Goal: Transaction & Acquisition: Book appointment/travel/reservation

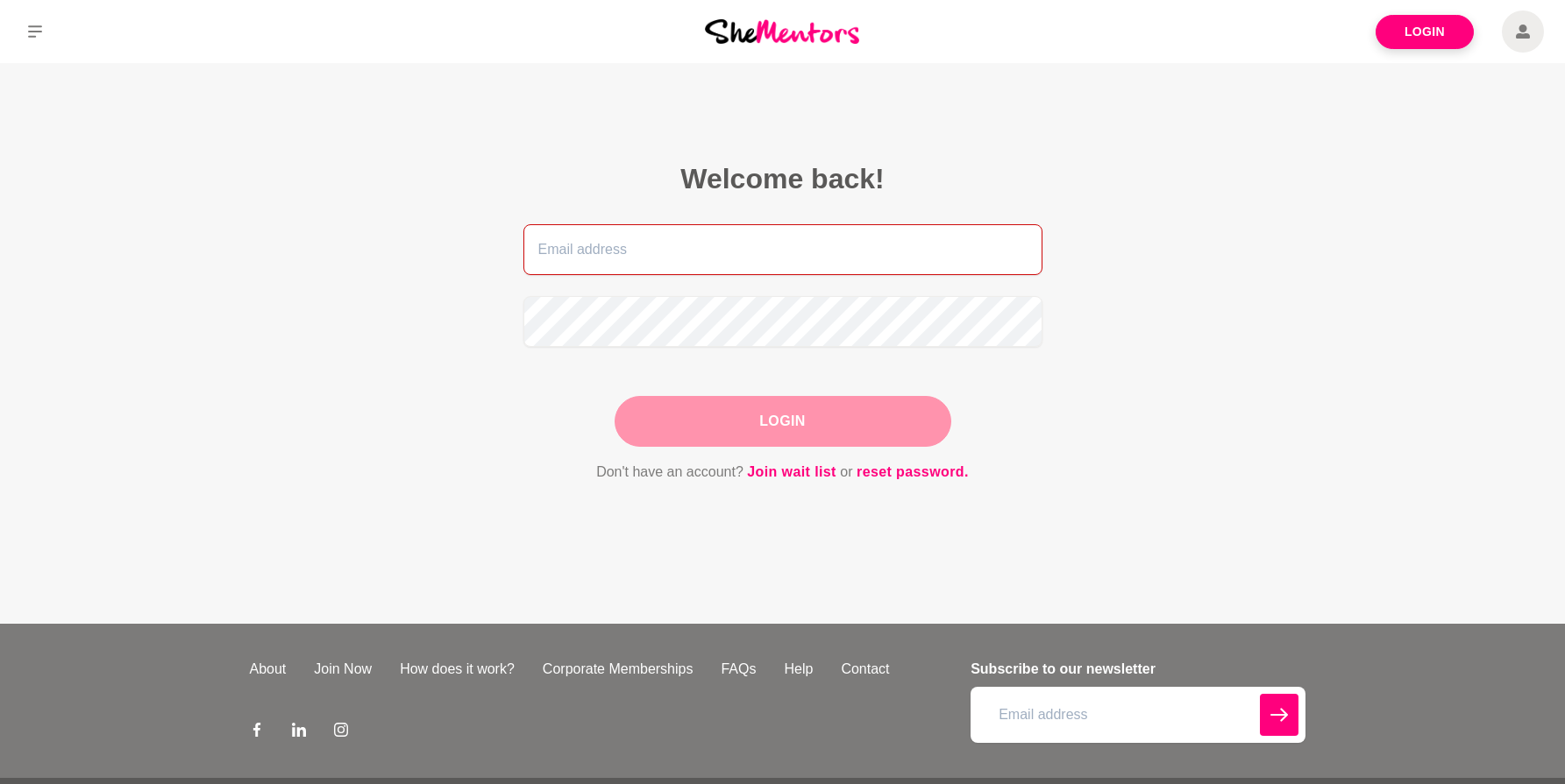
type input "[PERSON_NAME][EMAIL_ADDRESS][PERSON_NAME][DOMAIN_NAME]"
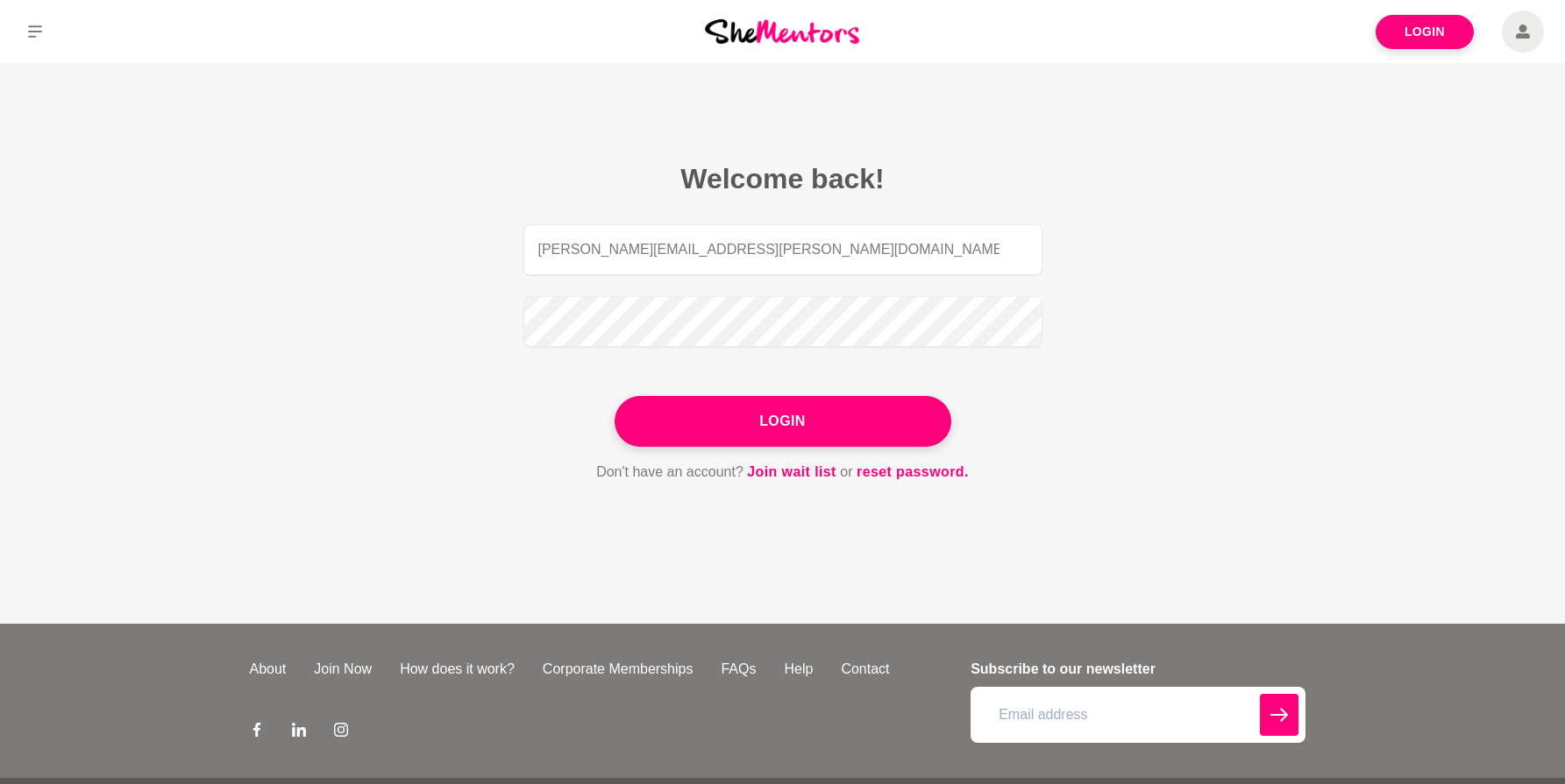
click at [860, 446] on div "Login" at bounding box center [782, 422] width 337 height 51
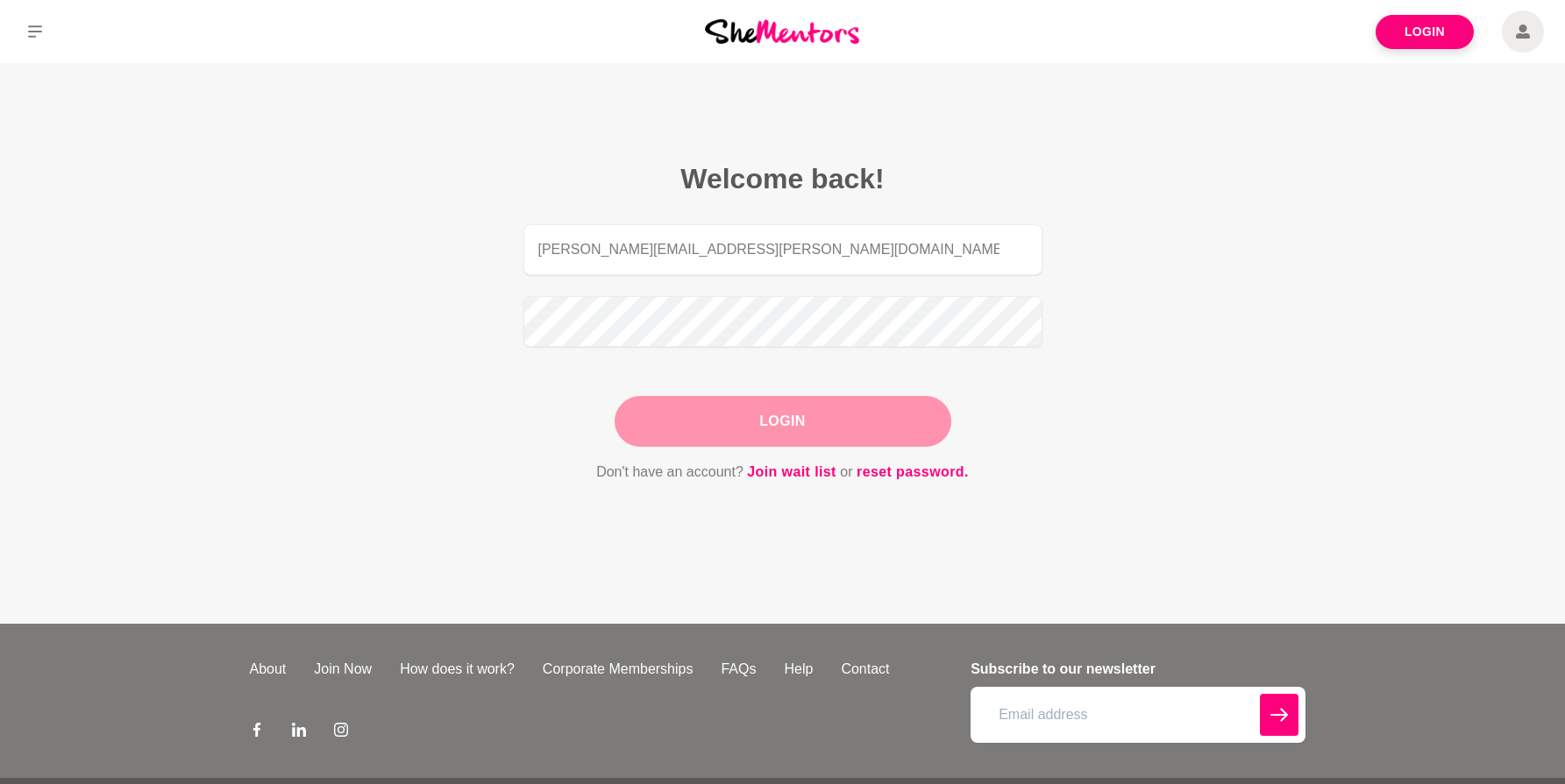
click at [823, 435] on button "Login" at bounding box center [782, 422] width 337 height 51
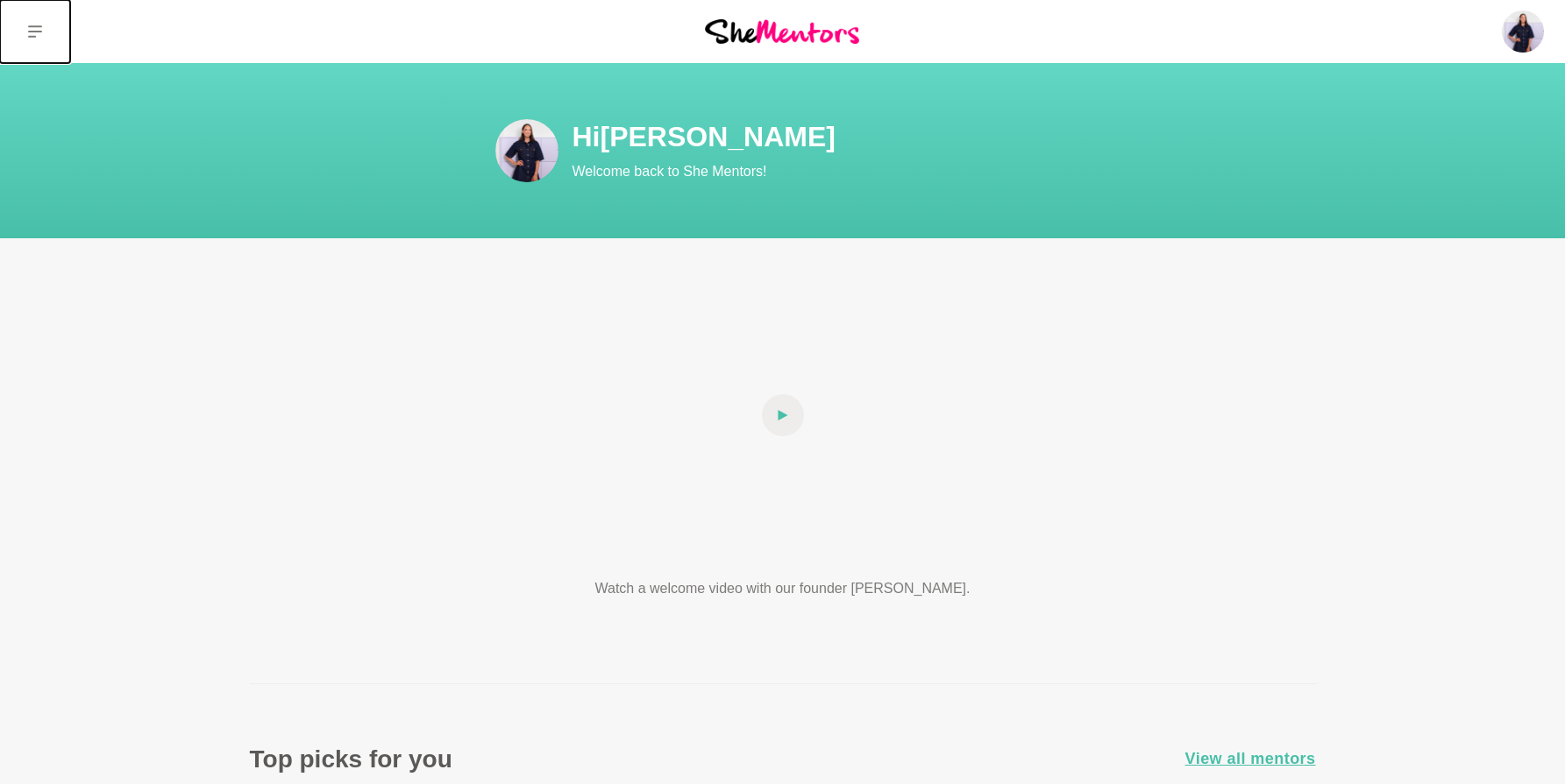
click at [51, 24] on button at bounding box center [35, 31] width 70 height 64
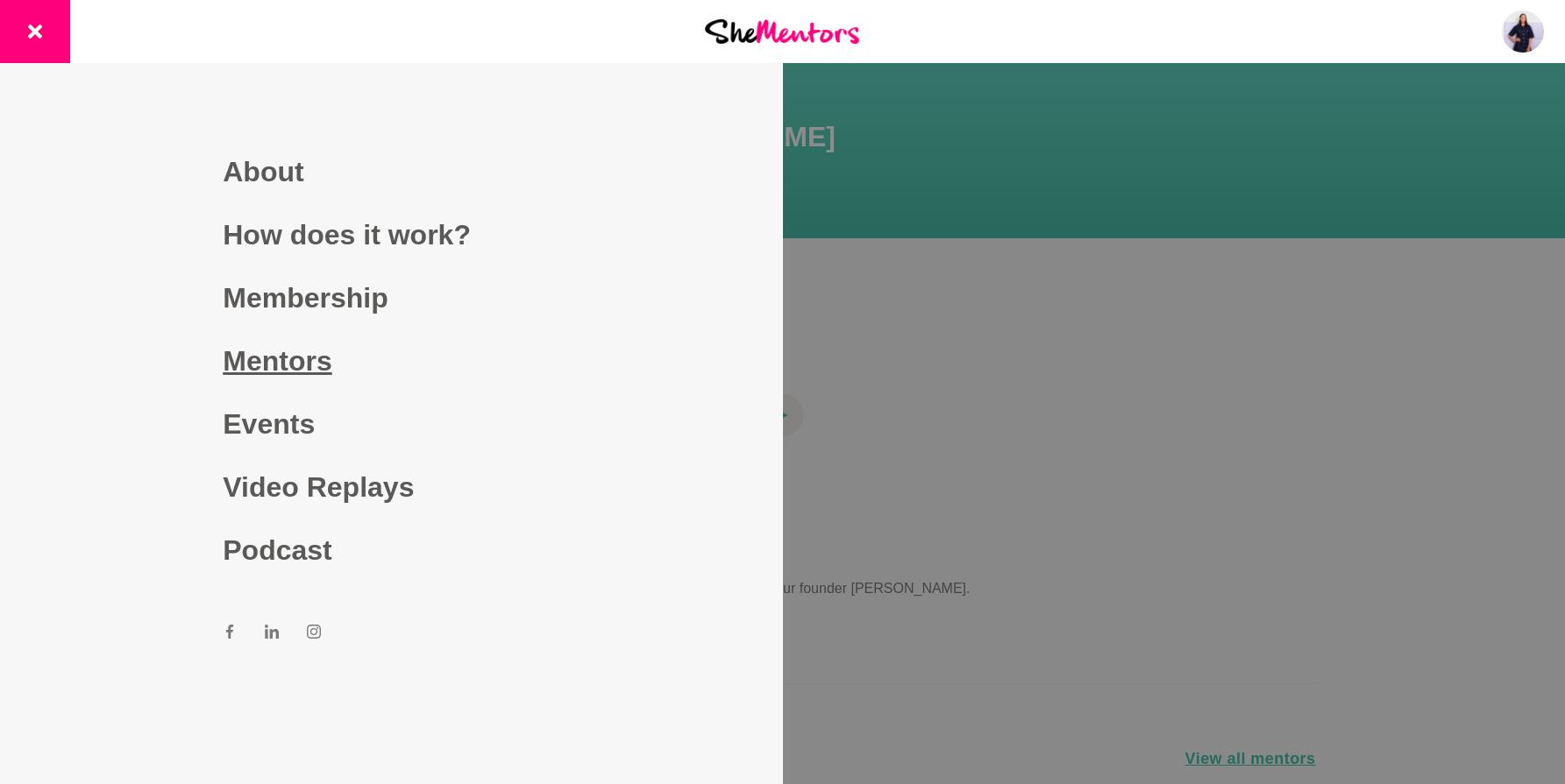
click at [280, 366] on link "Mentors" at bounding box center [391, 361] width 337 height 64
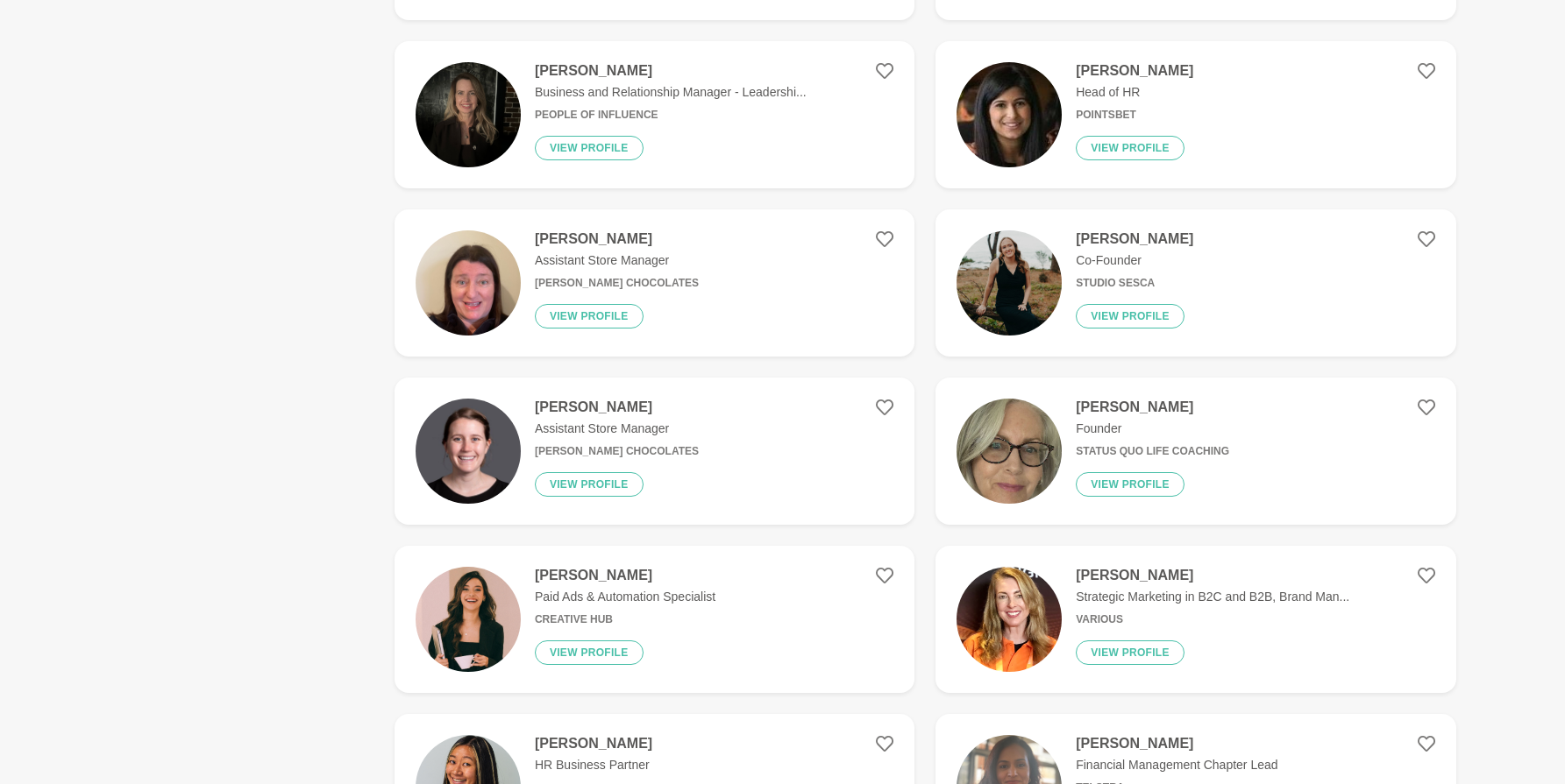
scroll to position [2471, 0]
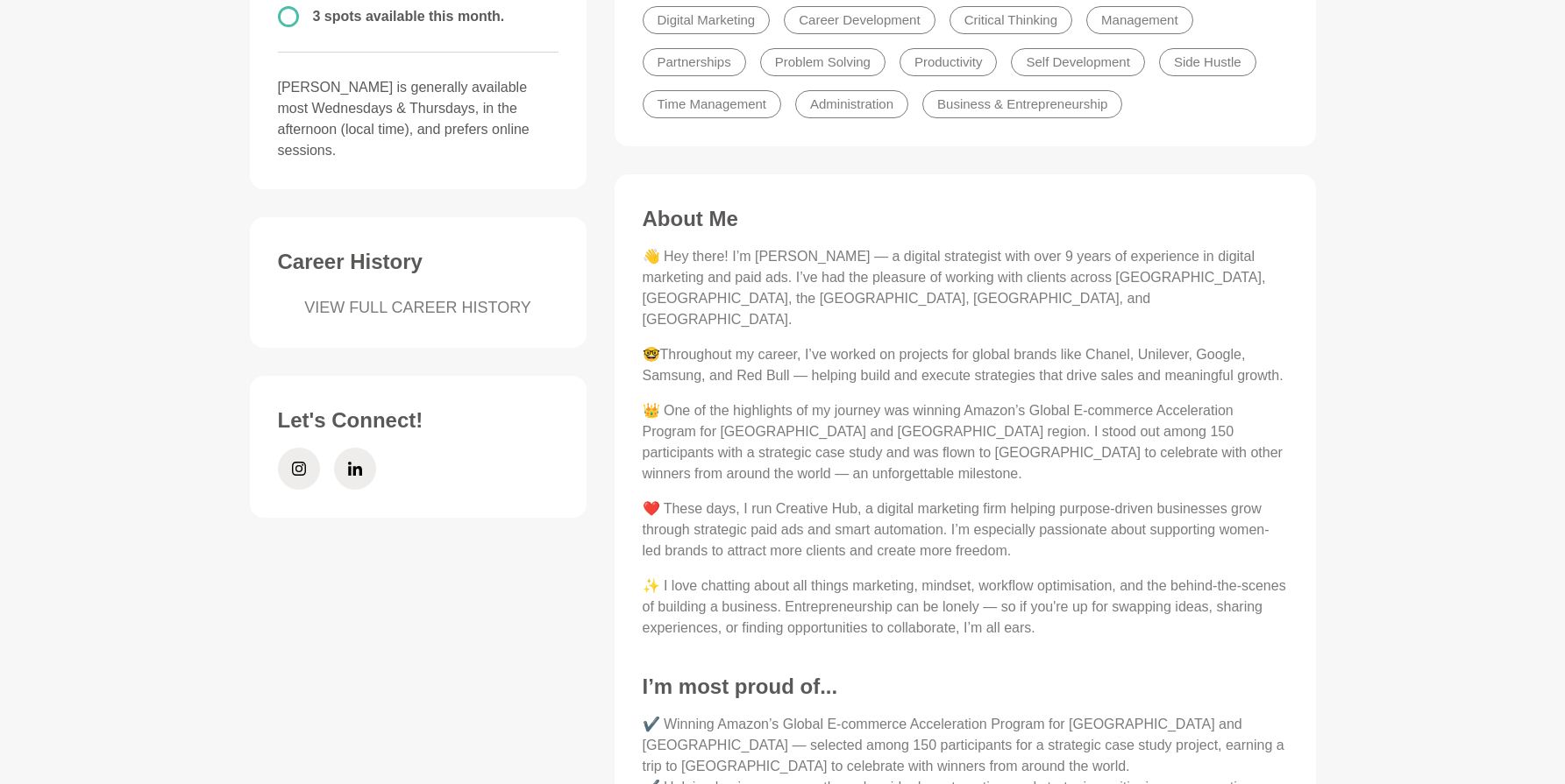
scroll to position [585, 0]
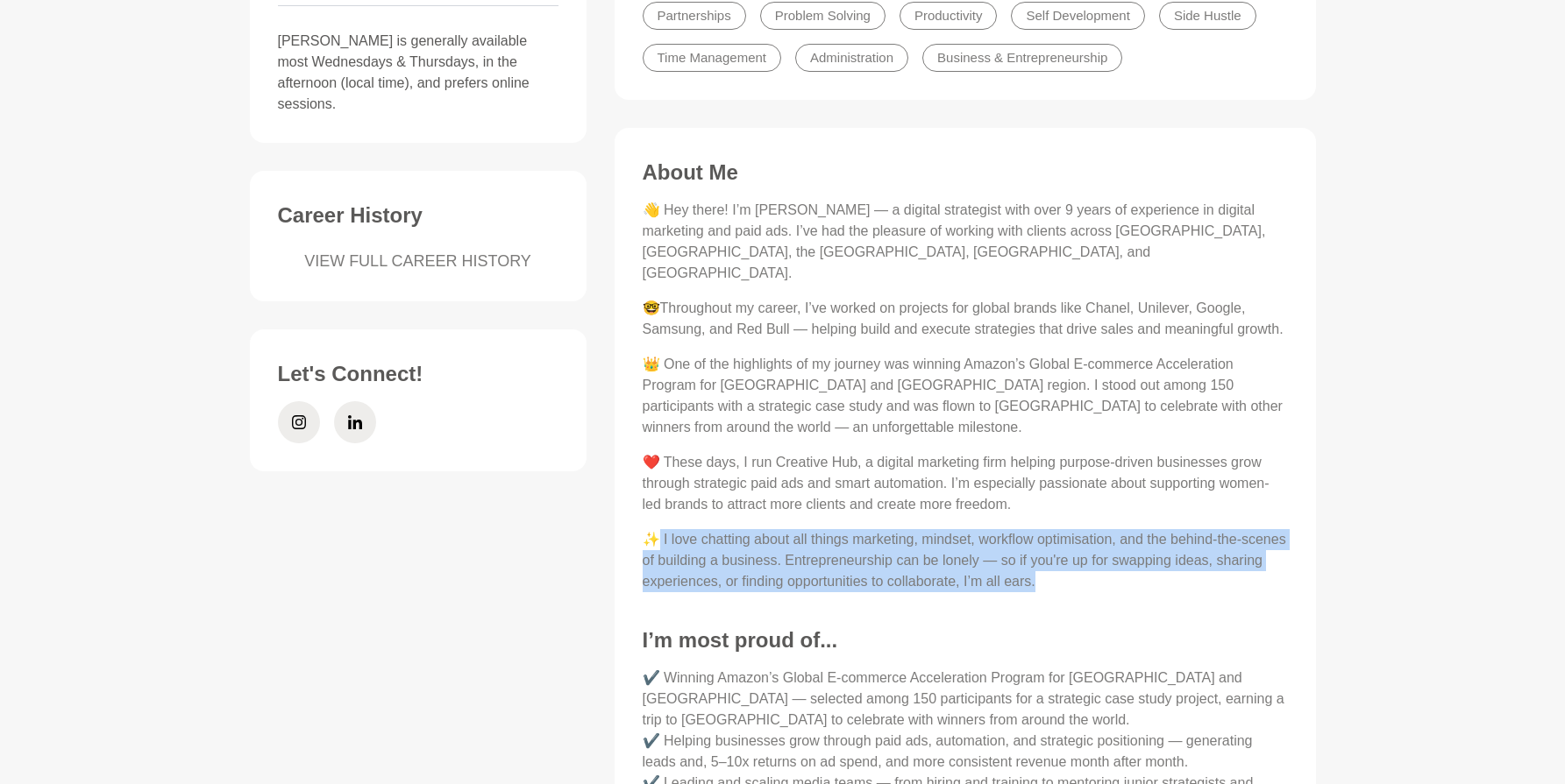
drag, startPoint x: 1127, startPoint y: 557, endPoint x: 661, endPoint y: 514, distance: 468.0
click at [661, 529] on p "✨ I love chatting about all things marketing, mindset, workflow optimisation, a…" at bounding box center [966, 560] width 645 height 64
copy p "I love chatting about all things marketing, mindset, workflow optimisation, and…"
click at [1154, 555] on p "✨ I love chatting about all things marketing, mindset, workflow optimisation, a…" at bounding box center [966, 560] width 645 height 64
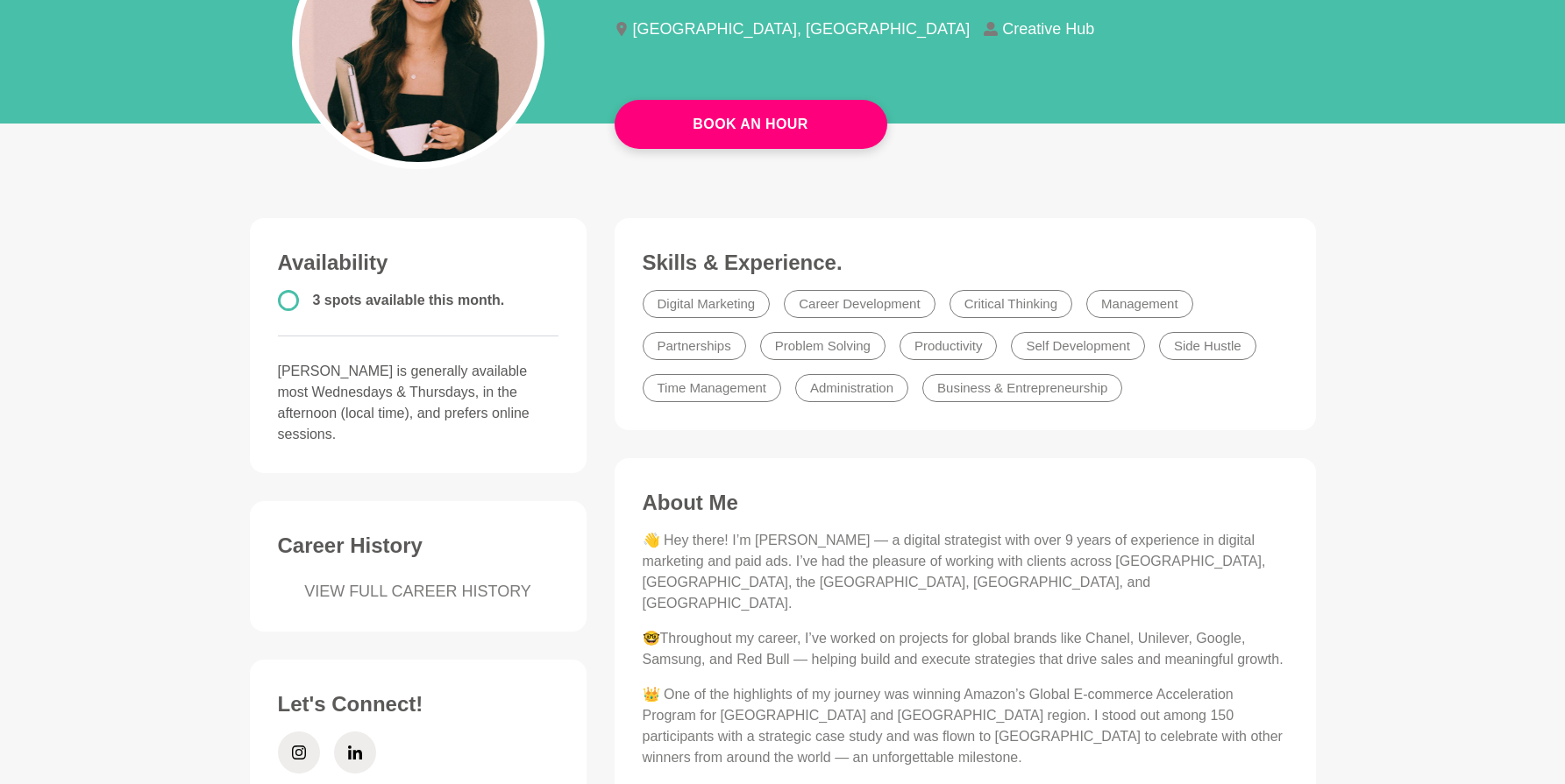
scroll to position [0, 0]
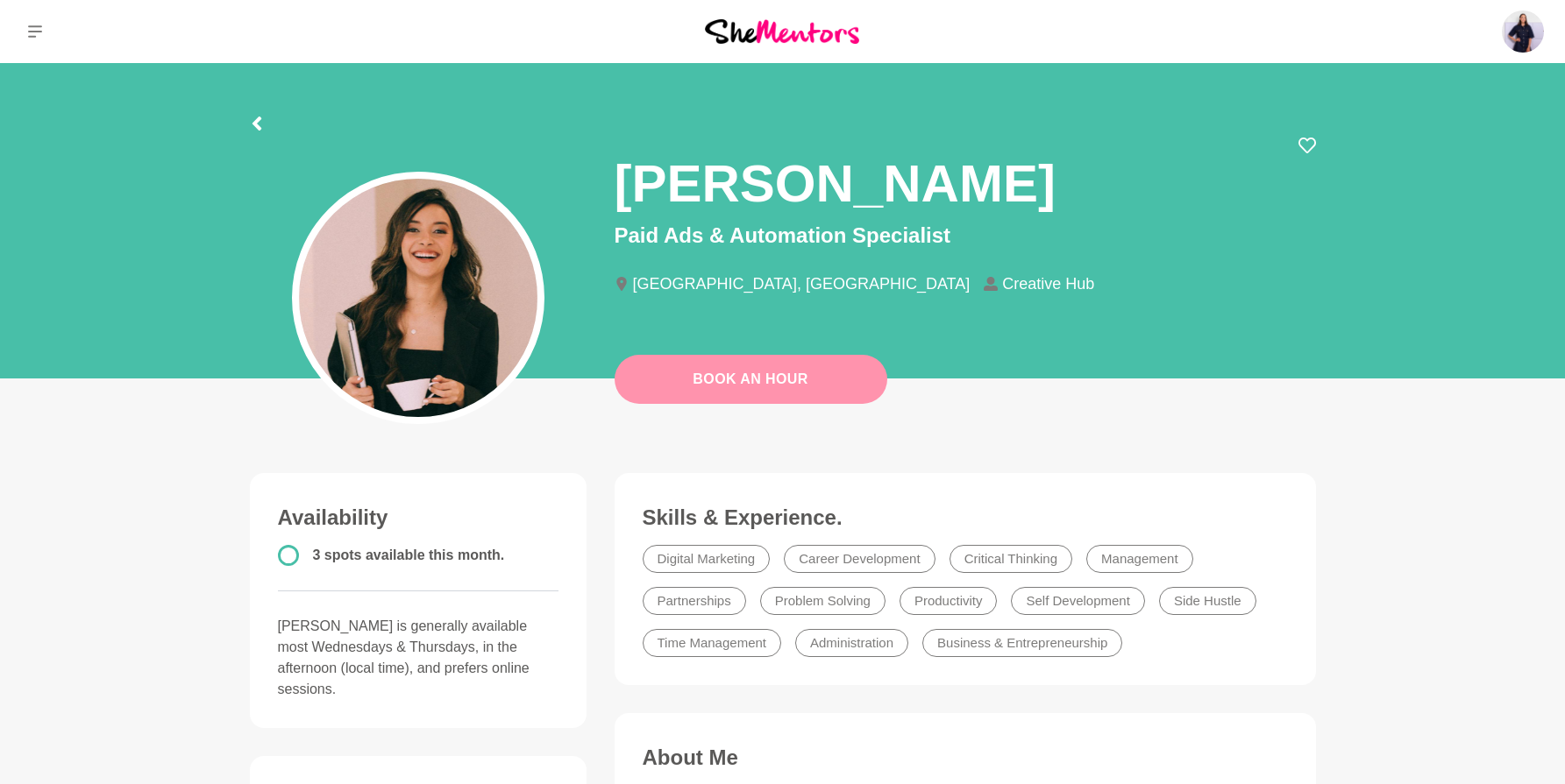
click at [737, 386] on link "Book An Hour" at bounding box center [750, 379] width 272 height 49
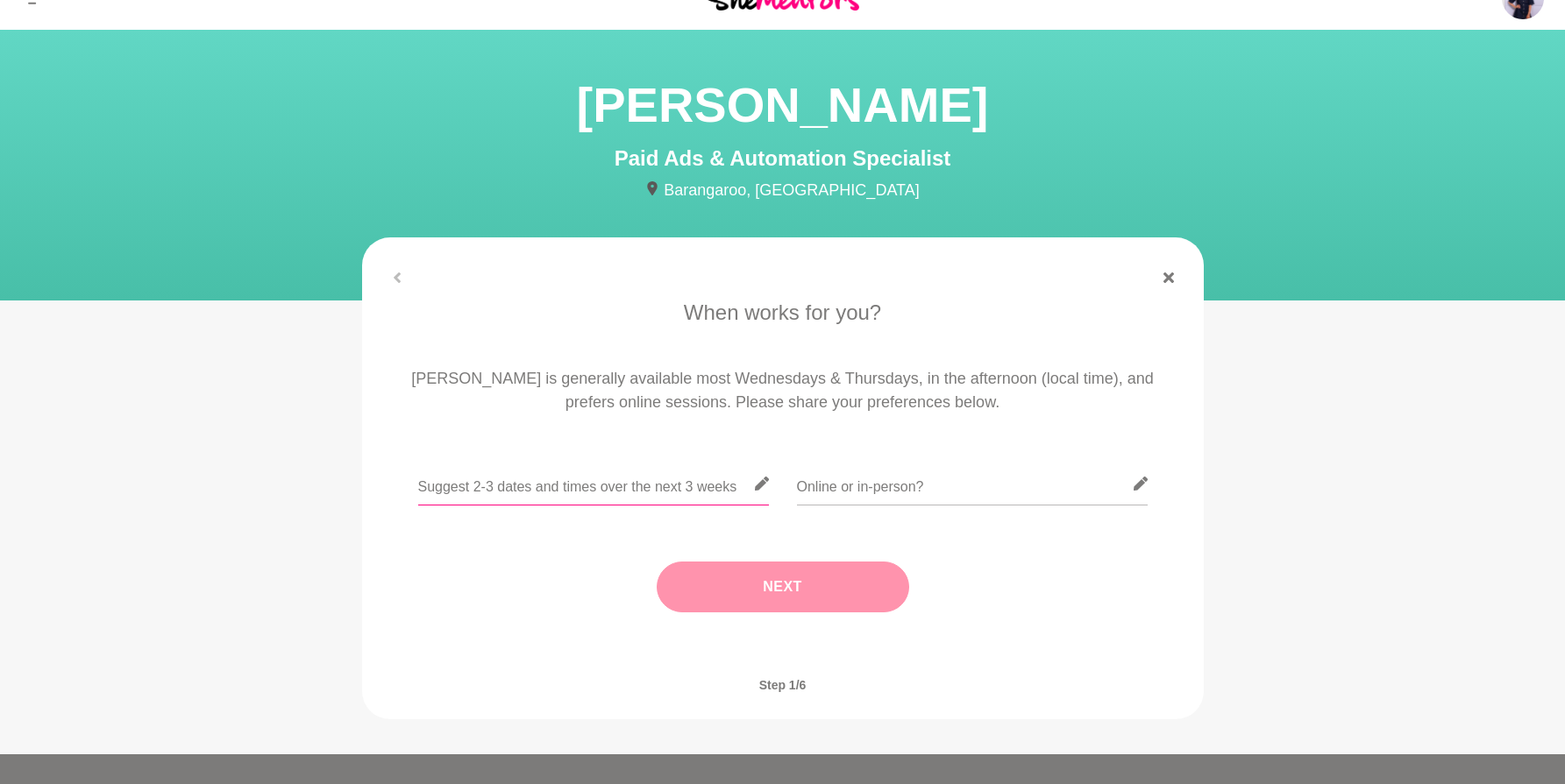
scroll to position [98, 0]
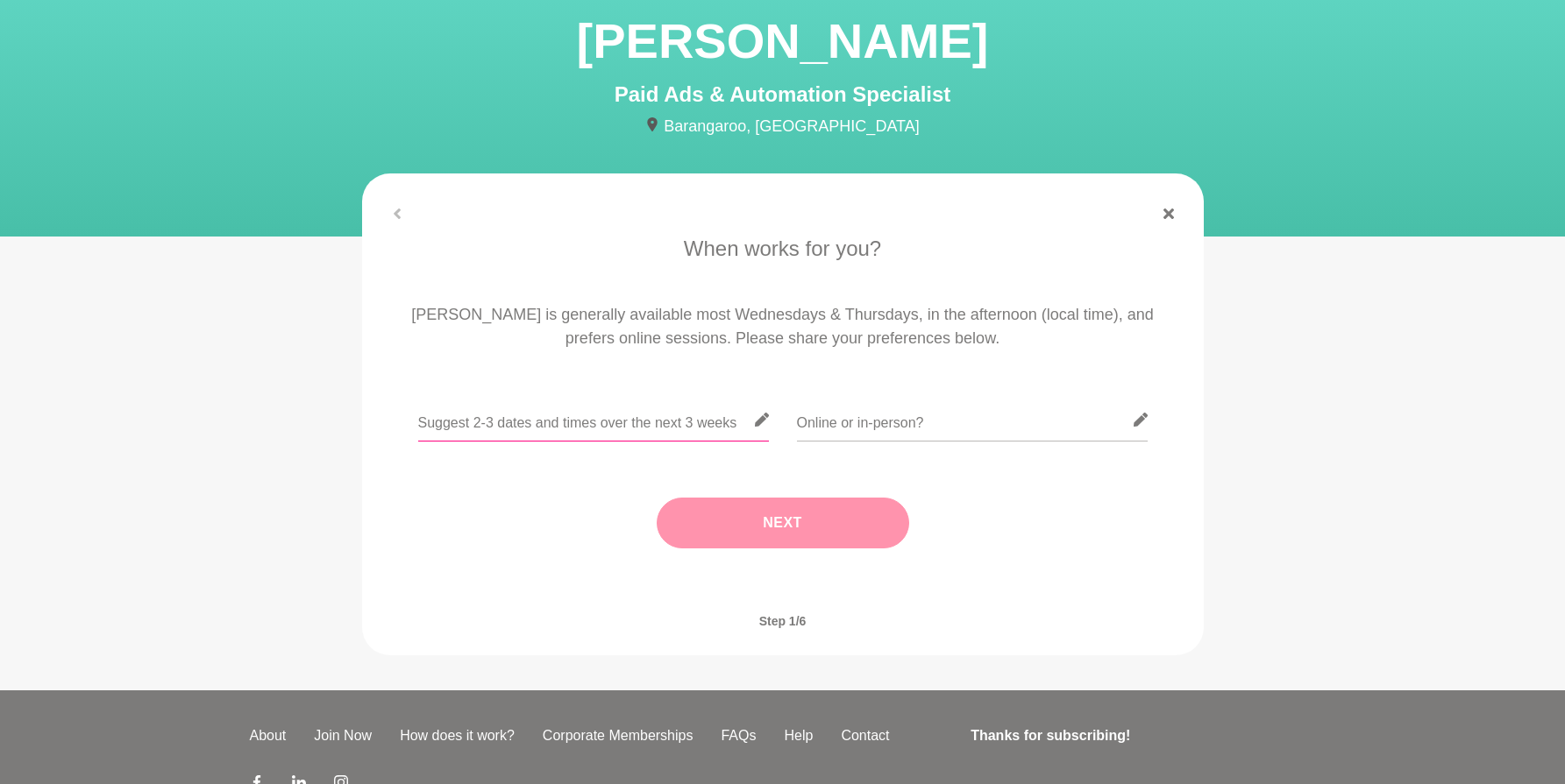
click at [484, 423] on input "text" at bounding box center [594, 420] width 351 height 43
click at [515, 414] on input "Wednesday 10th / Thursday 11th / Wednesday 17th / Thursday 18th" at bounding box center [594, 420] width 351 height 43
drag, startPoint x: 435, startPoint y: 422, endPoint x: 377, endPoint y: 422, distance: 58.0
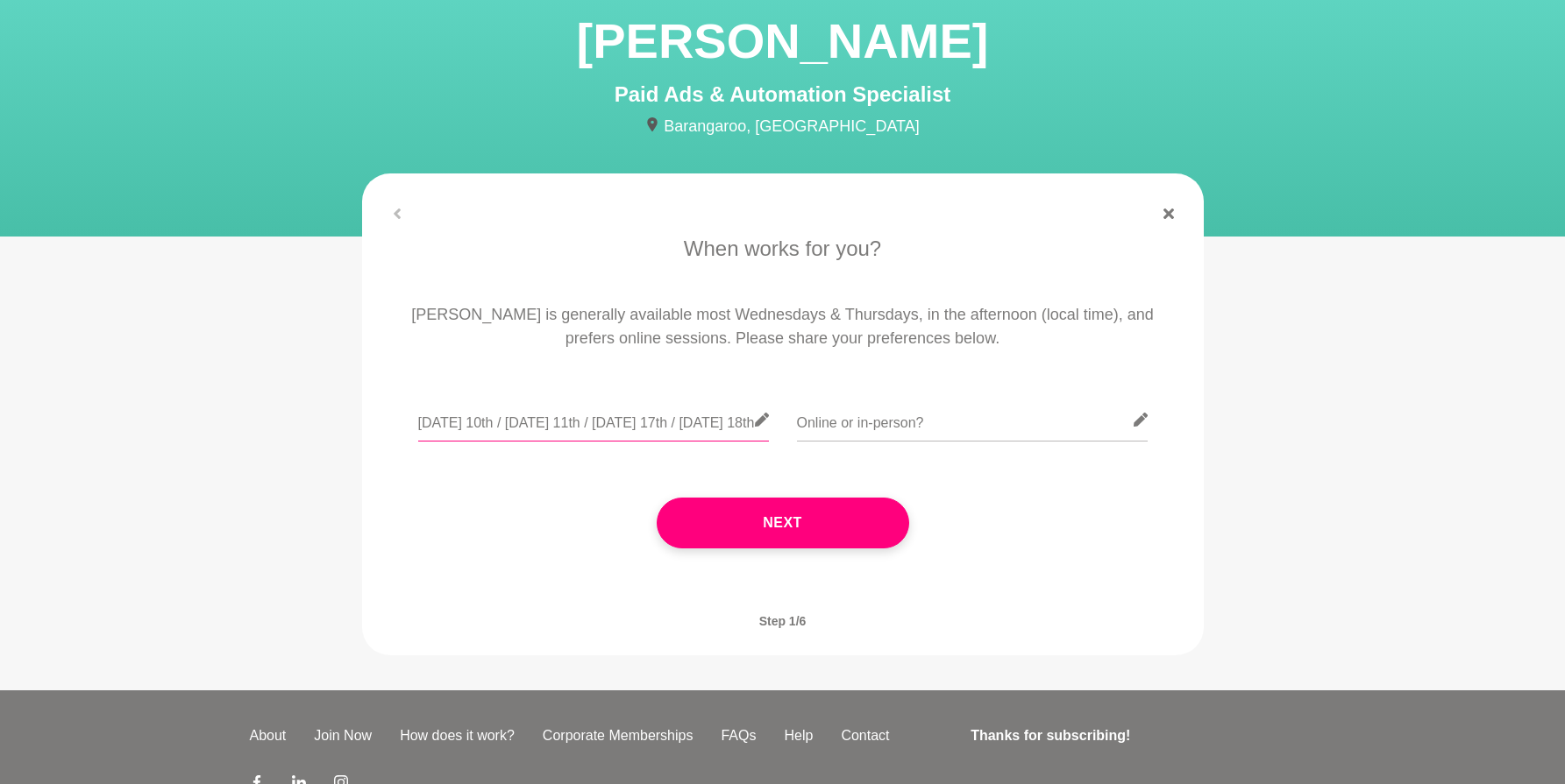
click at [377, 422] on div "When works for you? Mariana is generally available most Wednesdays & Thursdays,…" at bounding box center [783, 409] width 814 height 351
click at [420, 422] on input "Wednesday 10th / Thursday 11th / Wednesday 17th / Thursday 18th" at bounding box center [594, 420] width 351 height 43
drag, startPoint x: 617, startPoint y: 434, endPoint x: 759, endPoint y: 425, distance: 142.3
click at [759, 425] on div "After 2PM on Wednesday 10th / Thursday 11th / Wednesday 17th / Thursday 18th" at bounding box center [594, 430] width 351 height 64
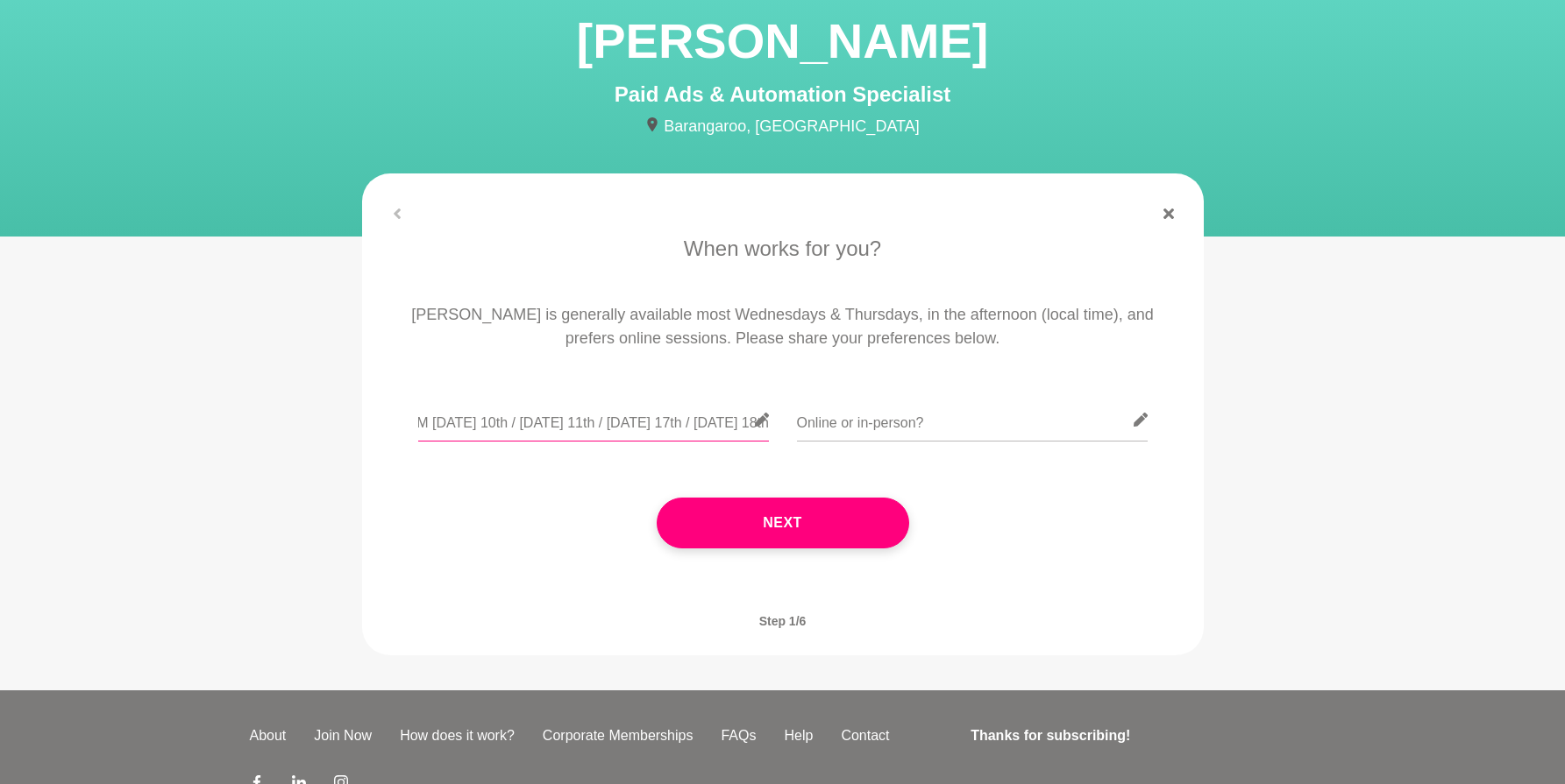
click at [672, 409] on input "After 2PM on Wednesday 10th / Thursday 11th / Wednesday 17th / Thursday 18th" at bounding box center [594, 420] width 351 height 43
drag, startPoint x: 711, startPoint y: 425, endPoint x: 826, endPoint y: 427, distance: 115.0
click at [826, 427] on div "After 2PM on Wednesday 10th / Thursday 11th / Wednesday 17th / Thursday 18th" at bounding box center [783, 430] width 793 height 64
type input "After 2PM on Wednesday 10th / Thursday 11th / Wednesday 17th / Thursday 18th"
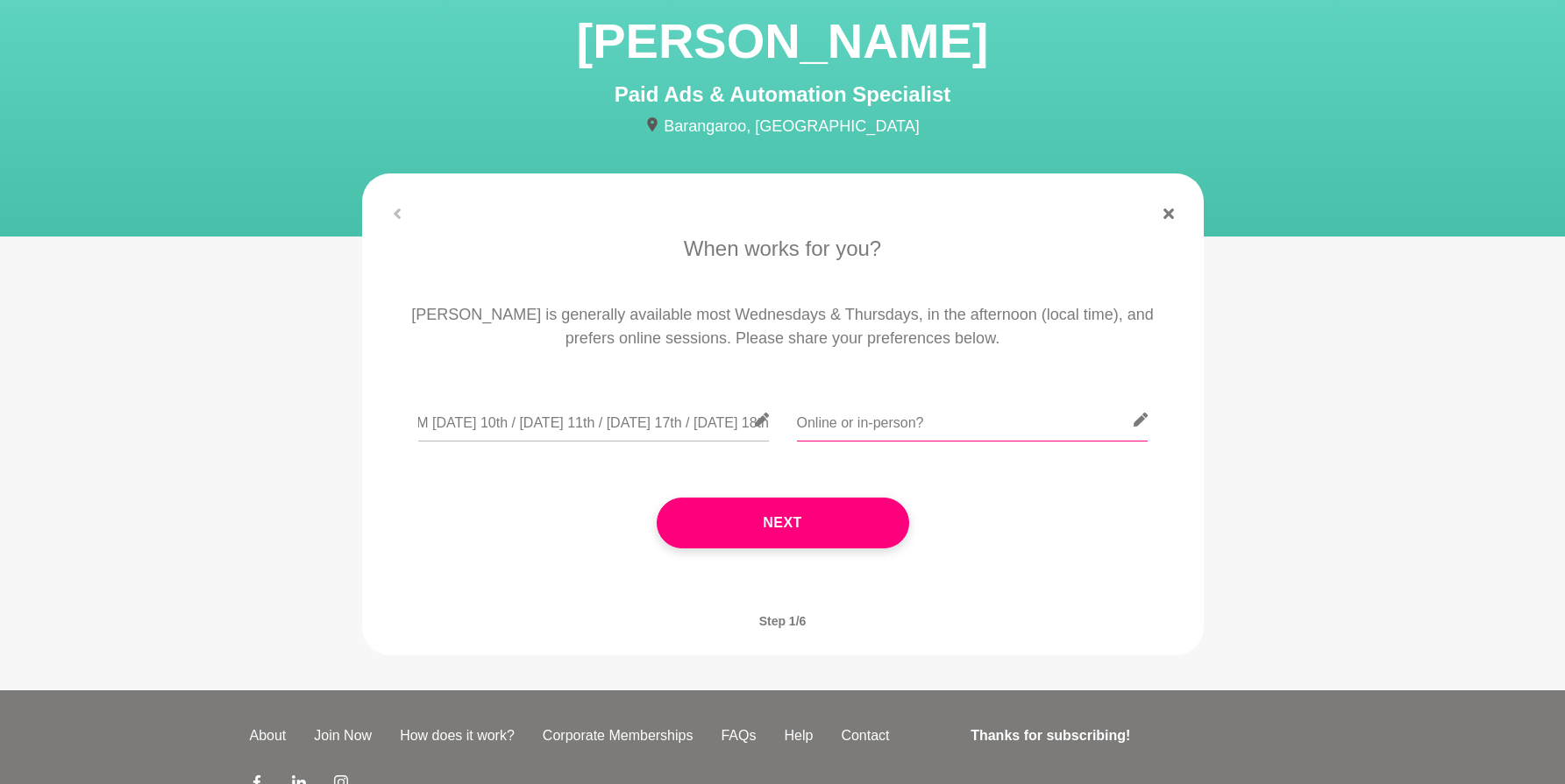
scroll to position [0, 0]
click at [875, 428] on input "text" at bounding box center [972, 420] width 351 height 43
type input "Online"
click at [1084, 502] on div "Next" at bounding box center [783, 523] width 793 height 121
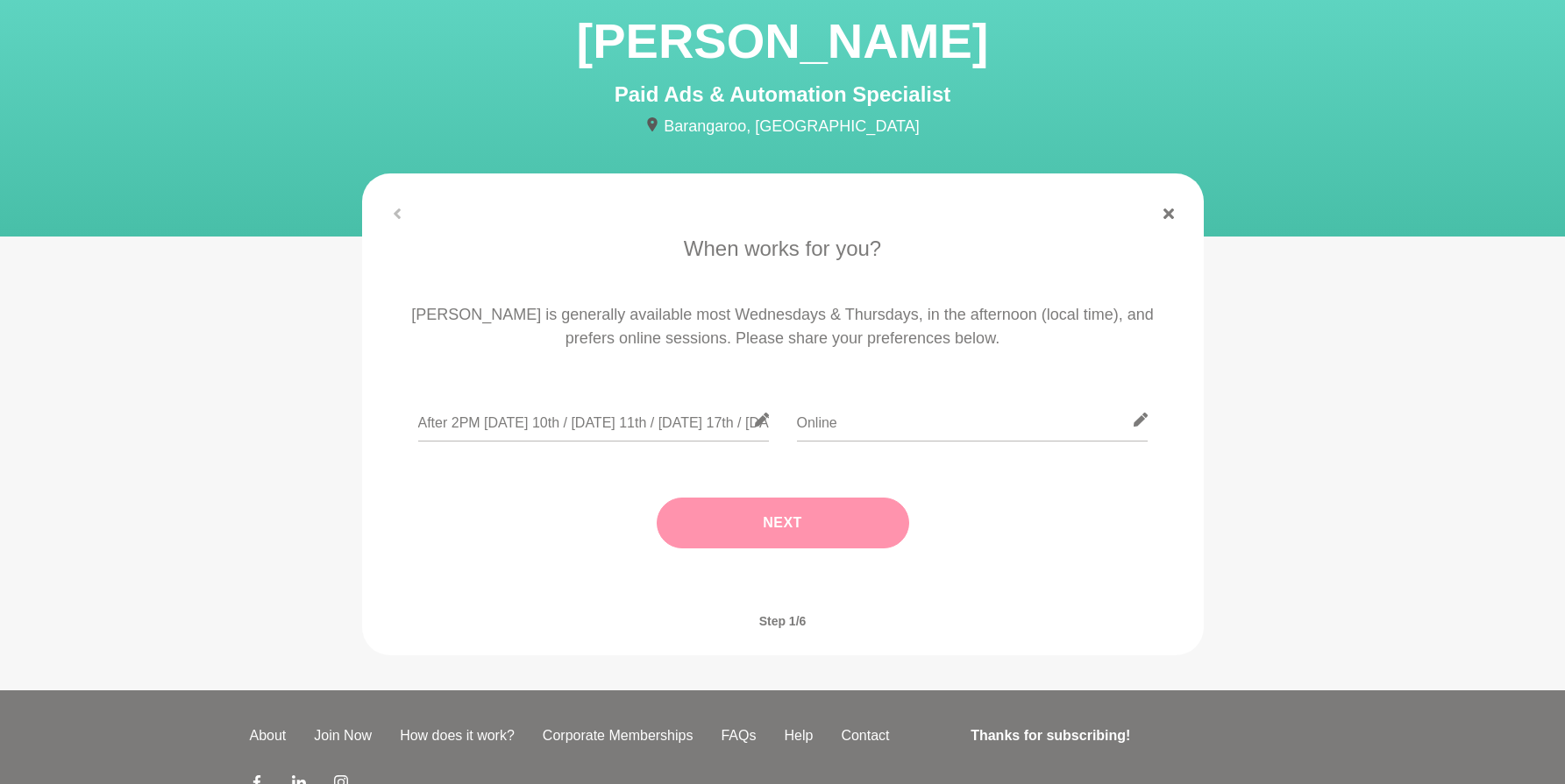
click at [850, 523] on button "Next" at bounding box center [782, 523] width 252 height 51
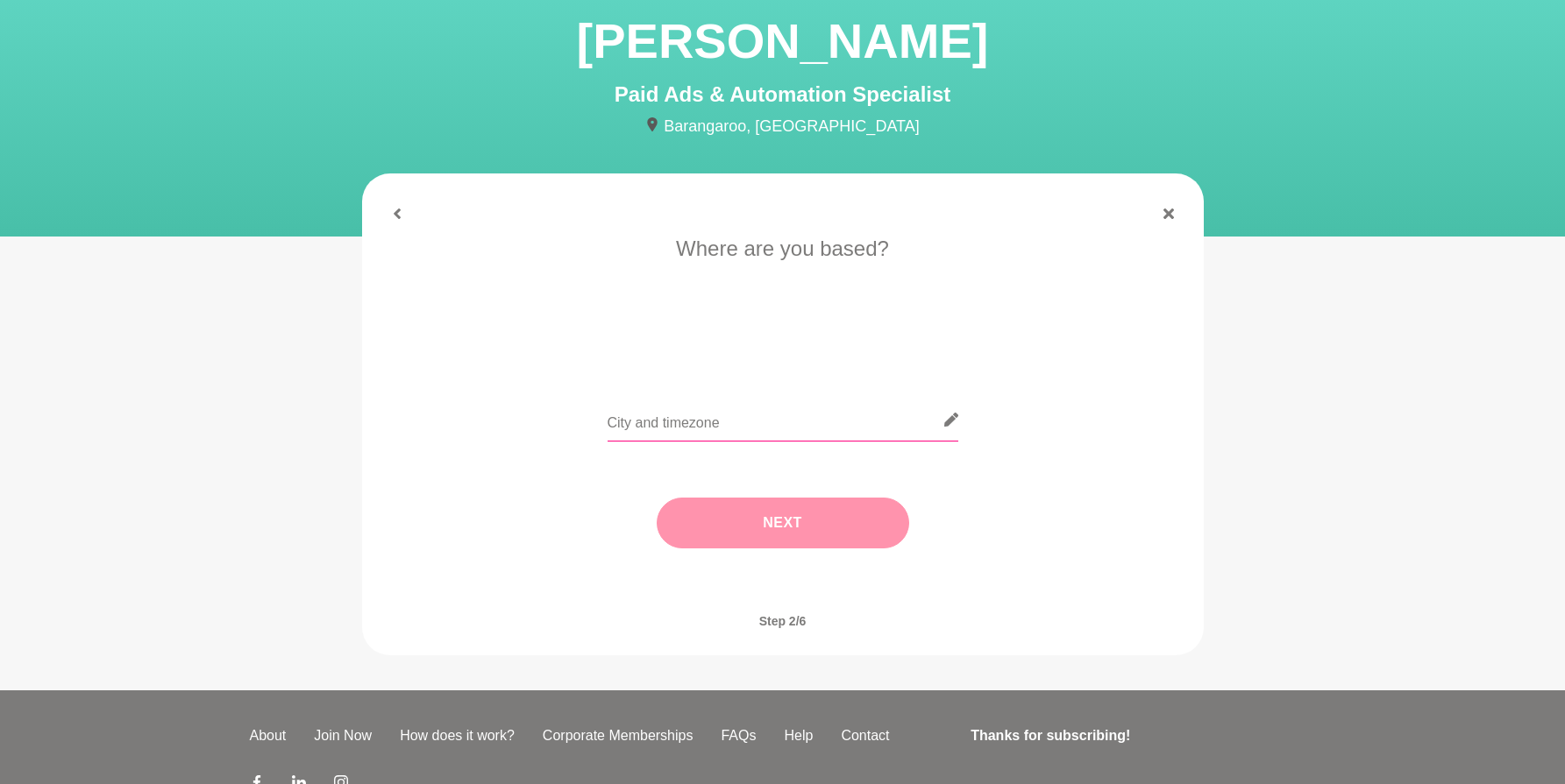
click at [758, 422] on input "text" at bounding box center [783, 420] width 351 height 43
type input "[GEOGRAPHIC_DATA]"
click at [813, 522] on button "Next" at bounding box center [782, 523] width 252 height 51
click at [758, 356] on li "Let's collaborate" at bounding box center [730, 346] width 125 height 28
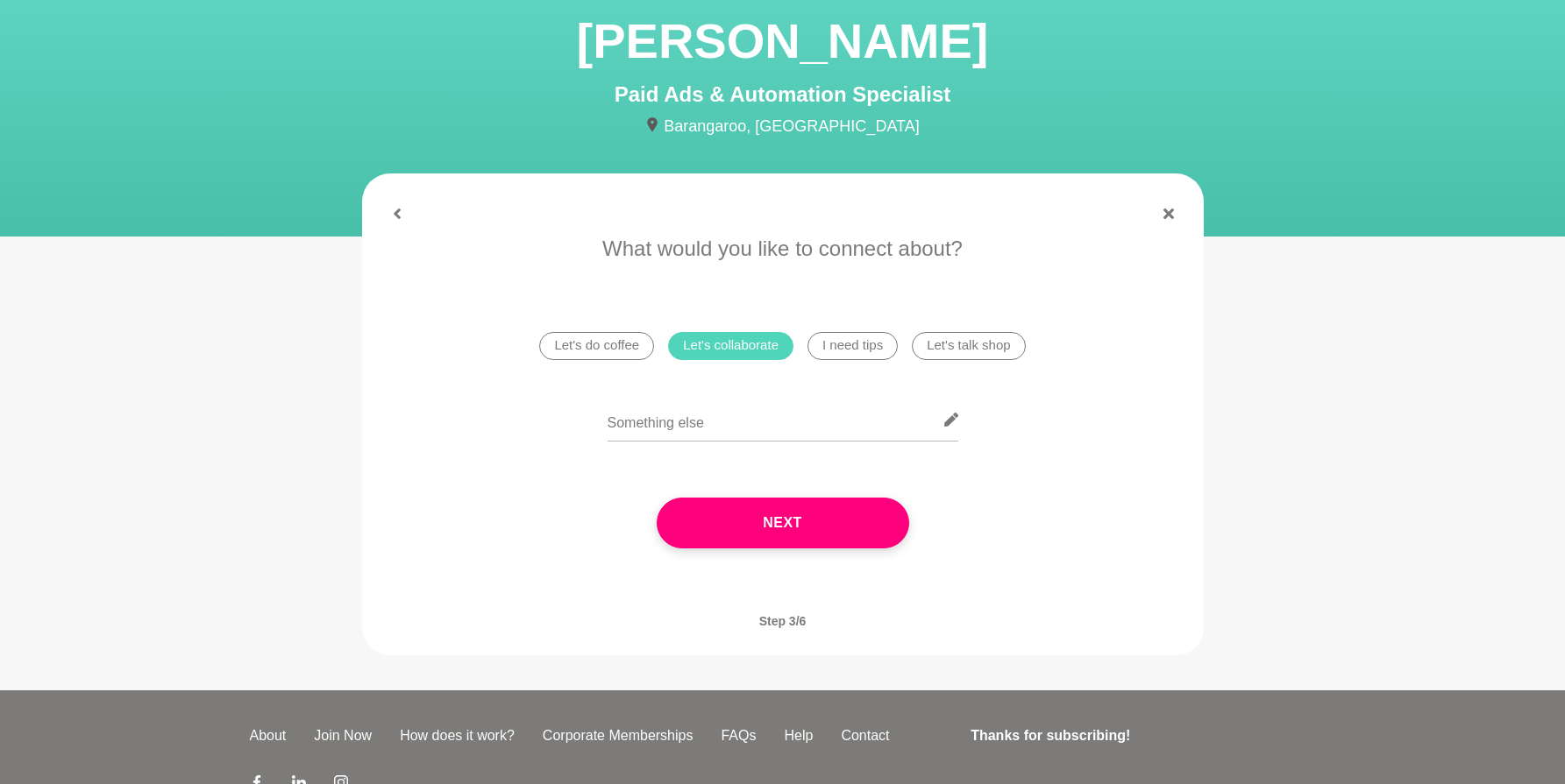
click at [845, 355] on li "I need tips" at bounding box center [852, 346] width 90 height 28
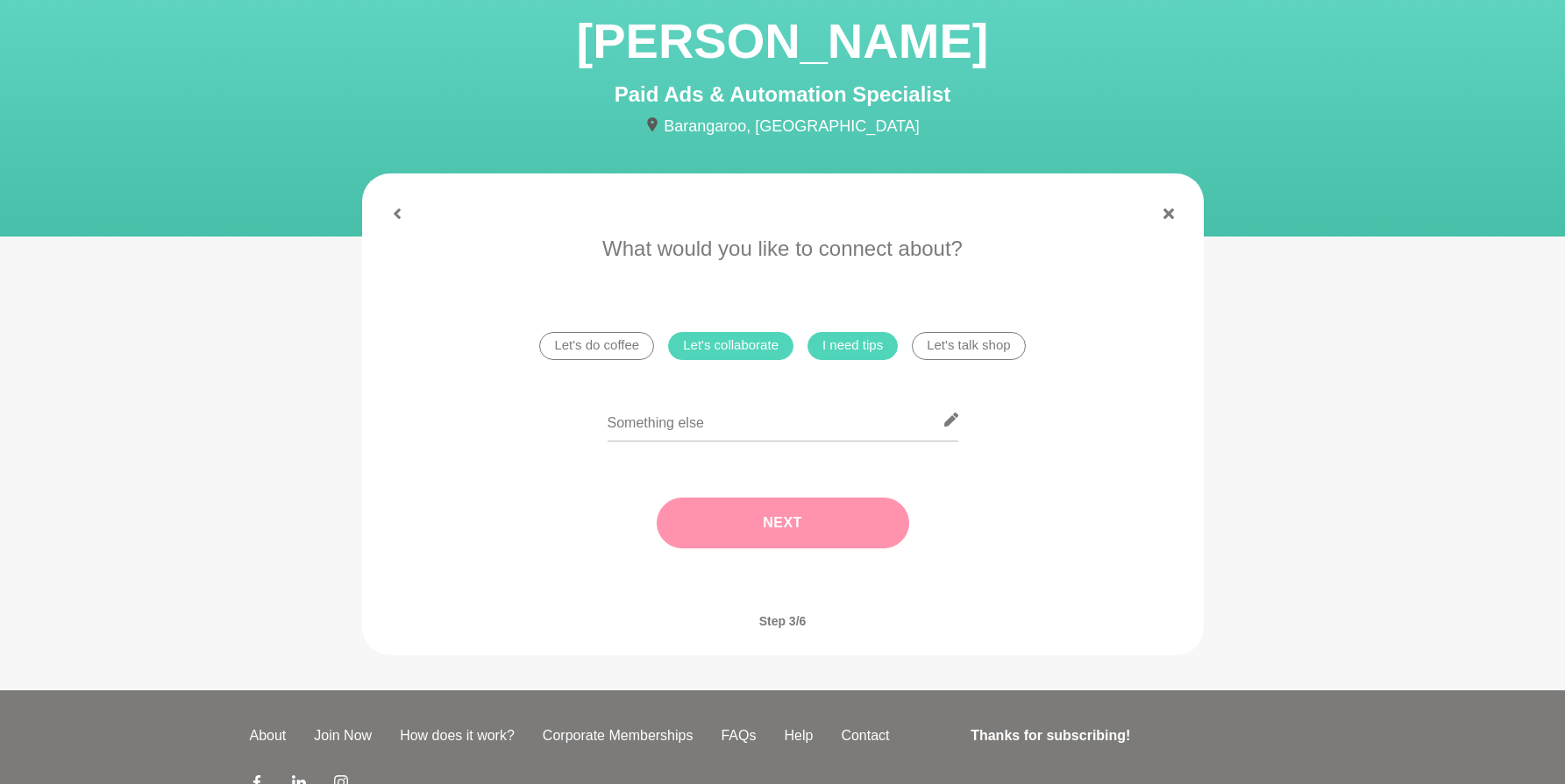
click at [746, 509] on button "Next" at bounding box center [782, 523] width 252 height 51
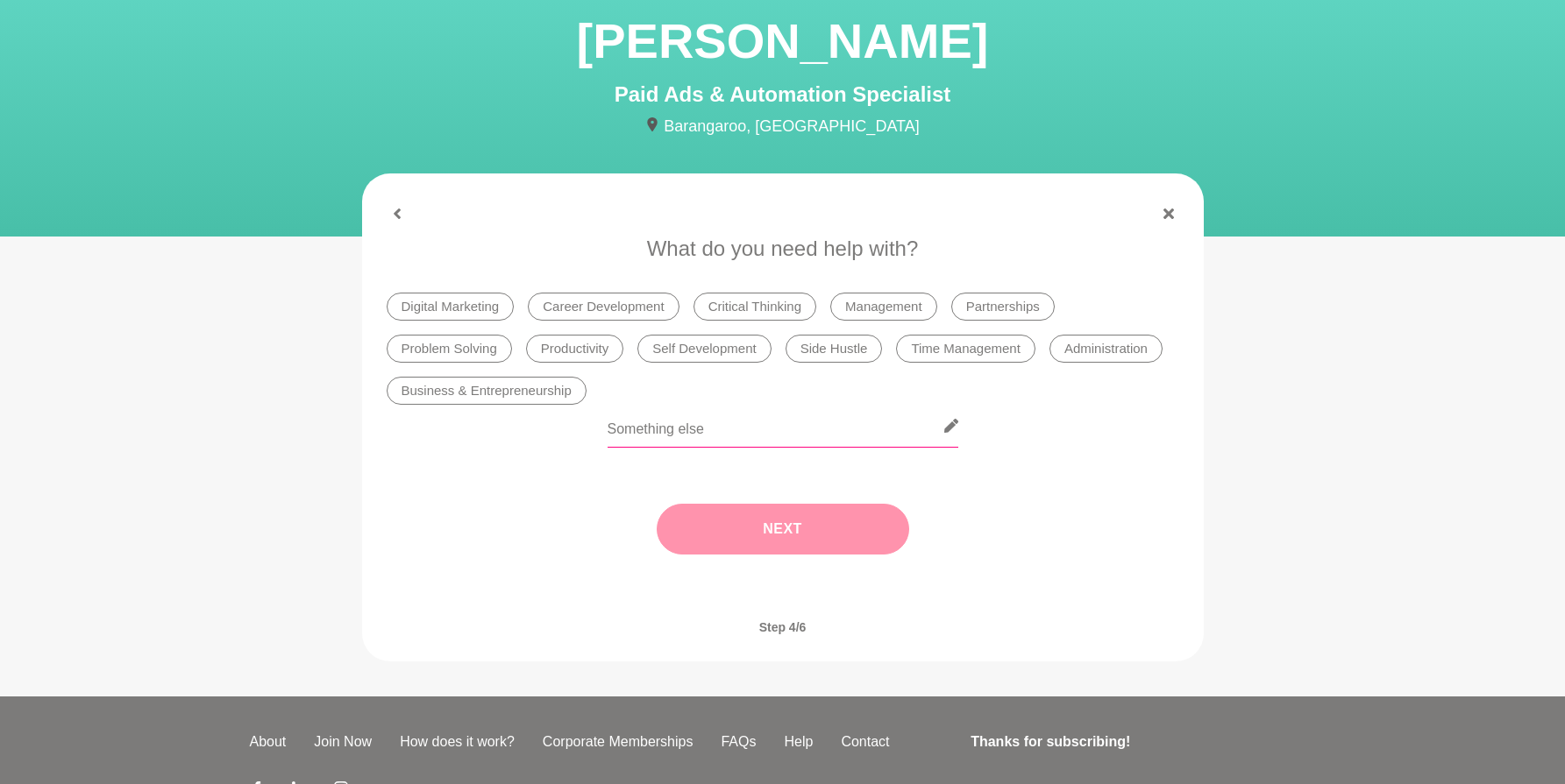
click at [708, 441] on input "text" at bounding box center [783, 426] width 351 height 43
click at [594, 348] on li "Productivity" at bounding box center [576, 349] width 99 height 28
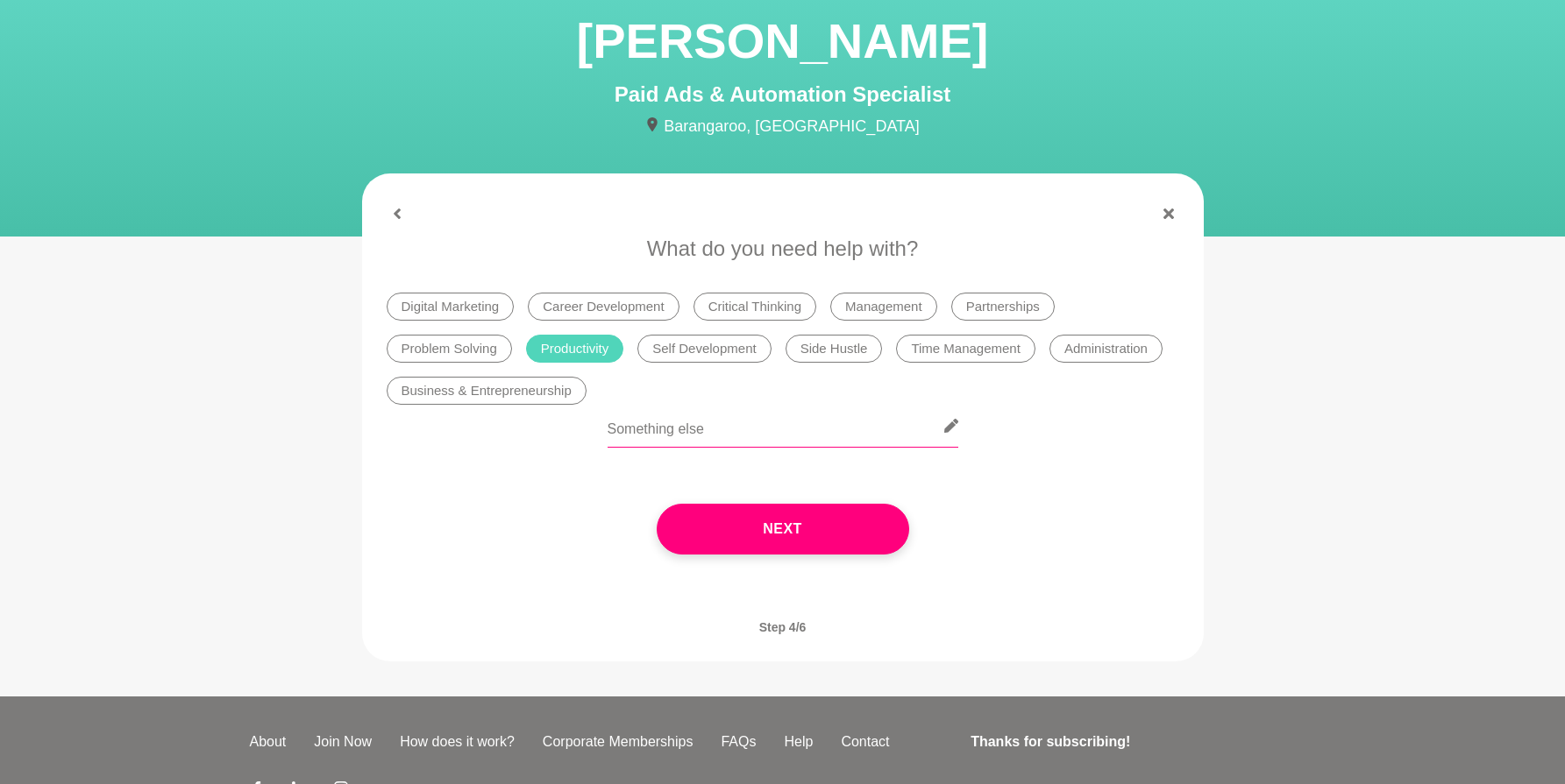
click at [738, 428] on input "text" at bounding box center [783, 426] width 351 height 43
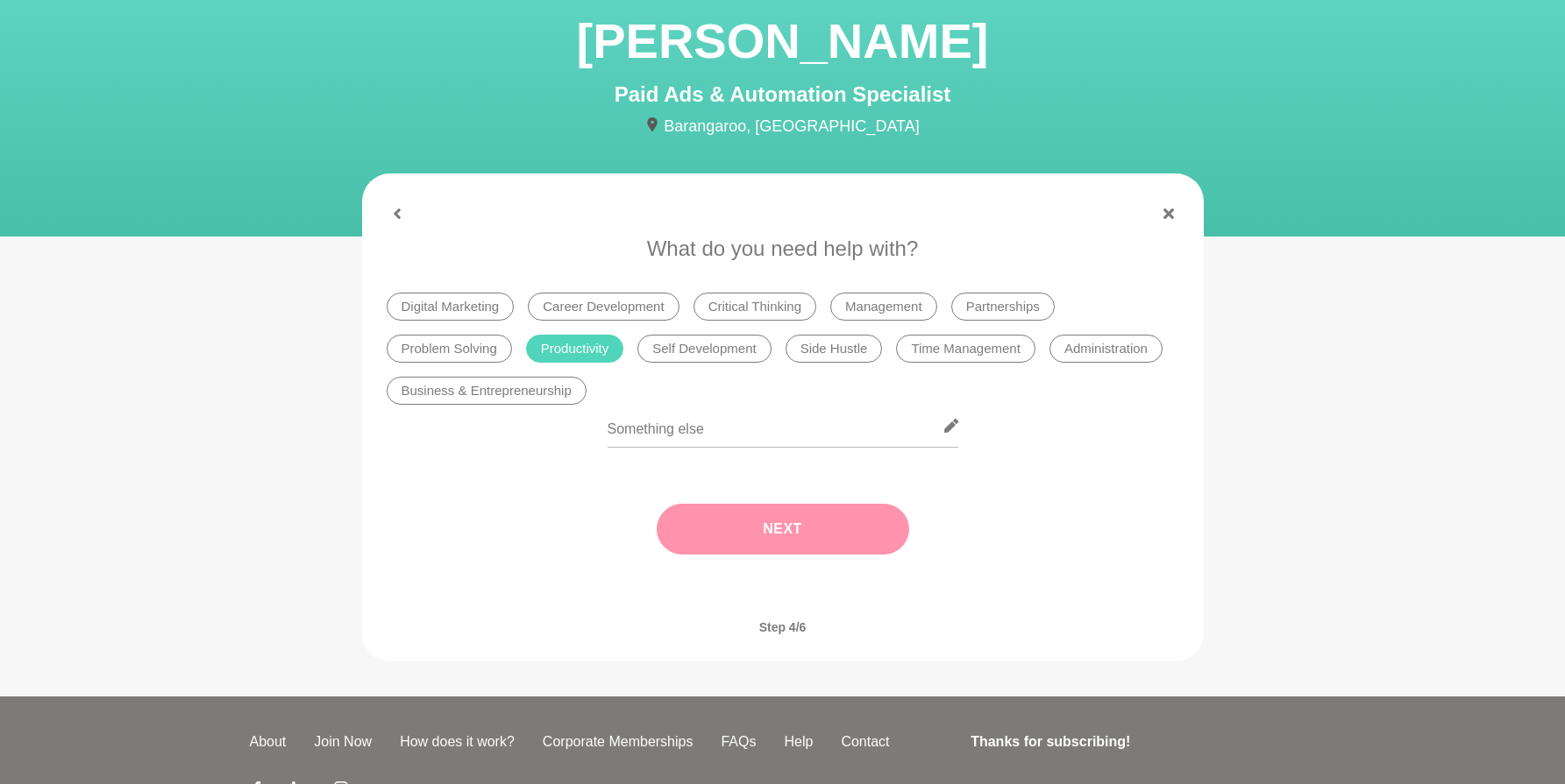
click at [807, 523] on button "Next" at bounding box center [782, 530] width 252 height 51
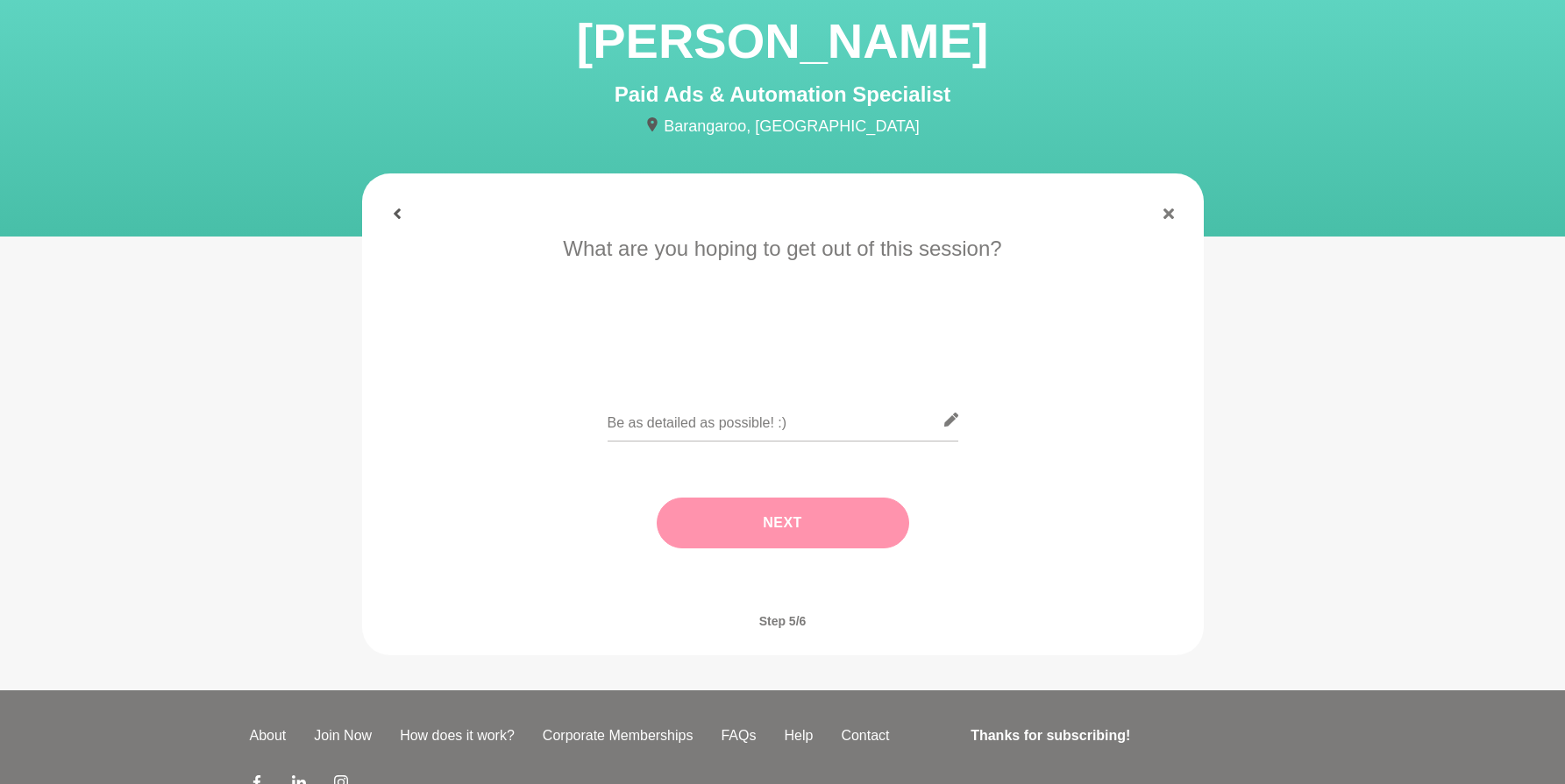
click at [396, 214] on icon at bounding box center [396, 213] width 7 height 10
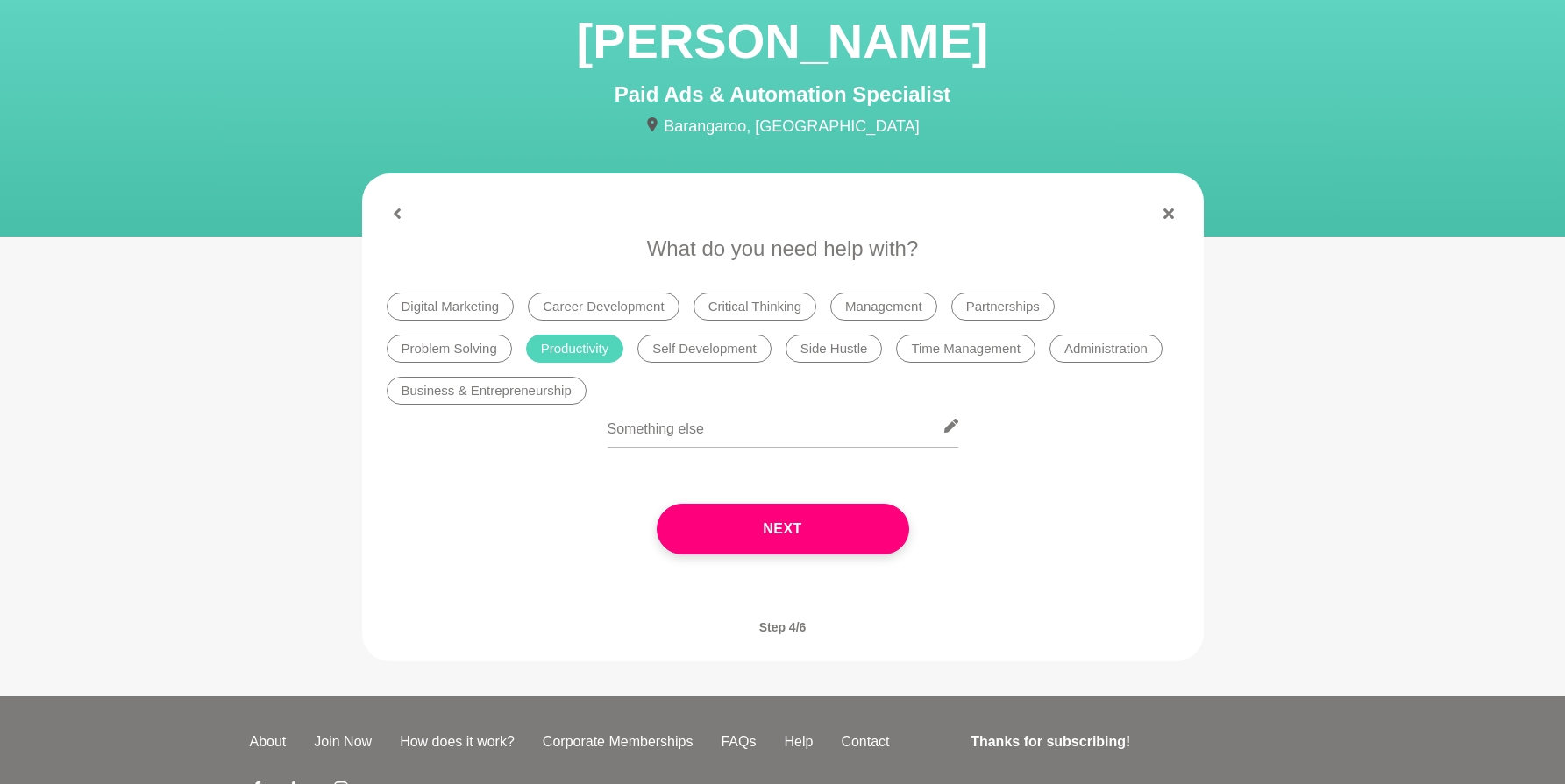
click at [494, 394] on li "Business & Entrepreneurship" at bounding box center [487, 391] width 200 height 28
drag, startPoint x: 1040, startPoint y: 308, endPoint x: 1031, endPoint y: 315, distance: 11.4
click at [1040, 308] on li "Partnerships" at bounding box center [1003, 307] width 103 height 28
click at [806, 429] on input "text" at bounding box center [783, 426] width 351 height 43
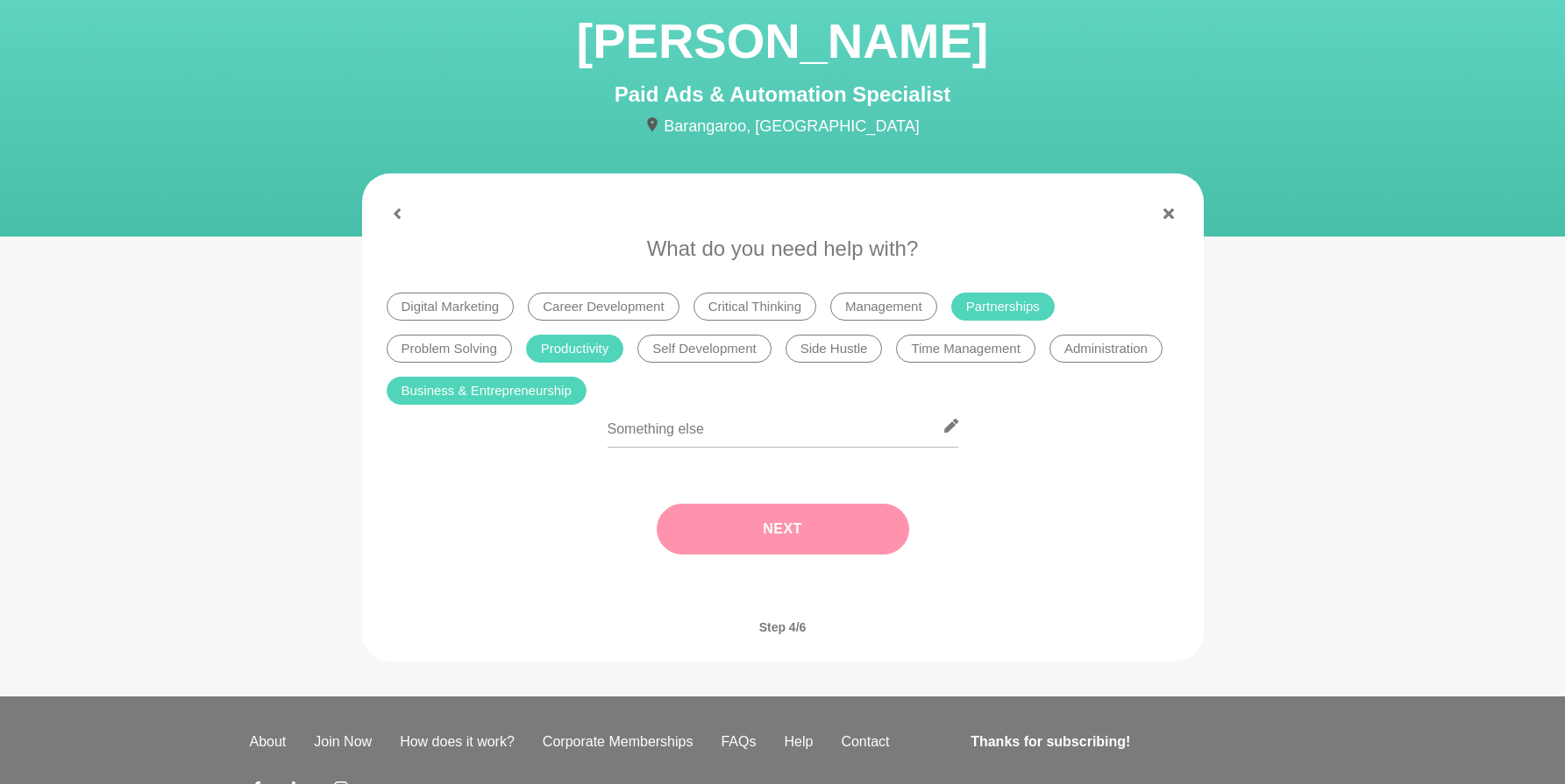
click at [808, 522] on button "Next" at bounding box center [782, 530] width 252 height 51
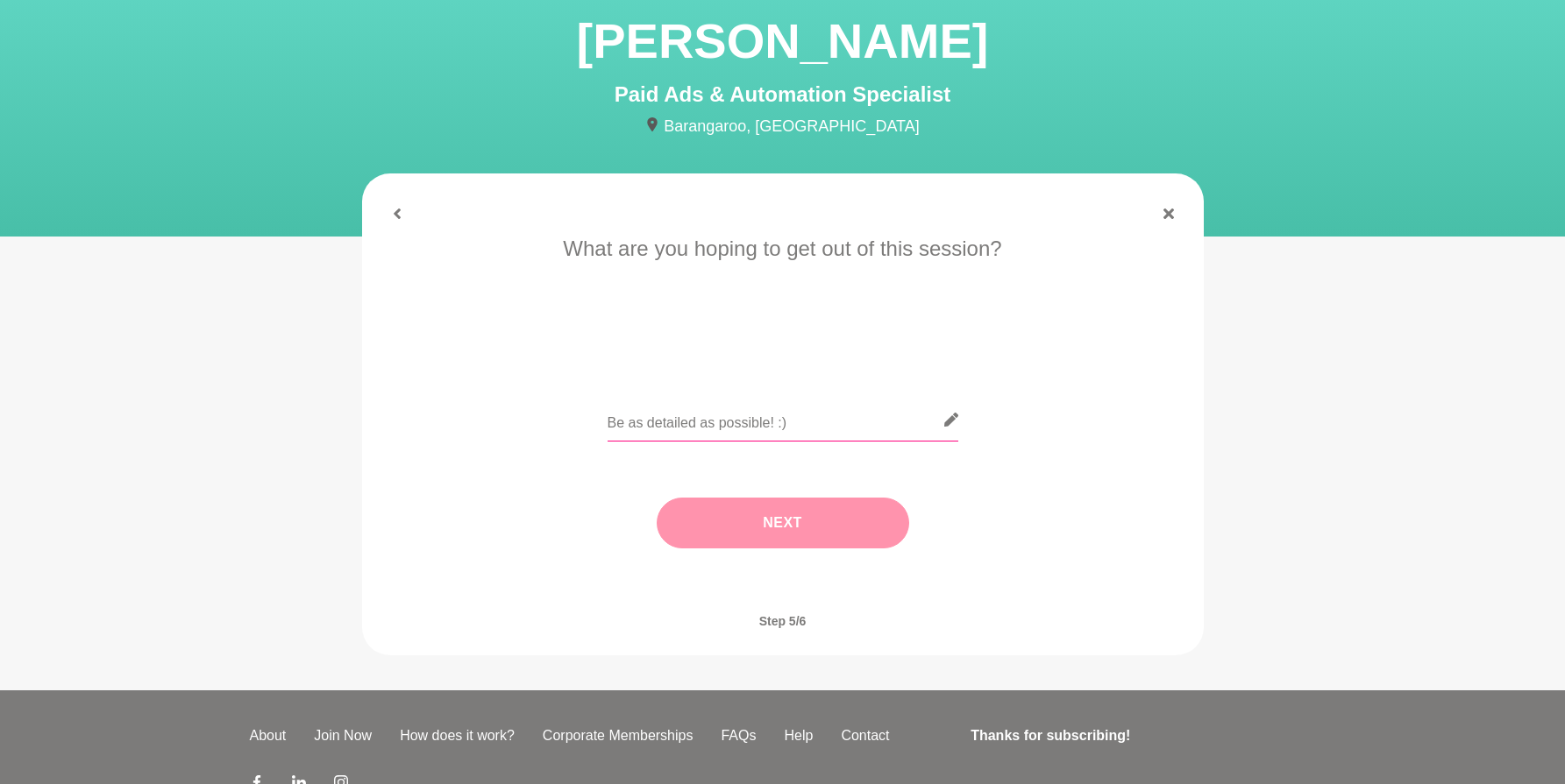
click at [641, 437] on input "text" at bounding box center [783, 420] width 351 height 43
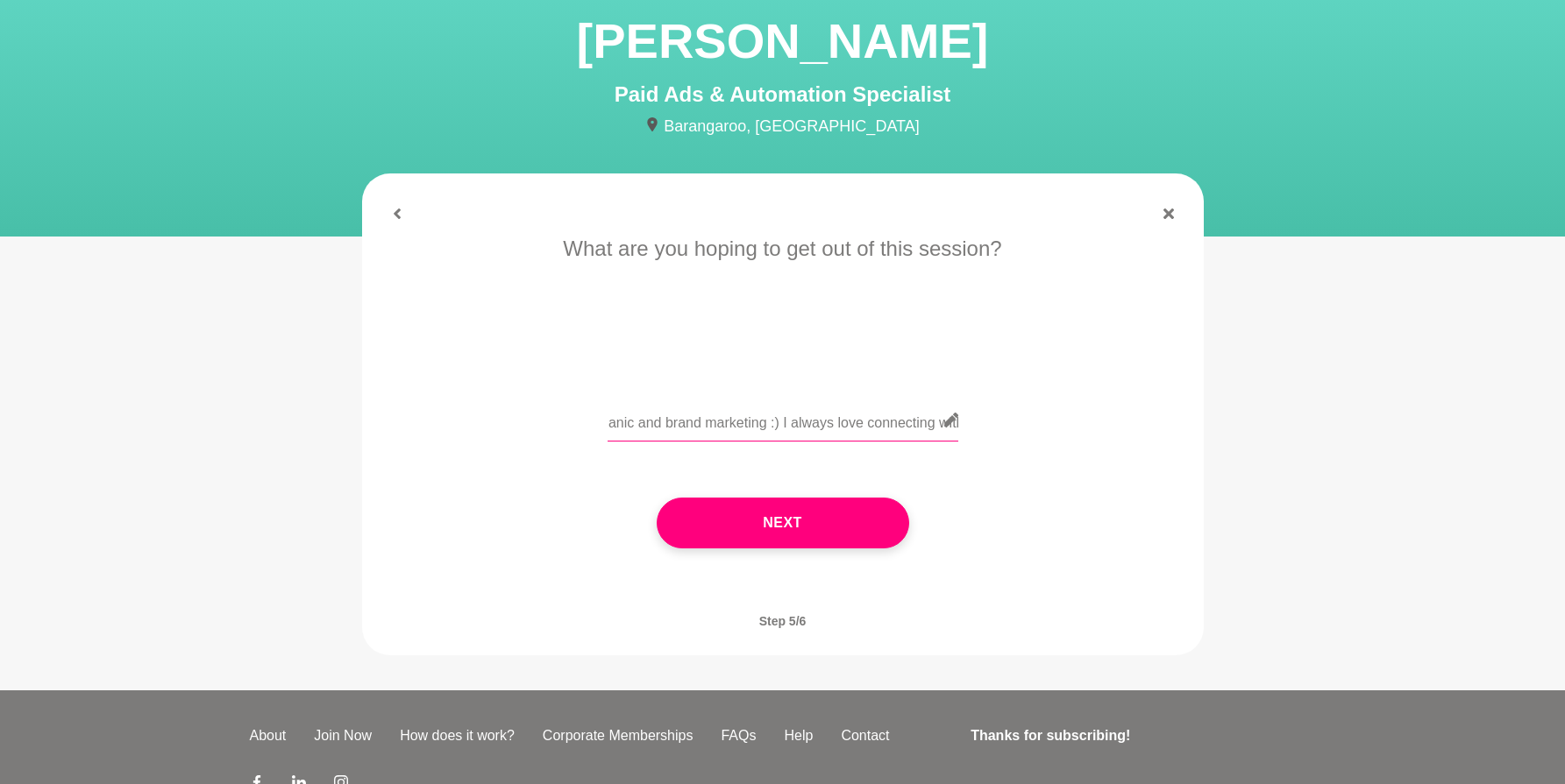
drag, startPoint x: 783, startPoint y: 423, endPoint x: 968, endPoint y: 430, distance: 185.1
click at [968, 430] on div "Hi Mariana! I am a fellow marketer but moreso organic and brand marketing :) I …" at bounding box center [783, 430] width 793 height 64
drag, startPoint x: 659, startPoint y: 423, endPoint x: 635, endPoint y: 423, distance: 24.0
click at [635, 423] on input "Hi Mariana! I am a fellow marketer but moreso organic and brand marketing :) I …" at bounding box center [783, 420] width 351 height 43
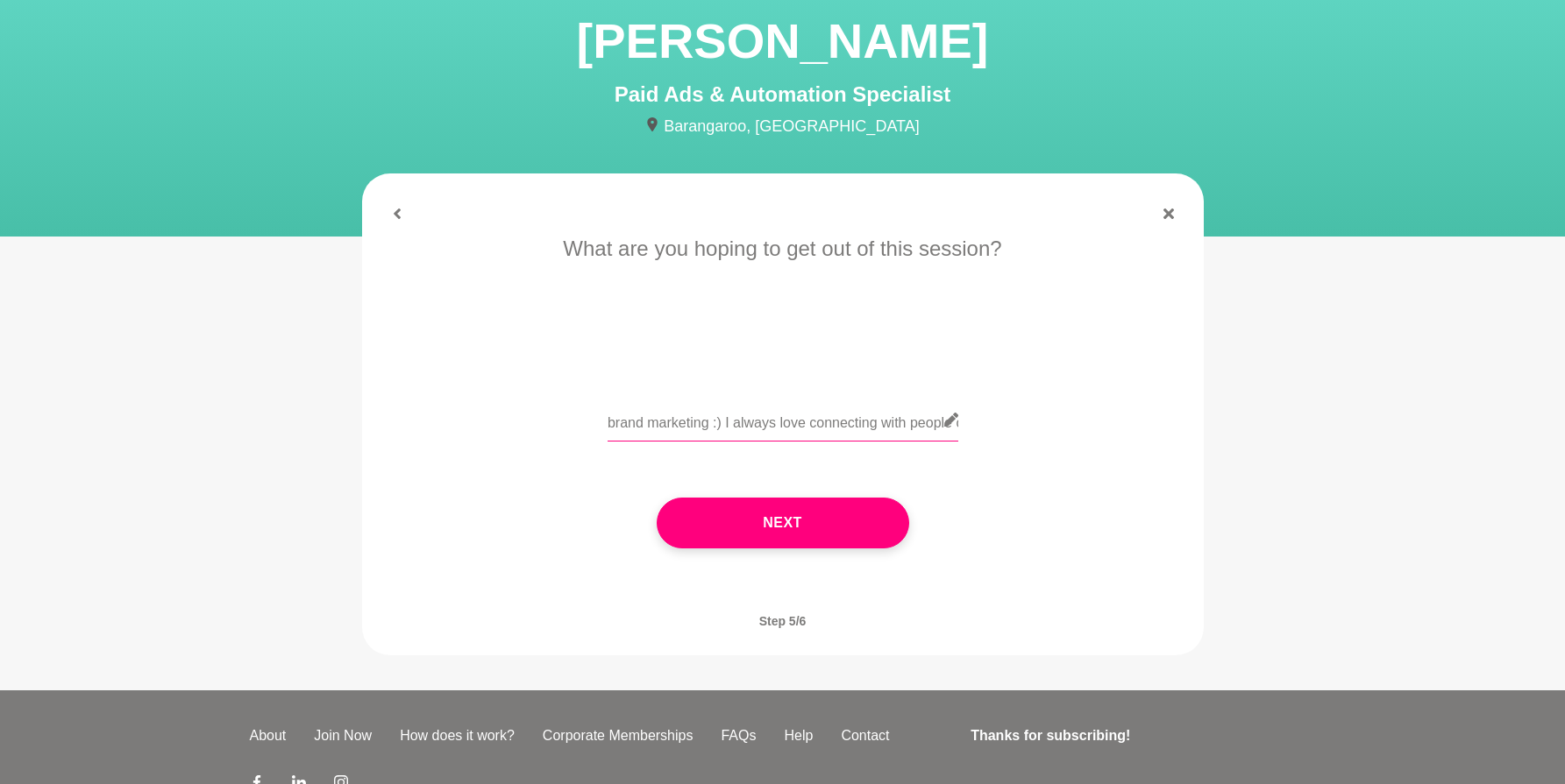
click at [635, 423] on input "Hi Mariana! I am a fellow marketer but moreso organic and brand marketing :) I …" at bounding box center [783, 420] width 351 height 43
drag, startPoint x: 635, startPoint y: 423, endPoint x: 614, endPoint y: 423, distance: 21.0
click at [614, 423] on input "Hi Mariana! I am a fellow marketer but moreso organic and brand marketing :) I …" at bounding box center [783, 420] width 351 height 43
click at [801, 429] on input "Hi Mariana! I am a fellow marketer but moreso organic and brand marketing :) I …" at bounding box center [783, 420] width 351 height 43
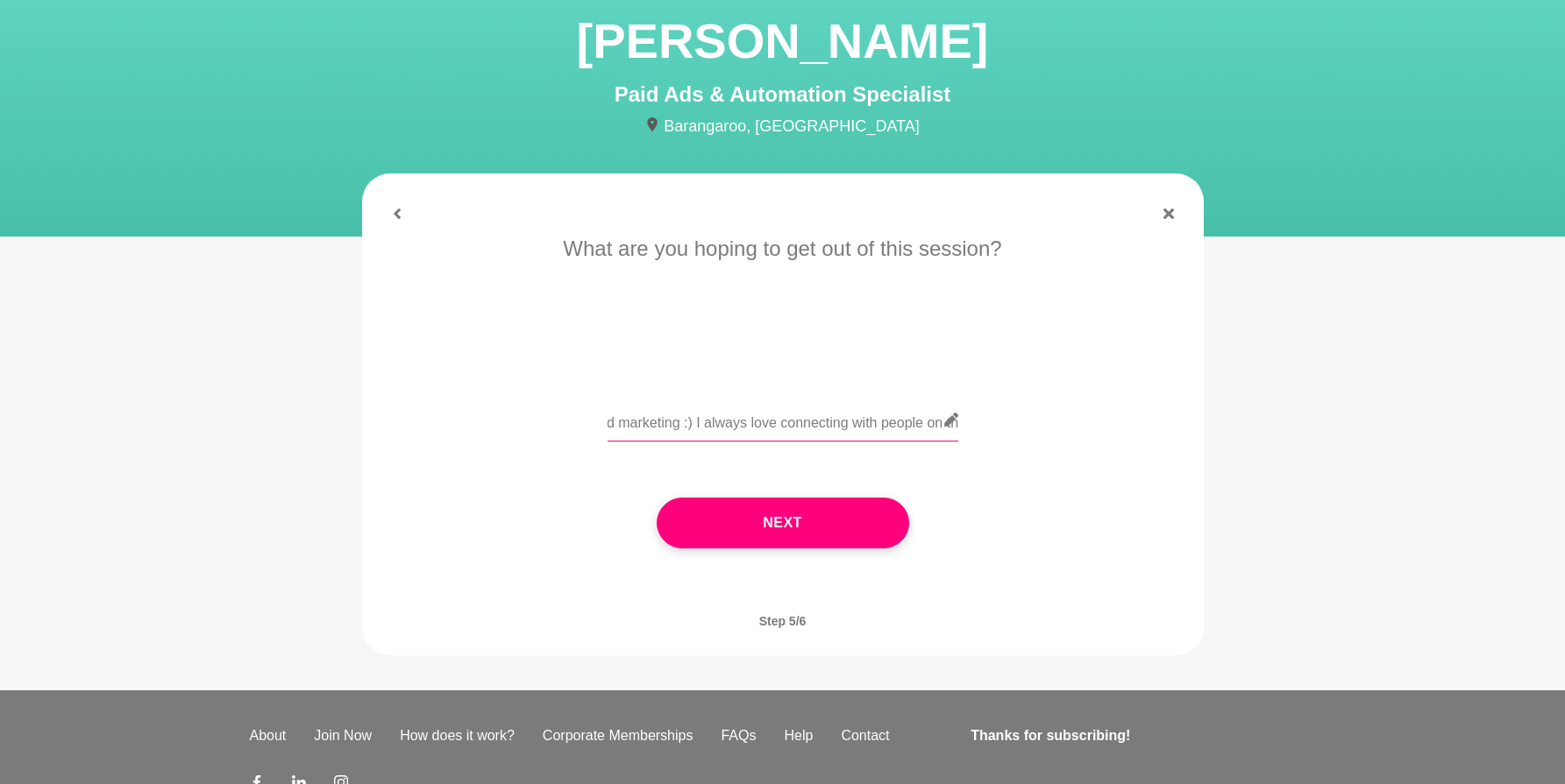
drag, startPoint x: 863, startPoint y: 427, endPoint x: 964, endPoint y: 432, distance: 101.1
click at [964, 432] on div "Hi Mariana! I am a fellow marketer but moreso organic and brand marketing :) I …" at bounding box center [783, 430] width 793 height 64
drag, startPoint x: 877, startPoint y: 424, endPoint x: 1029, endPoint y: 433, distance: 152.3
click at [1029, 433] on div "Hi Mariana! I am a fellow marketer but moreso organic and brand marketing :) I …" at bounding box center [783, 430] width 793 height 64
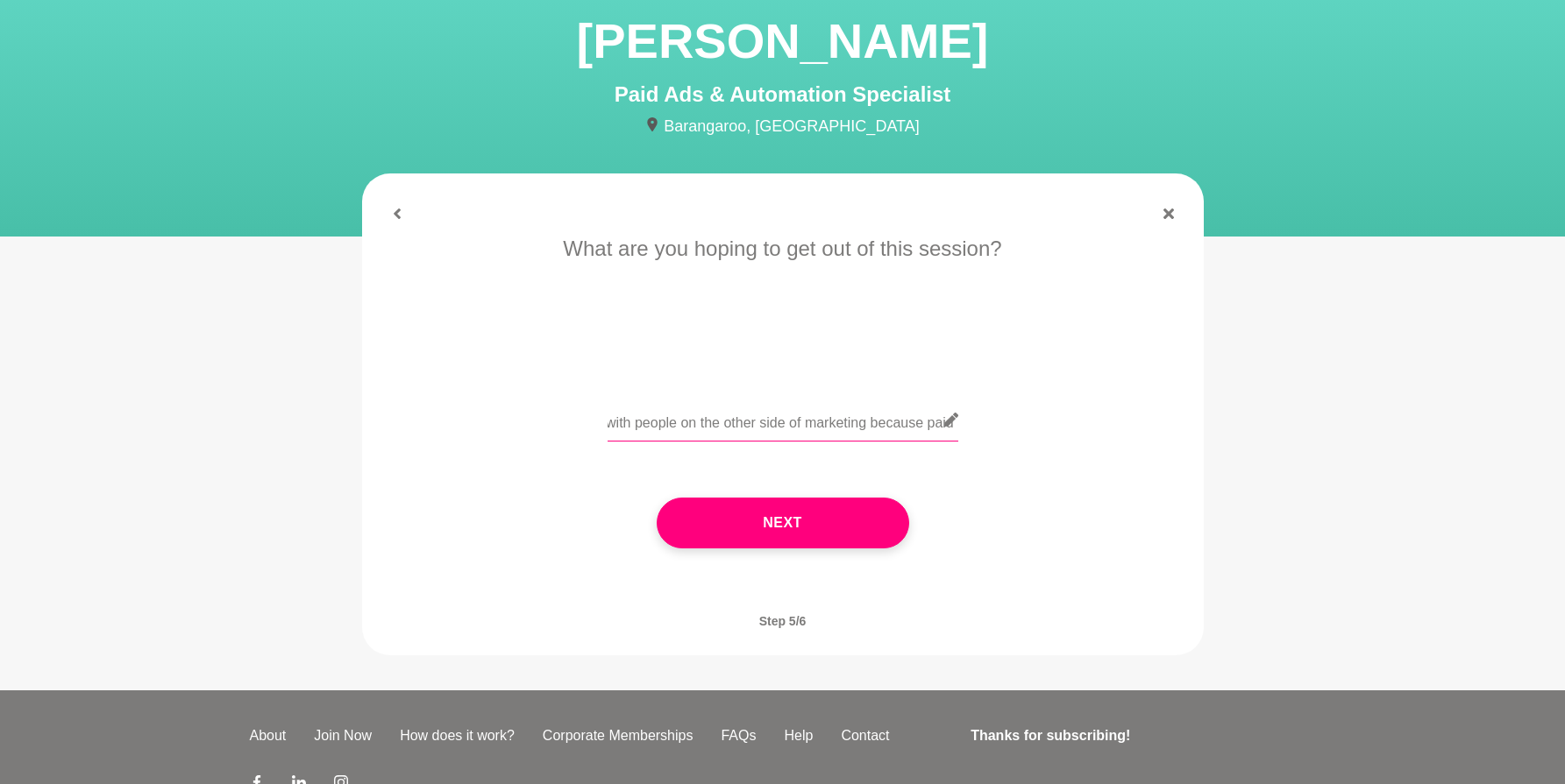
click at [933, 420] on input "Hi Mariana! I am a fellow marketer but moreso organic and brand marketing :) I …" at bounding box center [783, 420] width 351 height 43
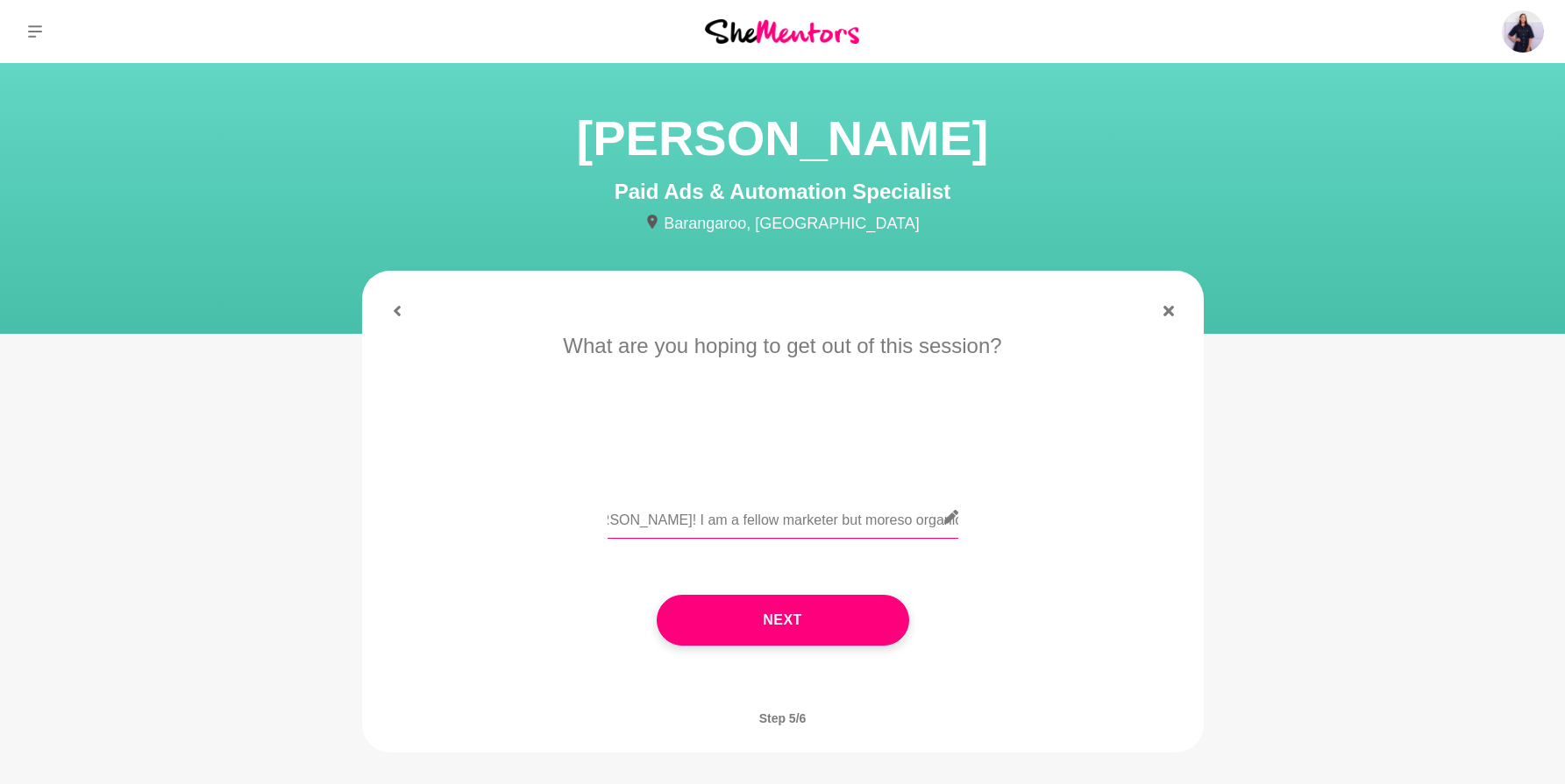
scroll to position [0, 107]
drag, startPoint x: 733, startPoint y: 521, endPoint x: 944, endPoint y: 526, distance: 211.1
click at [944, 526] on input "Hi Mariana! I am a fellow marketer but moreso organic and brand marketing :) I …" at bounding box center [783, 517] width 351 height 43
drag, startPoint x: 867, startPoint y: 520, endPoint x: 955, endPoint y: 527, distance: 88.3
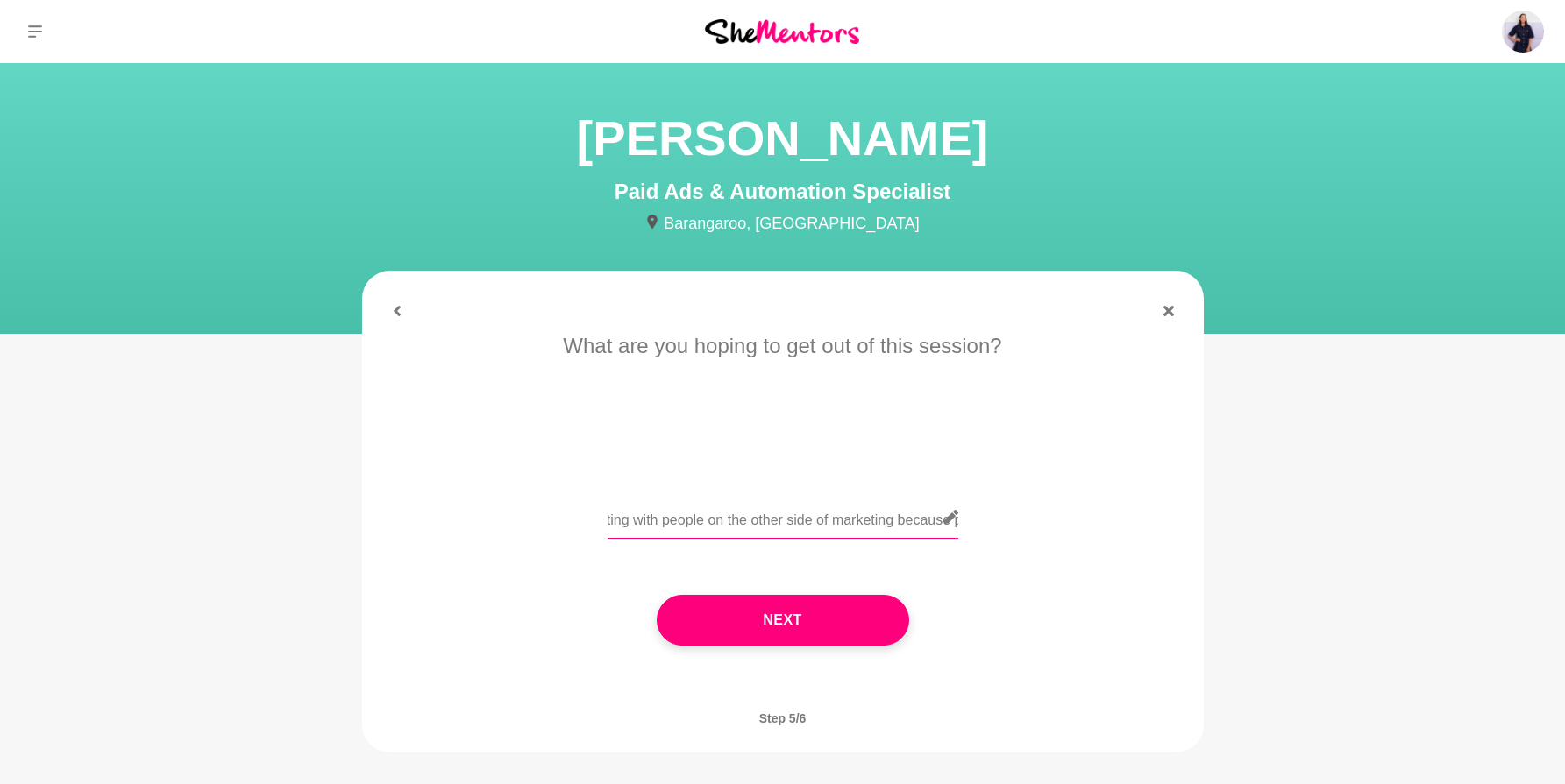
click at [955, 527] on input "Hi Mariana! I am a fellow marketer but moreso organic and brand marketing :) I …" at bounding box center [783, 517] width 351 height 43
click at [879, 523] on input "Hi Mariana! I am a fellow marketer but moreso organic and brand marketing :) I …" at bounding box center [783, 517] width 351 height 43
drag, startPoint x: 912, startPoint y: 522, endPoint x: 987, endPoint y: 529, distance: 75.3
click at [987, 529] on div "Hi Mariana! I am a fellow marketer but moreso organic and brand marketing :) I …" at bounding box center [783, 527] width 793 height 64
click at [876, 518] on input "Hi Mariana! I am a fellow marketer but moreso organic and brand marketing :) I …" at bounding box center [783, 517] width 351 height 43
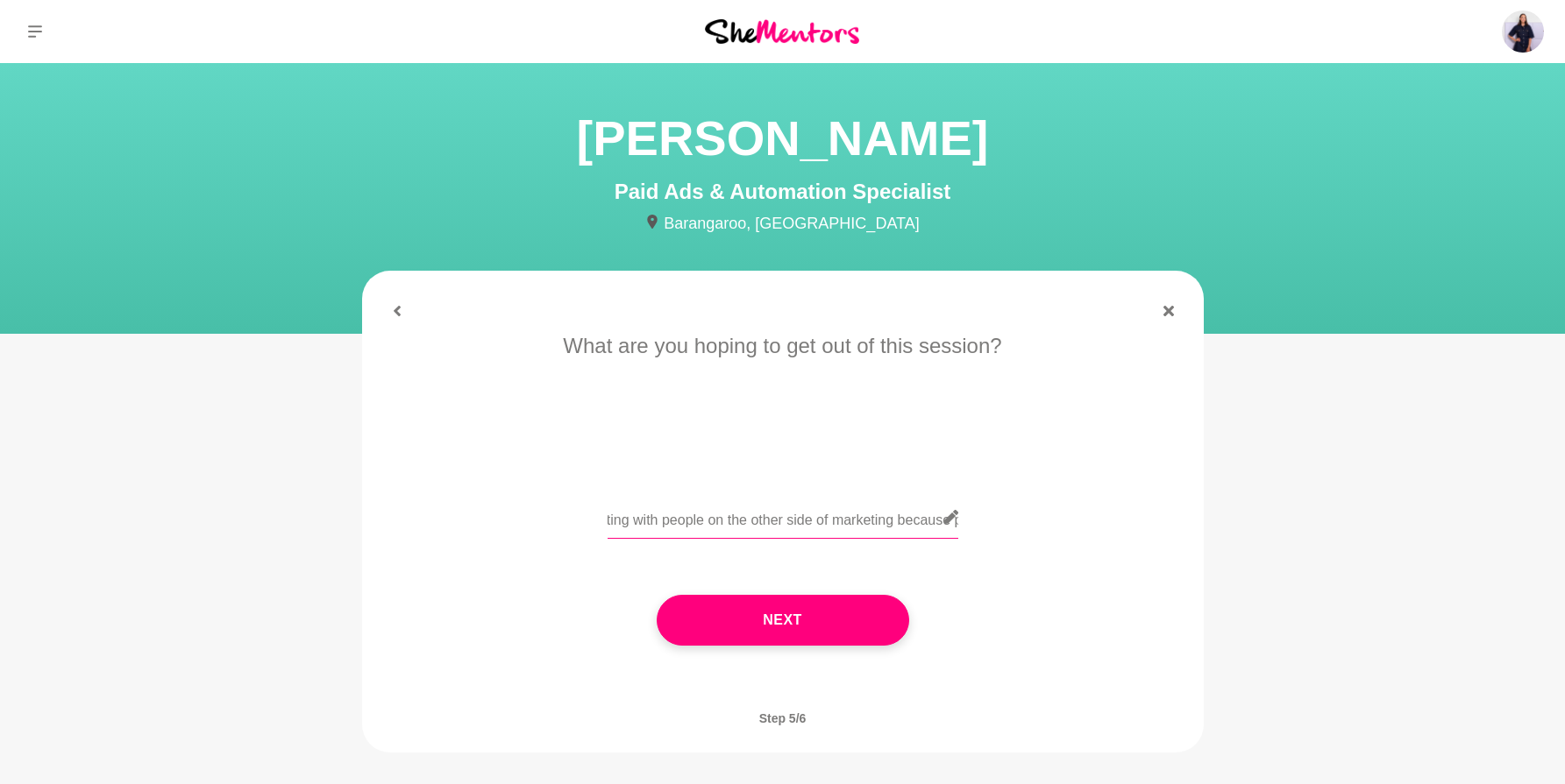
drag, startPoint x: 844, startPoint y: 523, endPoint x: 1039, endPoint y: 540, distance: 195.7
click at [1039, 540] on div "Hi Mariana! I am a fellow marketer but moreso organic and brand marketing :) I …" at bounding box center [783, 527] width 793 height 64
drag, startPoint x: 695, startPoint y: 515, endPoint x: 562, endPoint y: 514, distance: 133.0
click at [562, 514] on div "Hi Mariana! I am a fellow marketer but moreso organic and brand marketing :) I …" at bounding box center [783, 527] width 793 height 64
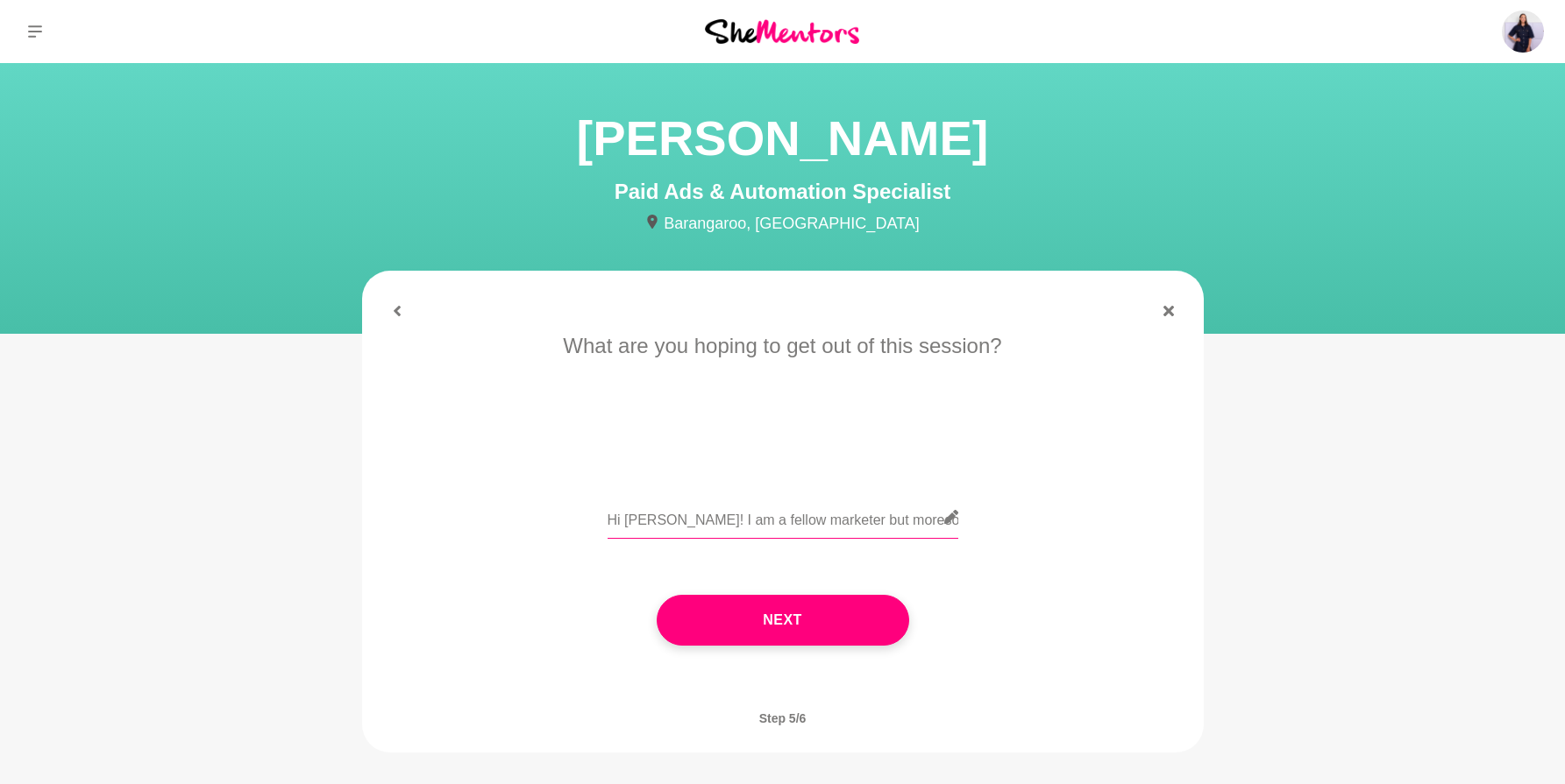
click at [884, 517] on input "Hi Mariana! I am a fellow marketer but moreso organic and brand marketing :) I …" at bounding box center [783, 517] width 351 height 43
drag, startPoint x: 878, startPoint y: 523, endPoint x: 949, endPoint y: 524, distance: 71.0
click at [949, 524] on input "Hi Mariana! I am a fellow marketer but moreso organic and brand marketing :) I …" at bounding box center [783, 517] width 351 height 43
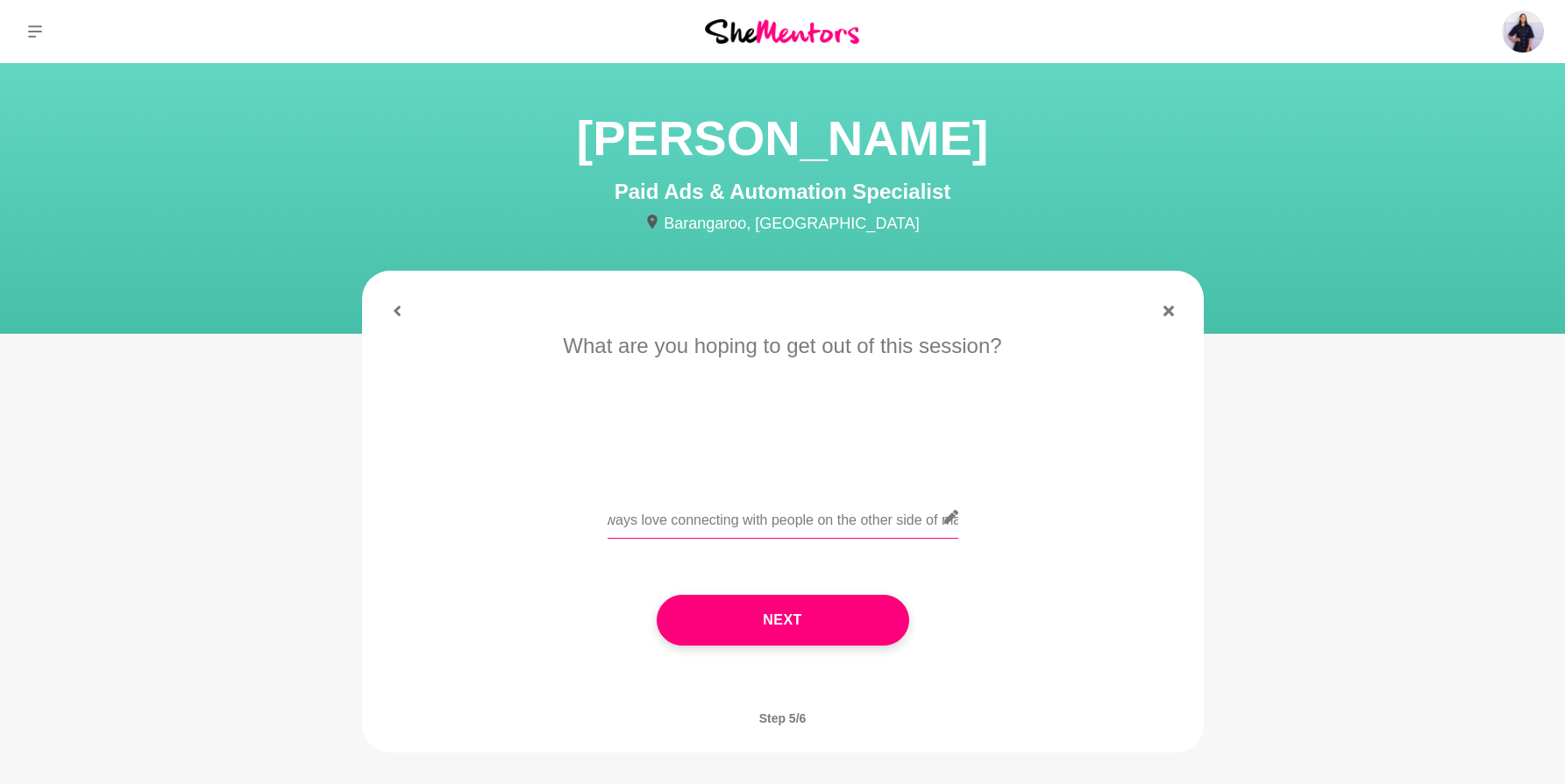
drag, startPoint x: 865, startPoint y: 520, endPoint x: 958, endPoint y: 524, distance: 93.1
click at [958, 524] on div "Hi Mariana! I am a fellow marketer but moreso organic and brand marketing :) I …" at bounding box center [783, 527] width 793 height 64
click at [859, 528] on input "Hi Mariana! I am a fellow marketer but moreso organic and brand marketing :) I …" at bounding box center [783, 517] width 351 height 43
drag, startPoint x: 870, startPoint y: 517, endPoint x: 925, endPoint y: 522, distance: 55.2
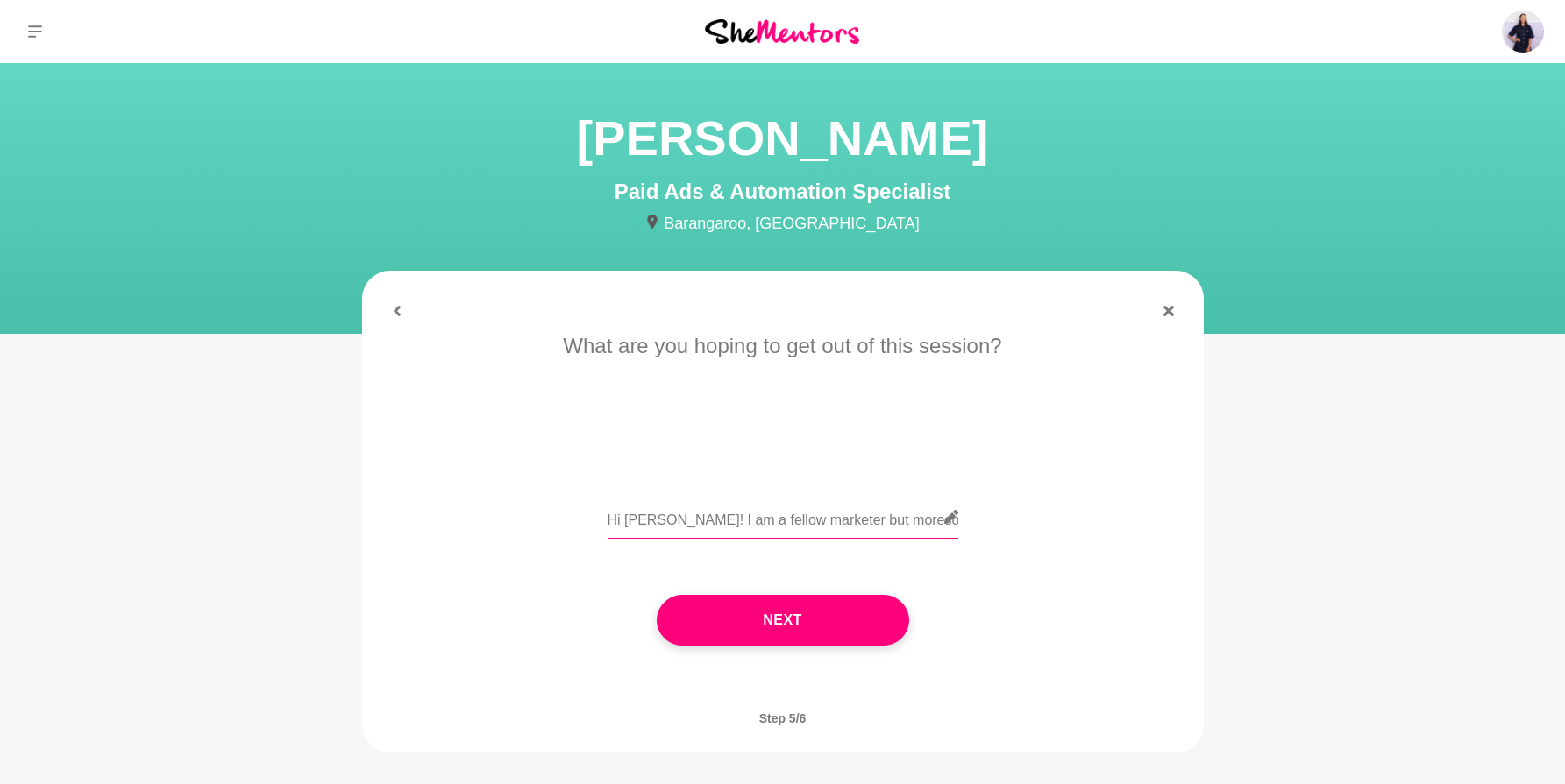
click at [925, 522] on input "Hi Mariana! I am a fellow marketer but moreso organic and brand marketing :) I …" at bounding box center [783, 517] width 351 height 43
drag, startPoint x: 651, startPoint y: 519, endPoint x: 593, endPoint y: 520, distance: 58.0
click at [593, 520] on div "Hi Mariana! I am a fellow marketer but moreso organic and brand marketing :) I …" at bounding box center [783, 527] width 793 height 64
drag, startPoint x: 748, startPoint y: 522, endPoint x: 979, endPoint y: 524, distance: 231.0
click at [979, 524] on div "Hi Mariana! I am a fellow marketer but moreso organic and brand marketing :) I …" at bounding box center [783, 527] width 793 height 64
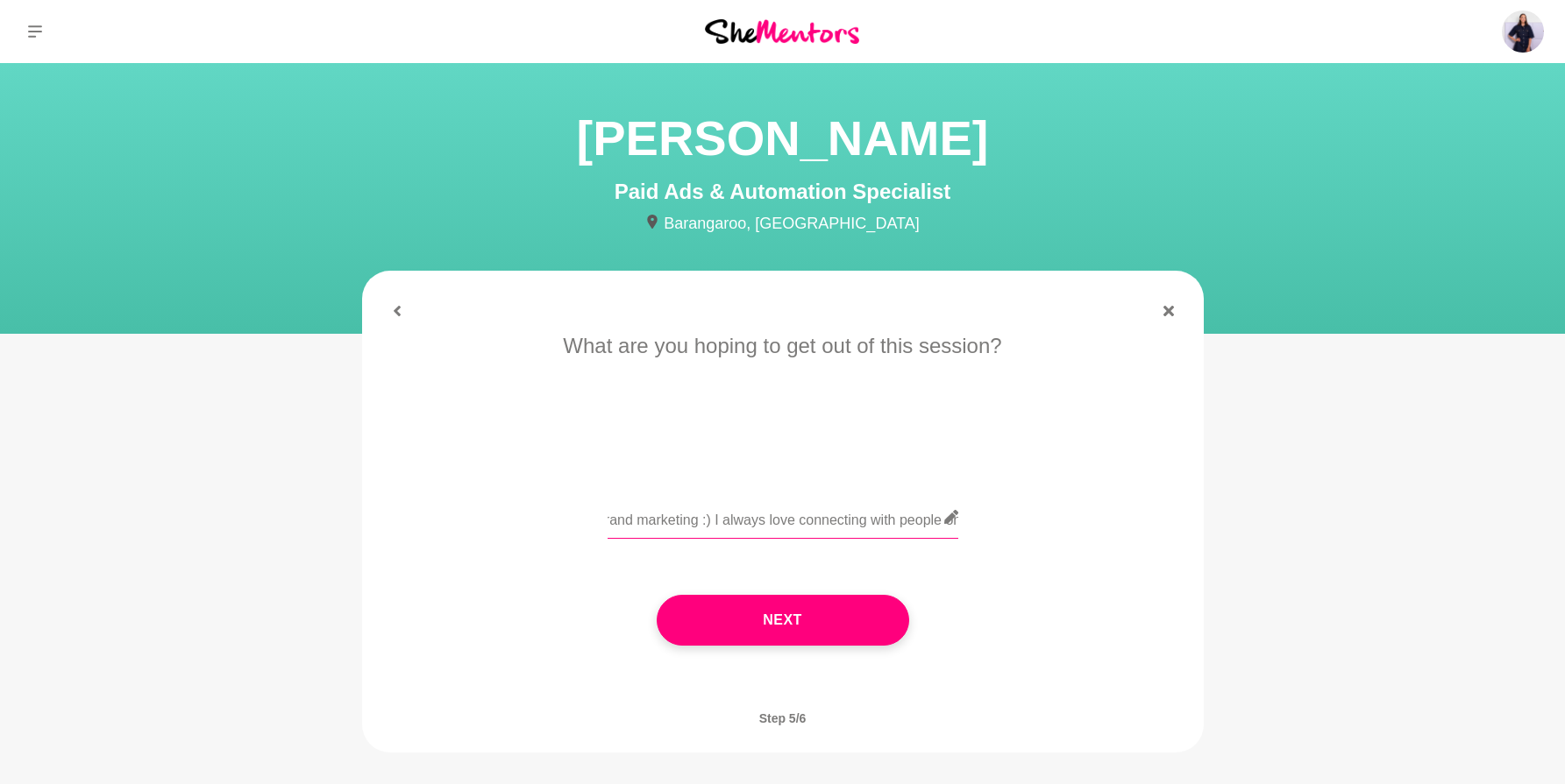
scroll to position [0, 572]
drag, startPoint x: 875, startPoint y: 519, endPoint x: 1014, endPoint y: 524, distance: 139.1
click at [1014, 524] on div "Hi Mariana! I am a fellow marketer but moreso organic and brand marketing :) I …" at bounding box center [783, 527] width 793 height 64
drag, startPoint x: 834, startPoint y: 521, endPoint x: 613, endPoint y: 514, distance: 221.1
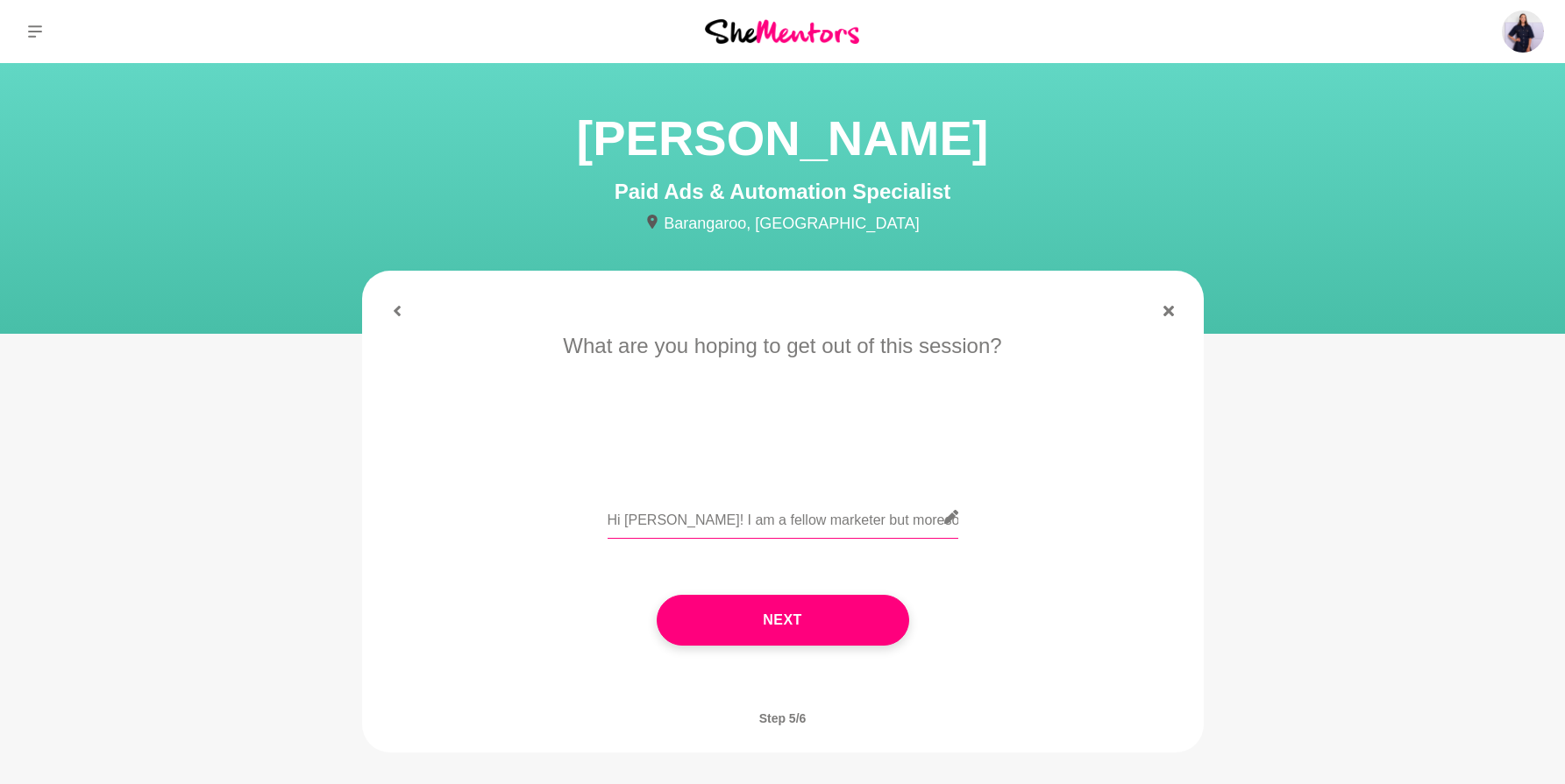
click at [613, 514] on input "Hi Mariana! I am a fellow marketer but moreso organic and brand marketing :) I …" at bounding box center [783, 517] width 351 height 43
drag, startPoint x: 927, startPoint y: 520, endPoint x: 950, endPoint y: 524, distance: 23.3
click at [950, 524] on input "Hi Mariana! I am a fellow marketer but moreso organic and brand marketing :) I …" at bounding box center [783, 517] width 351 height 43
click at [896, 525] on input "Hi Mariana! I am a fellow marketer but moreso organic and brand marketing :) I …" at bounding box center [783, 517] width 351 height 43
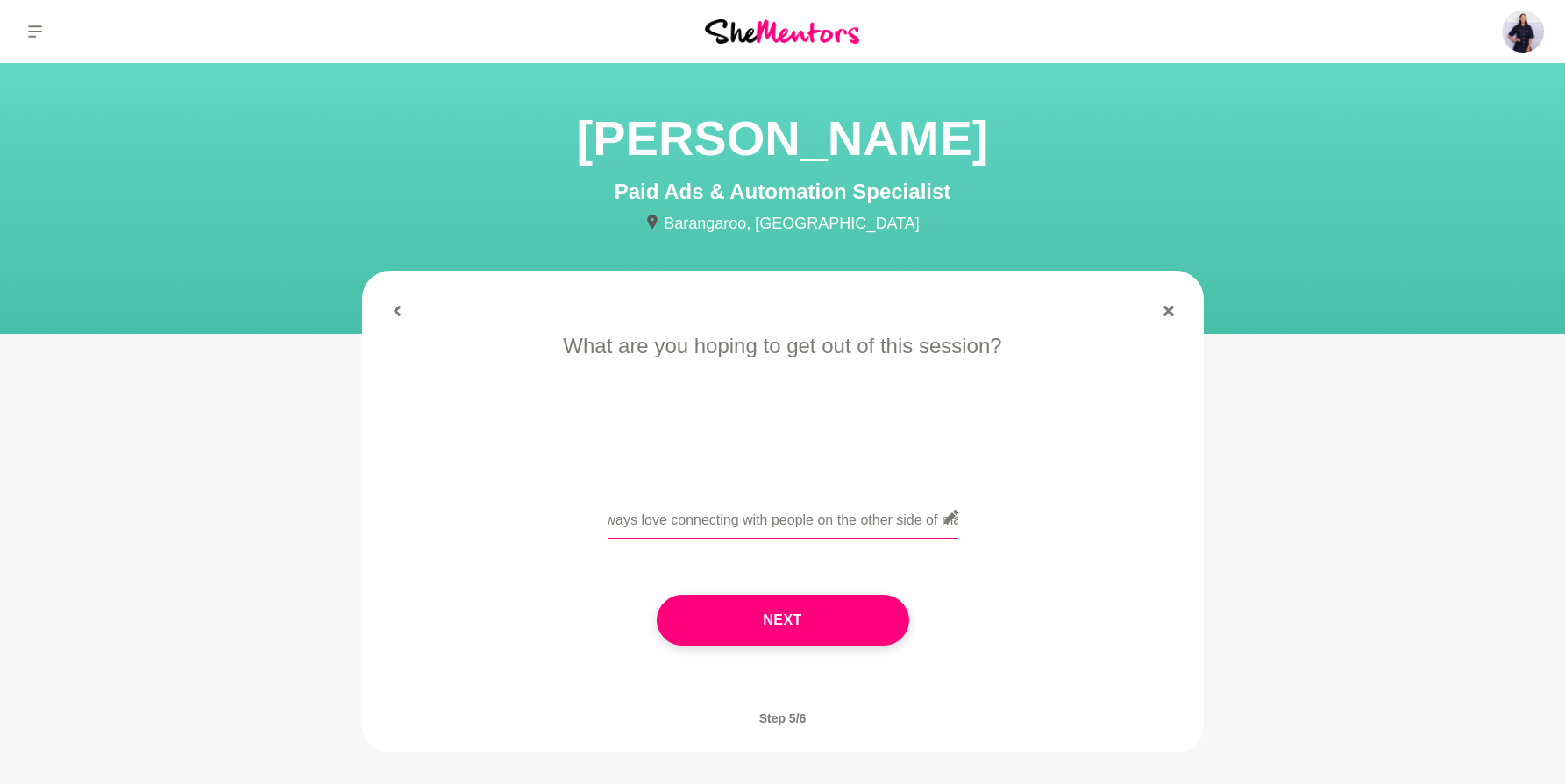
click at [936, 519] on input "Hi Mariana! I am a fellow marketer but moreso organic and brand marketing :) I …" at bounding box center [783, 517] width 351 height 43
click at [697, 522] on input "Hi Mariana! I am a fellow marketer but moreso organic and brand marketing :) I …" at bounding box center [783, 517] width 351 height 43
click at [912, 519] on input "Hi Mariana! I am a fellow marketer but moreso organic and brand marketing :) I …" at bounding box center [783, 517] width 351 height 43
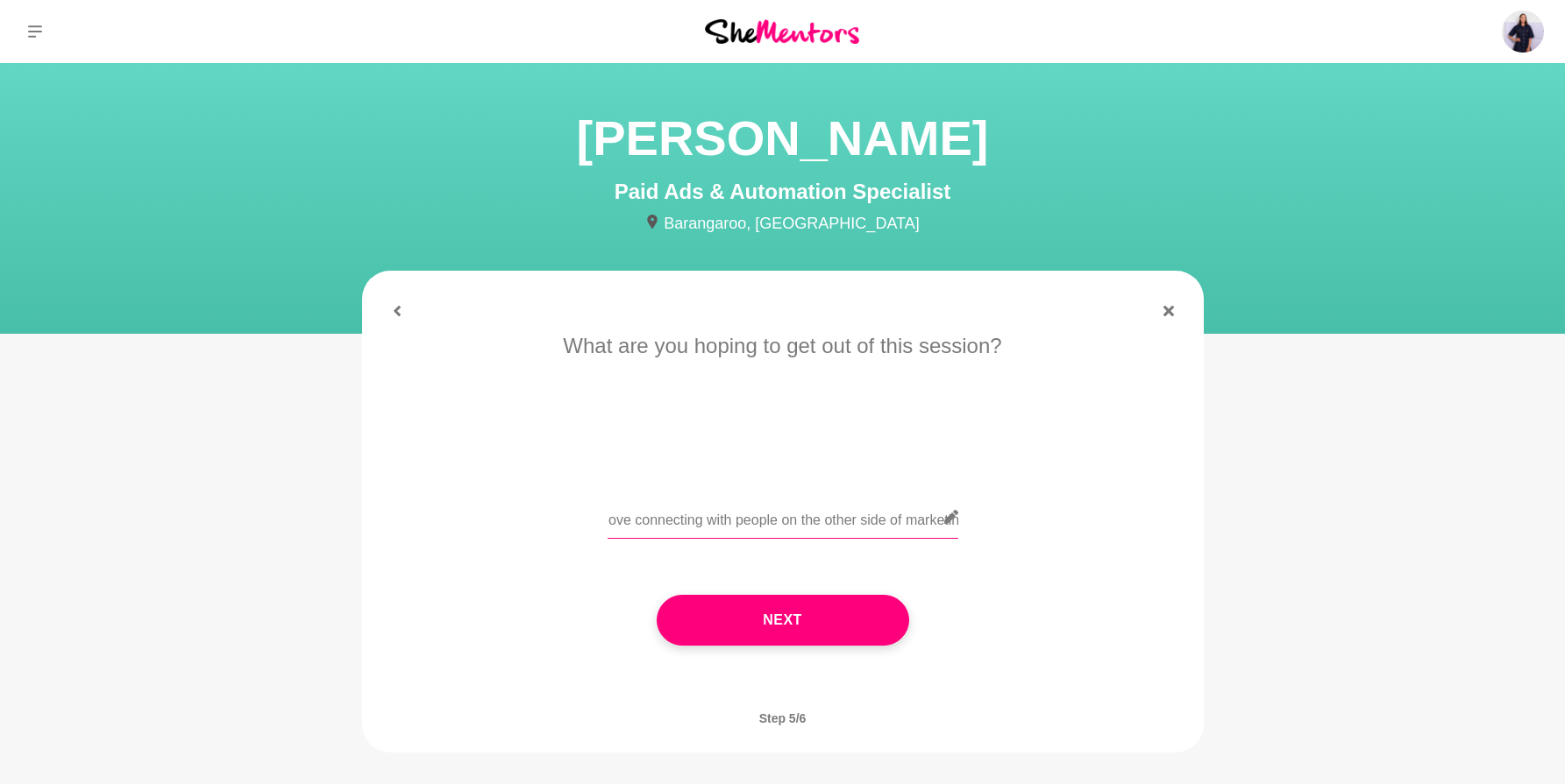
scroll to position [0, 0]
drag, startPoint x: 700, startPoint y: 525, endPoint x: 575, endPoint y: 522, distance: 125.0
click at [575, 522] on div "Hi Mariana! I am a fellow marketer but moreso organic and brand marketing :) I …" at bounding box center [783, 527] width 793 height 64
drag, startPoint x: 672, startPoint y: 523, endPoint x: 600, endPoint y: 523, distance: 72.0
click at [600, 523] on div "Hi Mariana! I am a fellow marketer but moreso organic and brand marketing :) I …" at bounding box center [783, 527] width 793 height 64
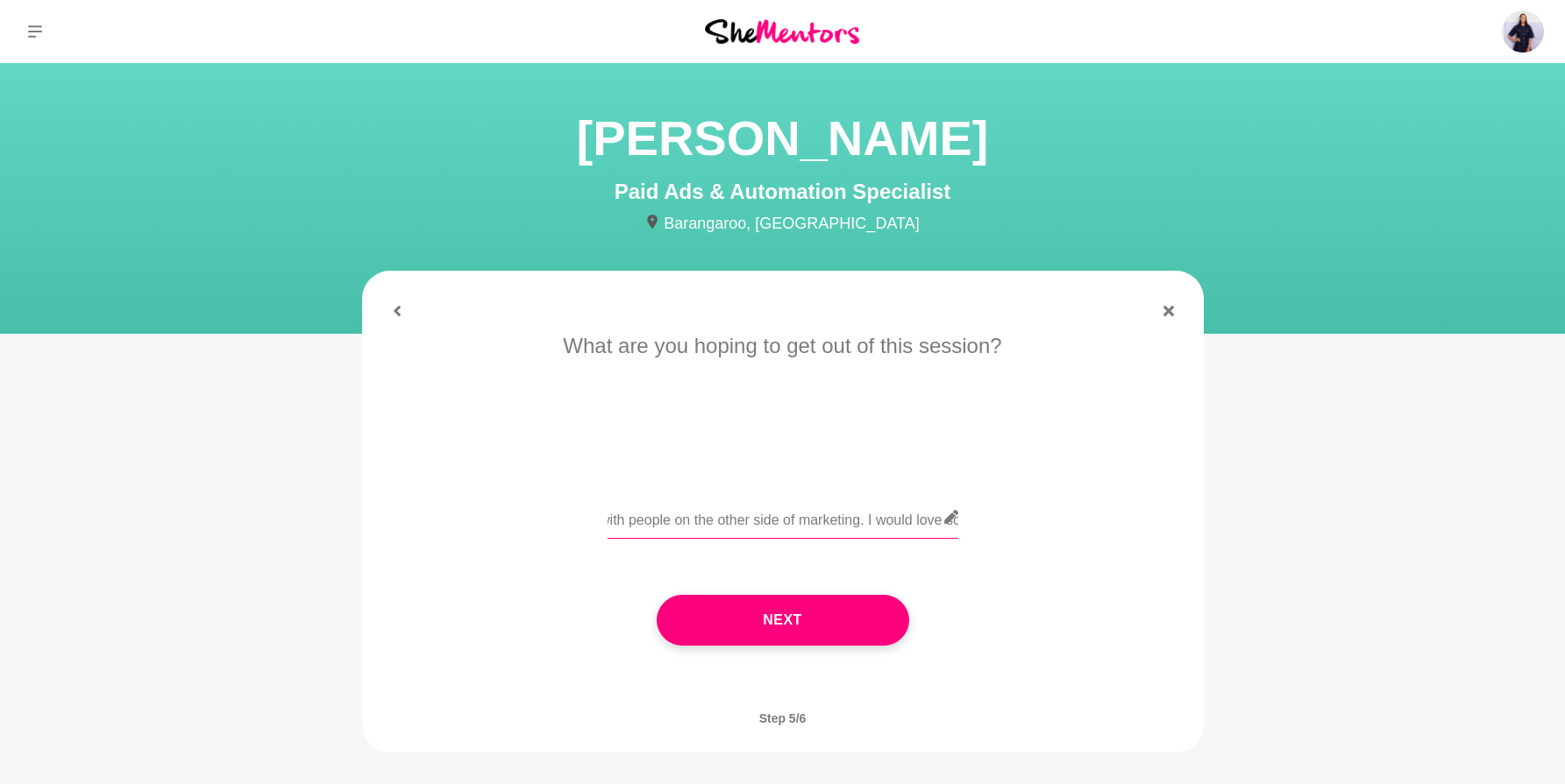
scroll to position [0, 1026]
drag, startPoint x: 935, startPoint y: 530, endPoint x: 988, endPoint y: 531, distance: 53.0
click at [988, 531] on div "Hi Mariana! I am a fellow marketer but moreso organic and brand marketing :) I …" at bounding box center [783, 527] width 793 height 64
drag, startPoint x: 744, startPoint y: 519, endPoint x: 506, endPoint y: 508, distance: 238.3
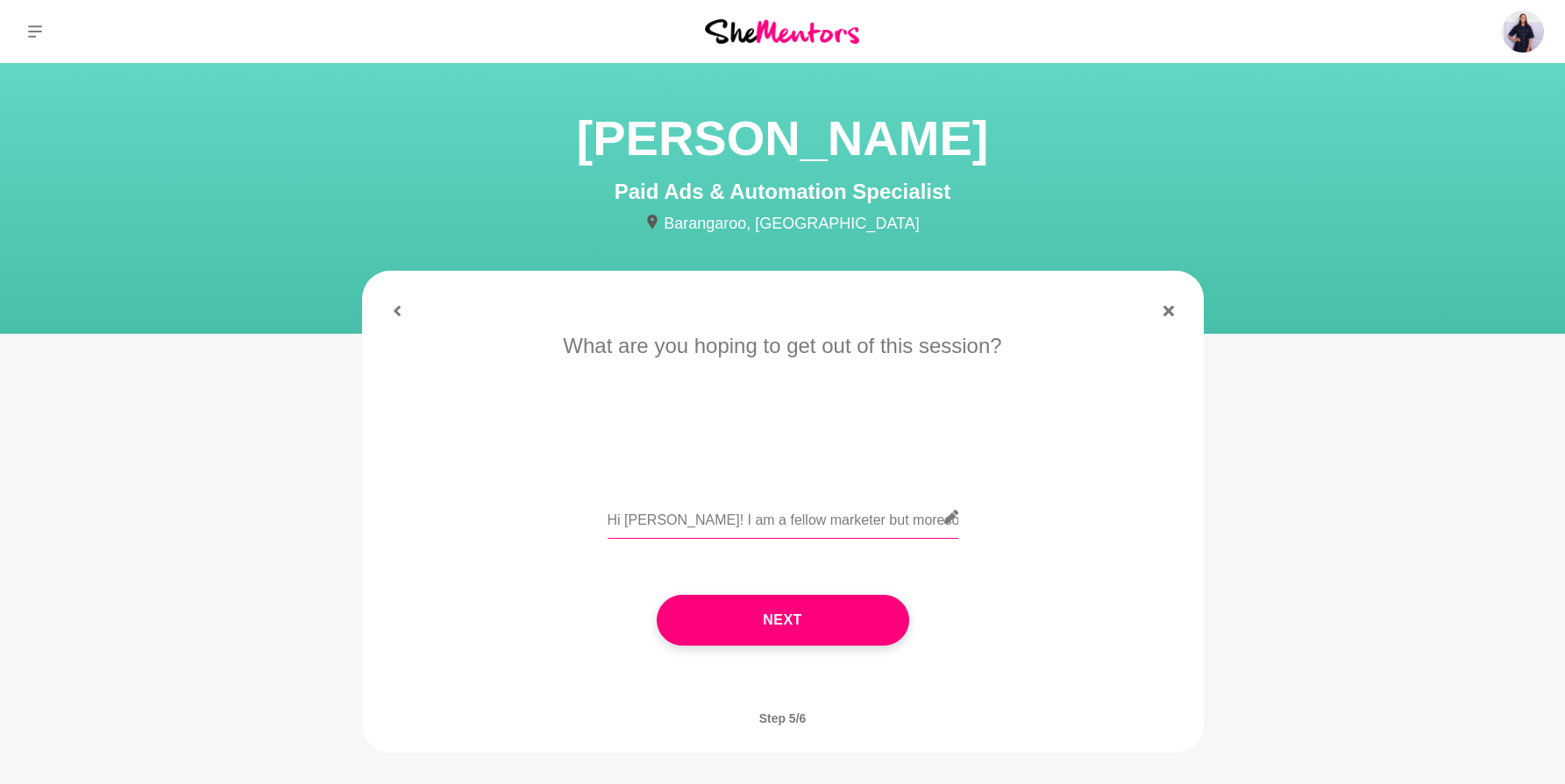
click at [506, 508] on div "Hi Mariana! I am a fellow marketer but moreso organic and brand marketing :) I …" at bounding box center [783, 527] width 793 height 64
click at [732, 514] on input "Hi Mariana! I am a fellow marketer but moreso organic and brand marketing :) I …" at bounding box center [783, 517] width 351 height 43
drag, startPoint x: 686, startPoint y: 523, endPoint x: 675, endPoint y: 514, distance: 14.2
click at [590, 520] on div "Hi Mariana! I am a fellow marketer but moreso organic and brand marketing :) I …" at bounding box center [783, 527] width 793 height 64
drag, startPoint x: 881, startPoint y: 526, endPoint x: 943, endPoint y: 517, distance: 62.6
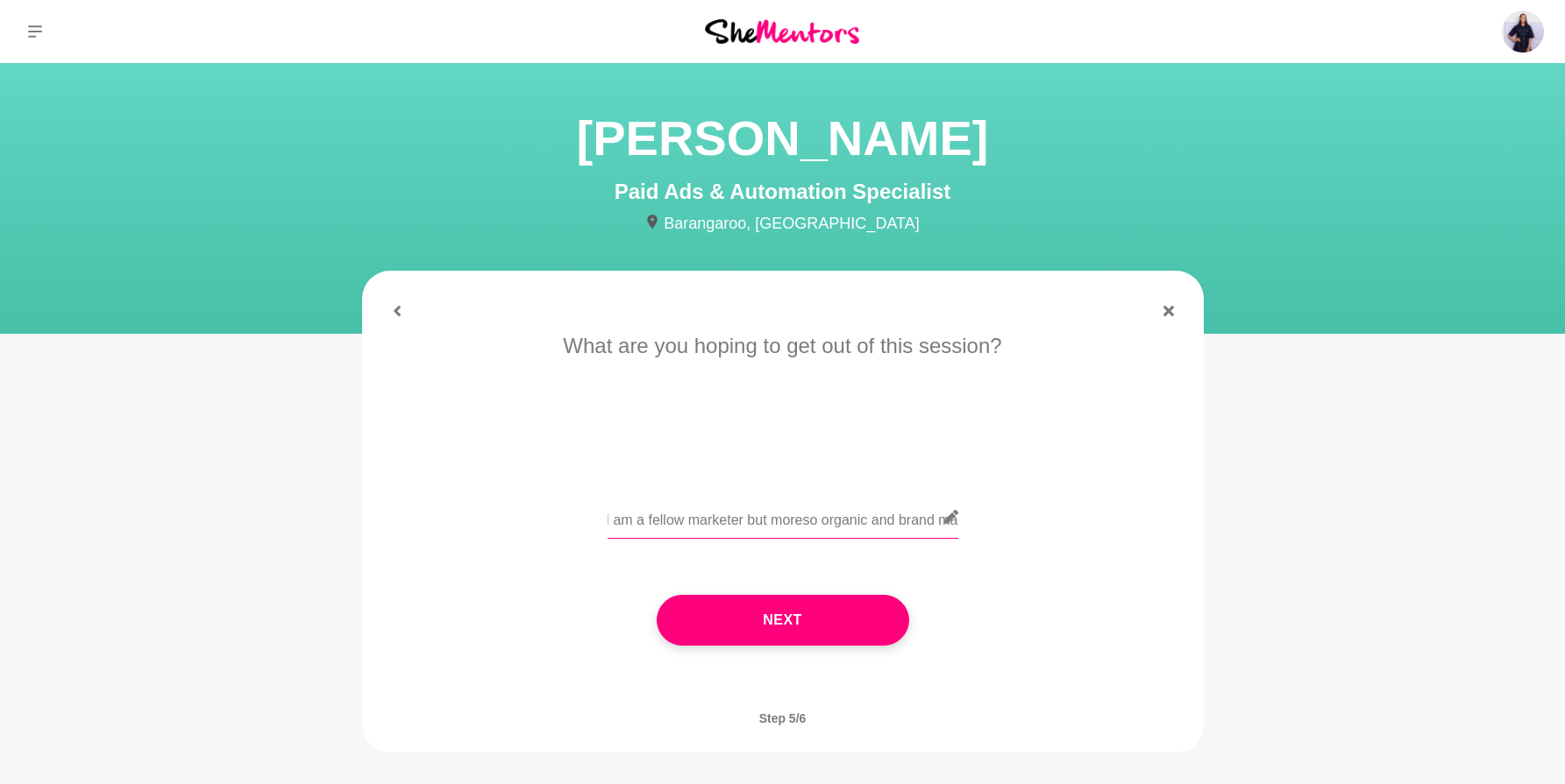
click at [955, 521] on div "Hi Mariana! I am a fellow marketer but moreso organic and brand marketing :) I …" at bounding box center [783, 527] width 351 height 64
click at [881, 518] on input "Hi Mariana! I am a fellow marketer but moreso organic and brand marketing :) I …" at bounding box center [783, 517] width 351 height 43
drag, startPoint x: 914, startPoint y: 522, endPoint x: 954, endPoint y: 522, distance: 40.0
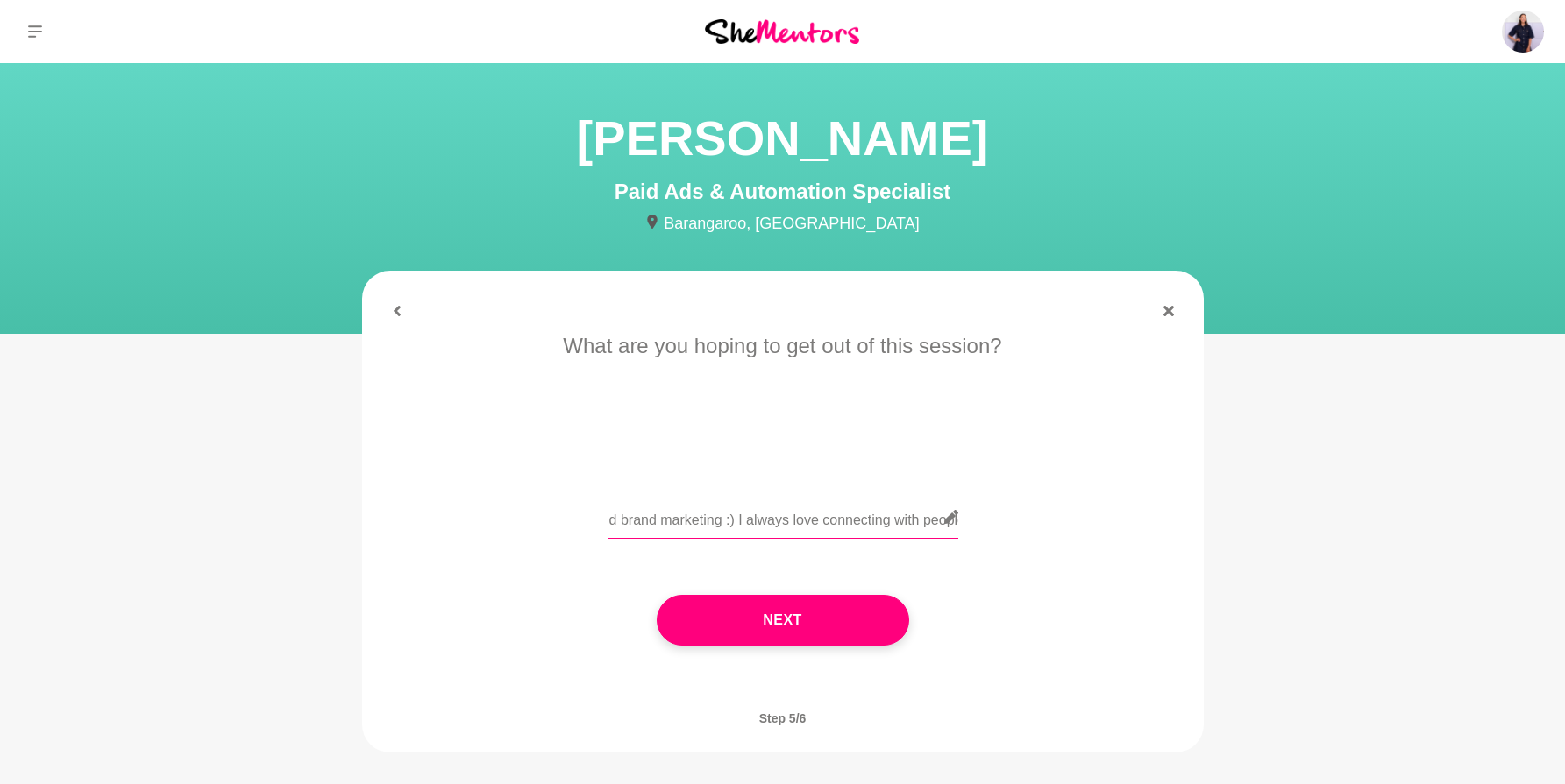
click at [954, 522] on div "Hi Mariana! I am a fellow marketer but moreso organic and brand marketing :) I …" at bounding box center [783, 527] width 351 height 64
click at [875, 524] on input "Hi Mariana! I am a fellow marketer but moreso organic and brand marketing :) I …" at bounding box center [783, 517] width 351 height 43
drag, startPoint x: 924, startPoint y: 526, endPoint x: 958, endPoint y: 526, distance: 34.0
click at [958, 526] on div "Hi Mariana! I am a fellow marketer but moreso organic and brand marketing :) I …" at bounding box center [783, 527] width 793 height 64
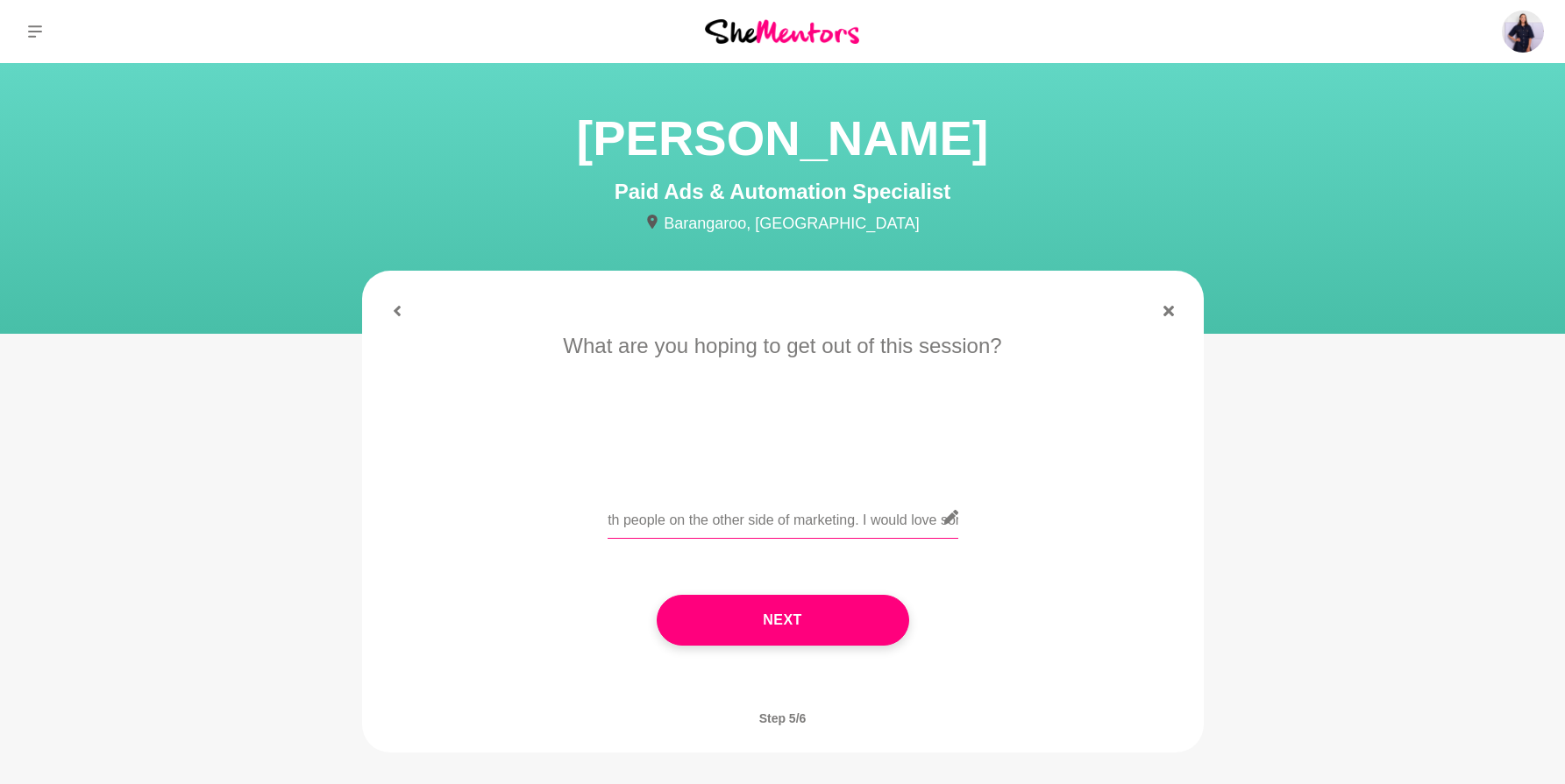
click at [853, 522] on input "Hi Mariana! I am a fellow marketer but moreso organic and brand marketing :) I …" at bounding box center [783, 517] width 351 height 43
drag, startPoint x: 914, startPoint y: 522, endPoint x: 963, endPoint y: 526, distance: 49.2
click at [963, 526] on div "Hi Mariana! I am a fellow marketer but moreso organic and brand marketing :) I …" at bounding box center [783, 527] width 793 height 64
click at [881, 523] on input "Hi Mariana! I am a fellow marketer but moreso organic and brand marketing :) I …" at bounding box center [783, 517] width 351 height 43
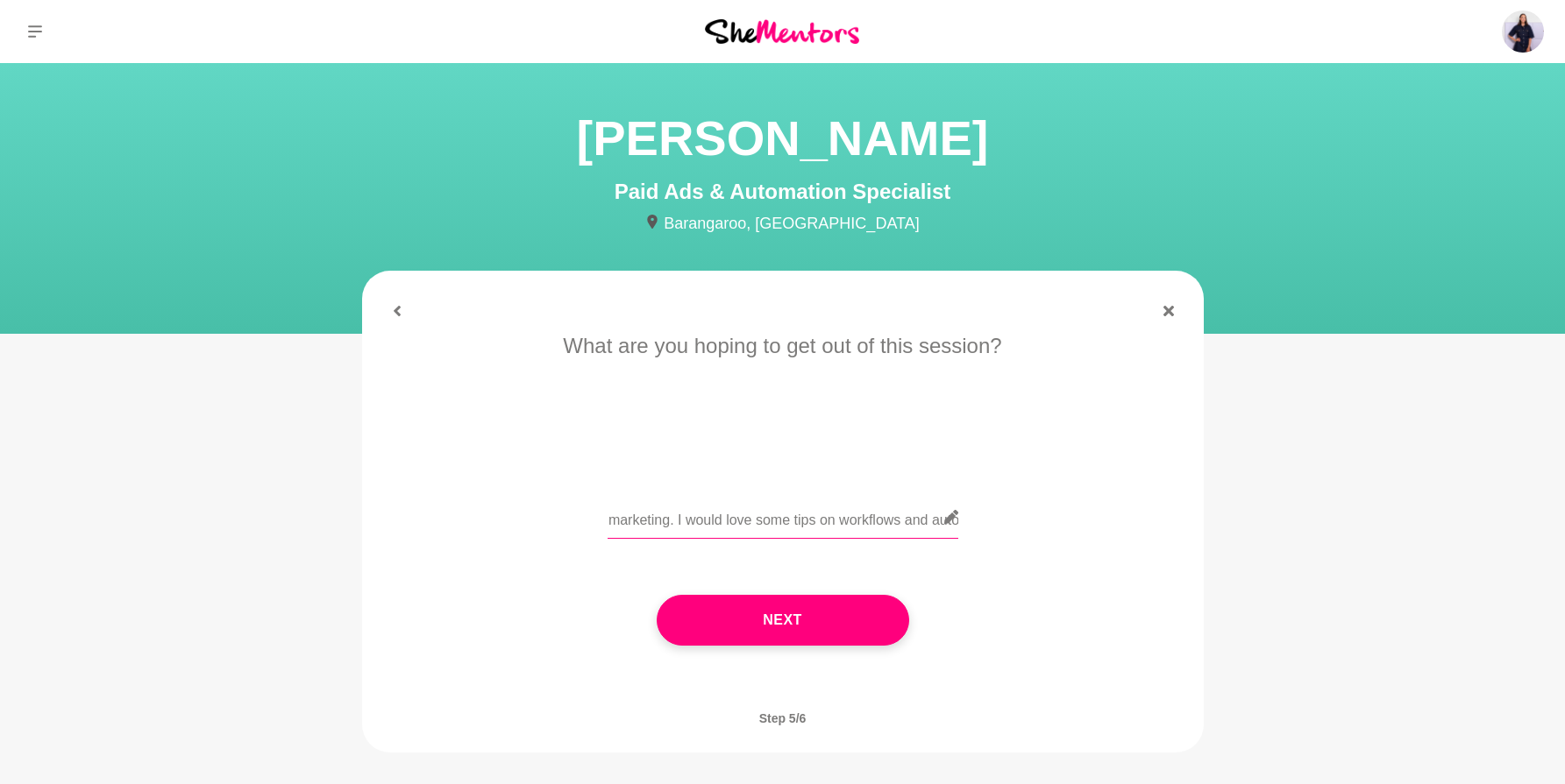
scroll to position [0, 1026]
drag, startPoint x: 925, startPoint y: 525, endPoint x: 962, endPoint y: 528, distance: 37.1
click at [962, 528] on div "Hi Mariana! I am a fellow marketer but moreso organic and brand marketing :) I …" at bounding box center [783, 527] width 793 height 64
click at [908, 523] on input "Hi Mariana! I am a fellow marketer but moreso organic and brand marketing :) I …" at bounding box center [783, 517] width 351 height 43
drag, startPoint x: 902, startPoint y: 520, endPoint x: 985, endPoint y: 522, distance: 83.0
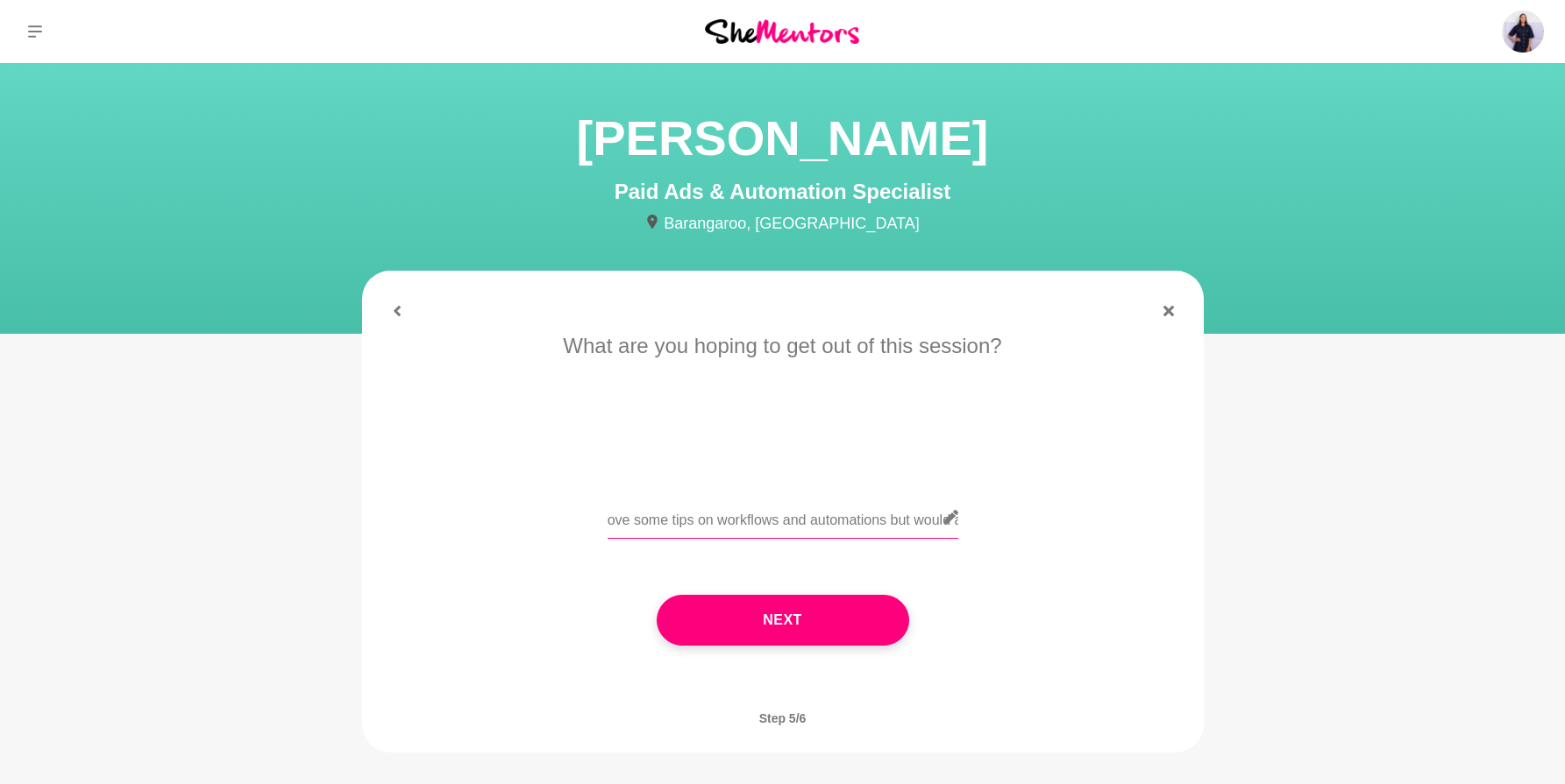
click at [987, 522] on div "Hi Mariana! I am a fellow marketer but moreso organic and brand marketing :) I …" at bounding box center [783, 527] width 793 height 64
click at [883, 524] on input "Hi Mariana! I am a fellow marketer but moreso organic and brand marketing :) I …" at bounding box center [783, 517] width 351 height 43
drag, startPoint x: 869, startPoint y: 515, endPoint x: 907, endPoint y: 516, distance: 38.0
click at [907, 516] on input "Hi Mariana! I am a fellow marketer but moreso organic and brand marketing :) I …" at bounding box center [783, 517] width 351 height 43
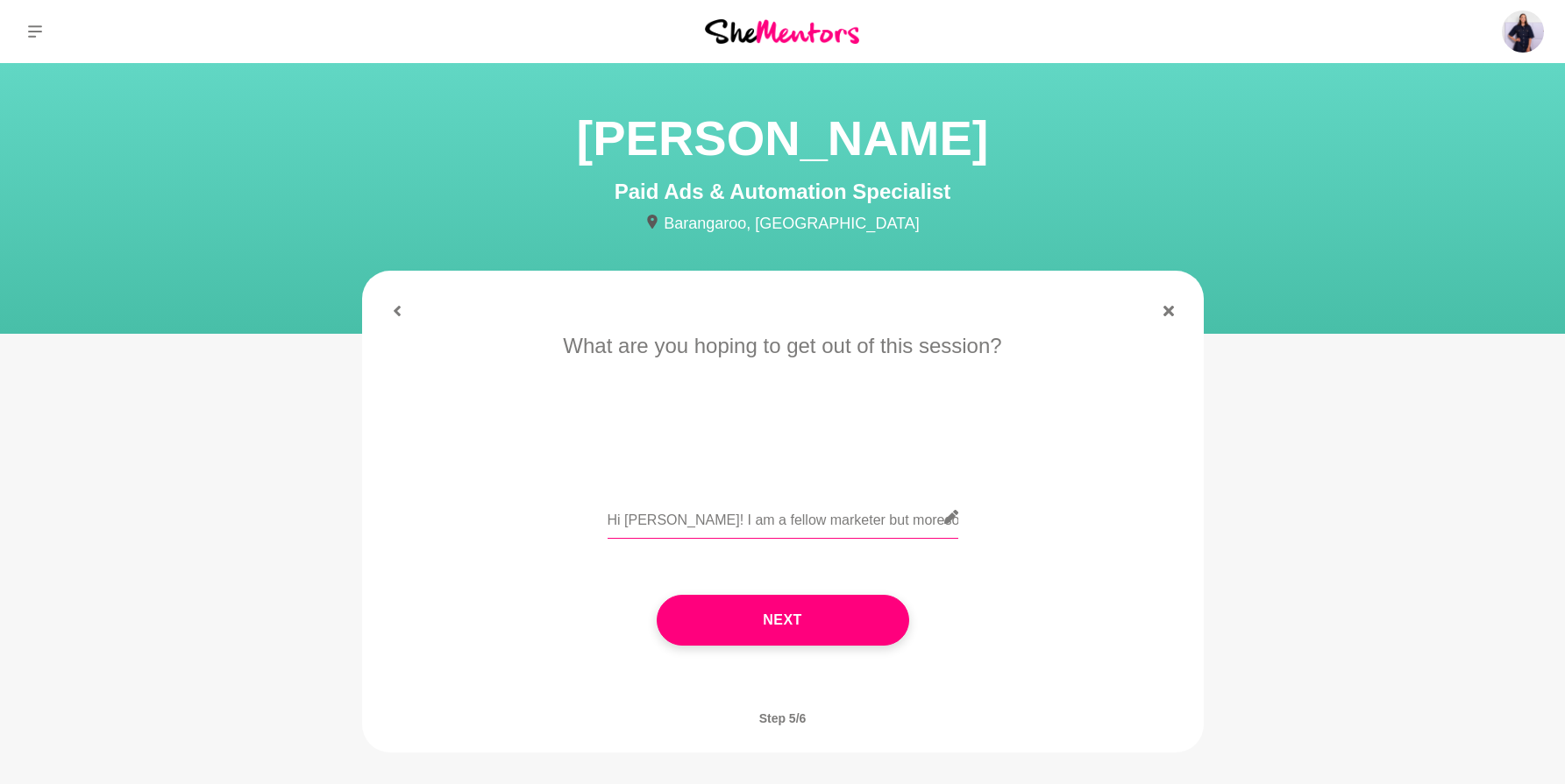
click at [734, 516] on input "Hi Mariana! I am a fellow marketer but moreso organic and brand marketing :) I …" at bounding box center [783, 517] width 351 height 43
drag, startPoint x: 690, startPoint y: 521, endPoint x: 910, endPoint y: 519, distance: 220.0
click at [917, 520] on input "Hi Mariana! I am a fellow marketer but moreso organic and brand marketing :) I …" at bounding box center [783, 517] width 351 height 43
drag, startPoint x: 825, startPoint y: 522, endPoint x: 940, endPoint y: 523, distance: 115.0
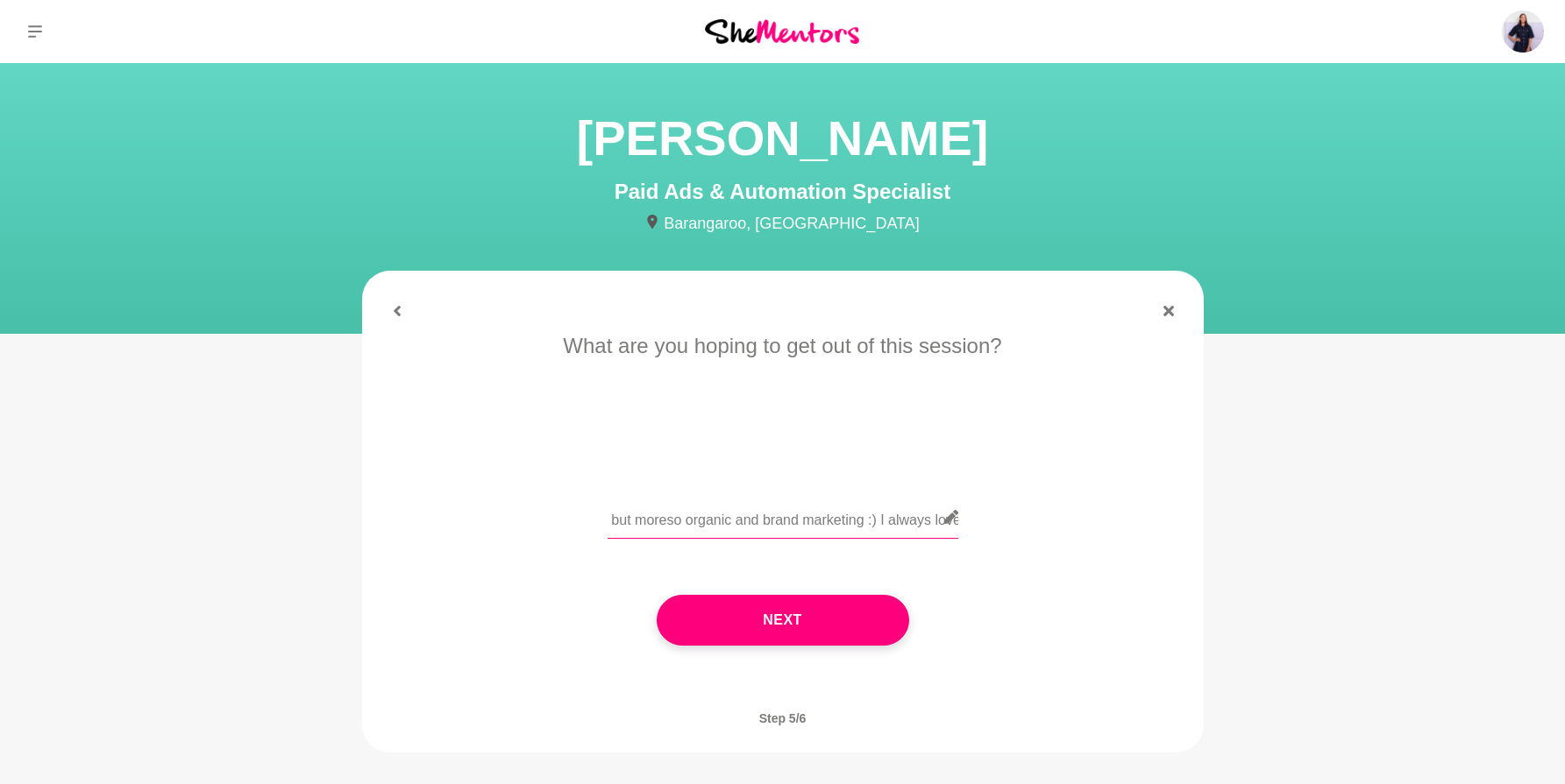
click at [940, 523] on input "Hi Mariana! I am a fellow marketer but moreso organic and brand marketing :) I …" at bounding box center [783, 517] width 351 height 43
drag, startPoint x: 856, startPoint y: 525, endPoint x: 957, endPoint y: 524, distance: 101.0
click at [957, 524] on div "Hi Mariana! I am a fellow marketer but moreso organic and brand marketing :) I …" at bounding box center [783, 527] width 793 height 64
click at [768, 515] on input "Hi Mariana! I am a fellow marketer but moreso organic and brand marketing :) I …" at bounding box center [783, 517] width 351 height 43
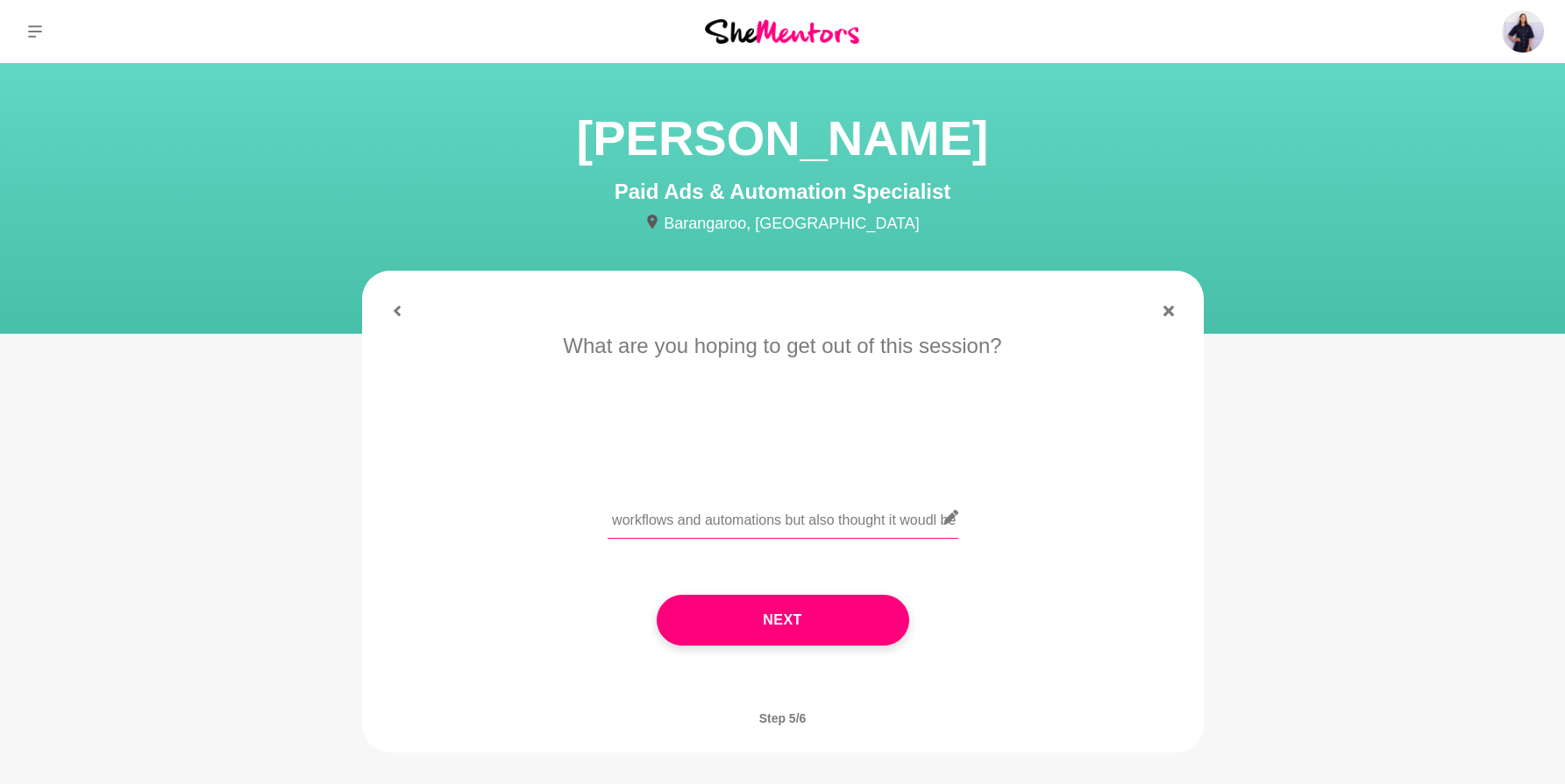
scroll to position [0, 1139]
drag, startPoint x: 840, startPoint y: 520, endPoint x: 983, endPoint y: 522, distance: 143.0
click at [983, 522] on div "Hi Mariana! I am a fellow marketer but moreso organic and brand marketing :) I …" at bounding box center [783, 527] width 793 height 64
click at [841, 522] on input "Hi Mariana! I am a fellow marketer but moreso organic and brand marketing :) I …" at bounding box center [783, 517] width 351 height 43
click at [883, 519] on input "Hi Mariana! I am a fellow marketer but moreso organic and brand marketing :) I …" at bounding box center [783, 517] width 351 height 43
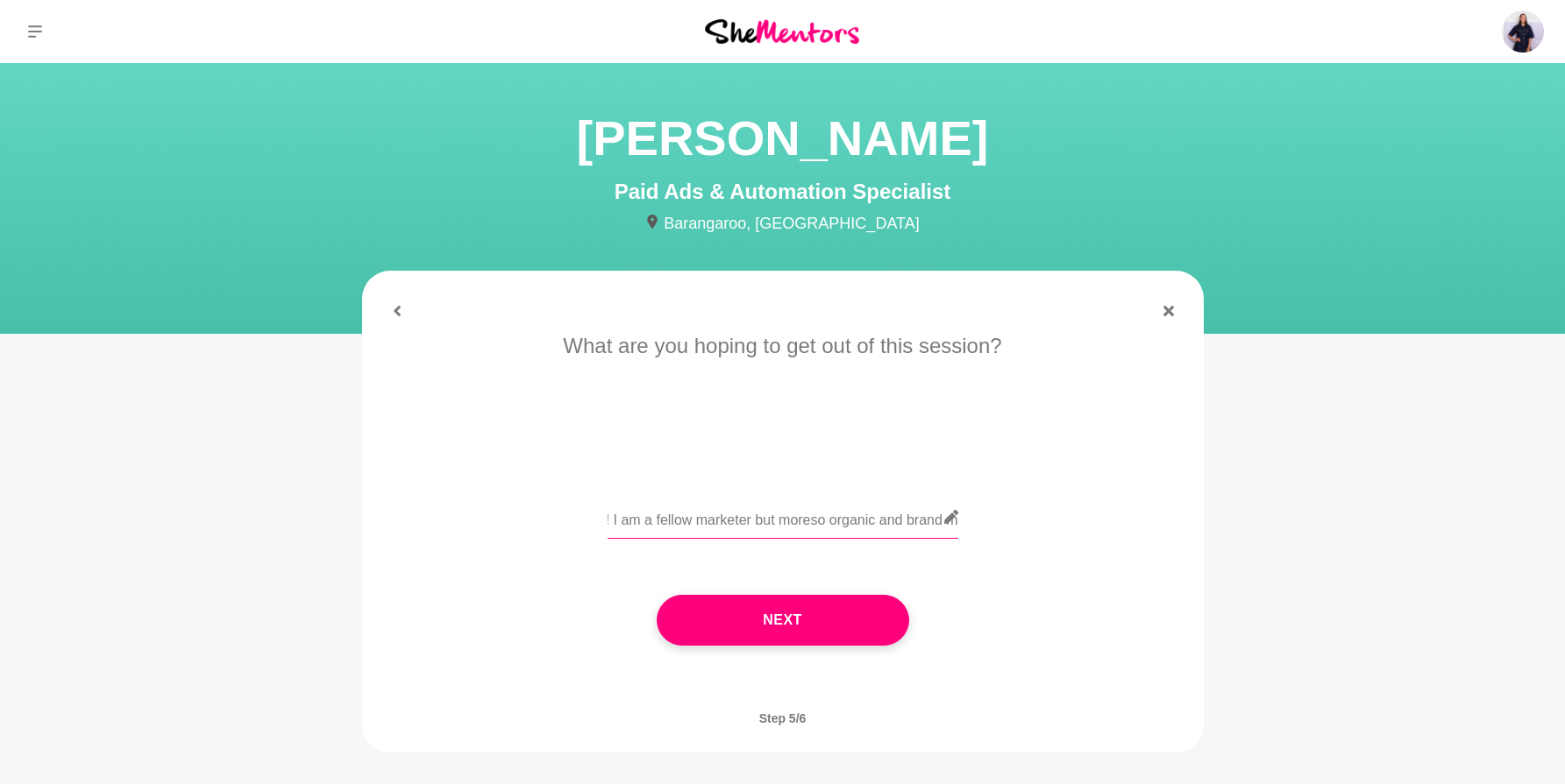
scroll to position [0, 0]
drag, startPoint x: 825, startPoint y: 528, endPoint x: 566, endPoint y: 533, distance: 259.0
click at [566, 533] on div "Hi Mariana! I am a fellow marketer but moreso organic and brand marketing :) I …" at bounding box center [783, 527] width 793 height 64
click at [910, 520] on input "Hi Mariana! I am a fellow marketer but moreso organic and brand marketing :) I …" at bounding box center [783, 517] width 351 height 43
drag, startPoint x: 677, startPoint y: 521, endPoint x: 536, endPoint y: 524, distance: 141.0
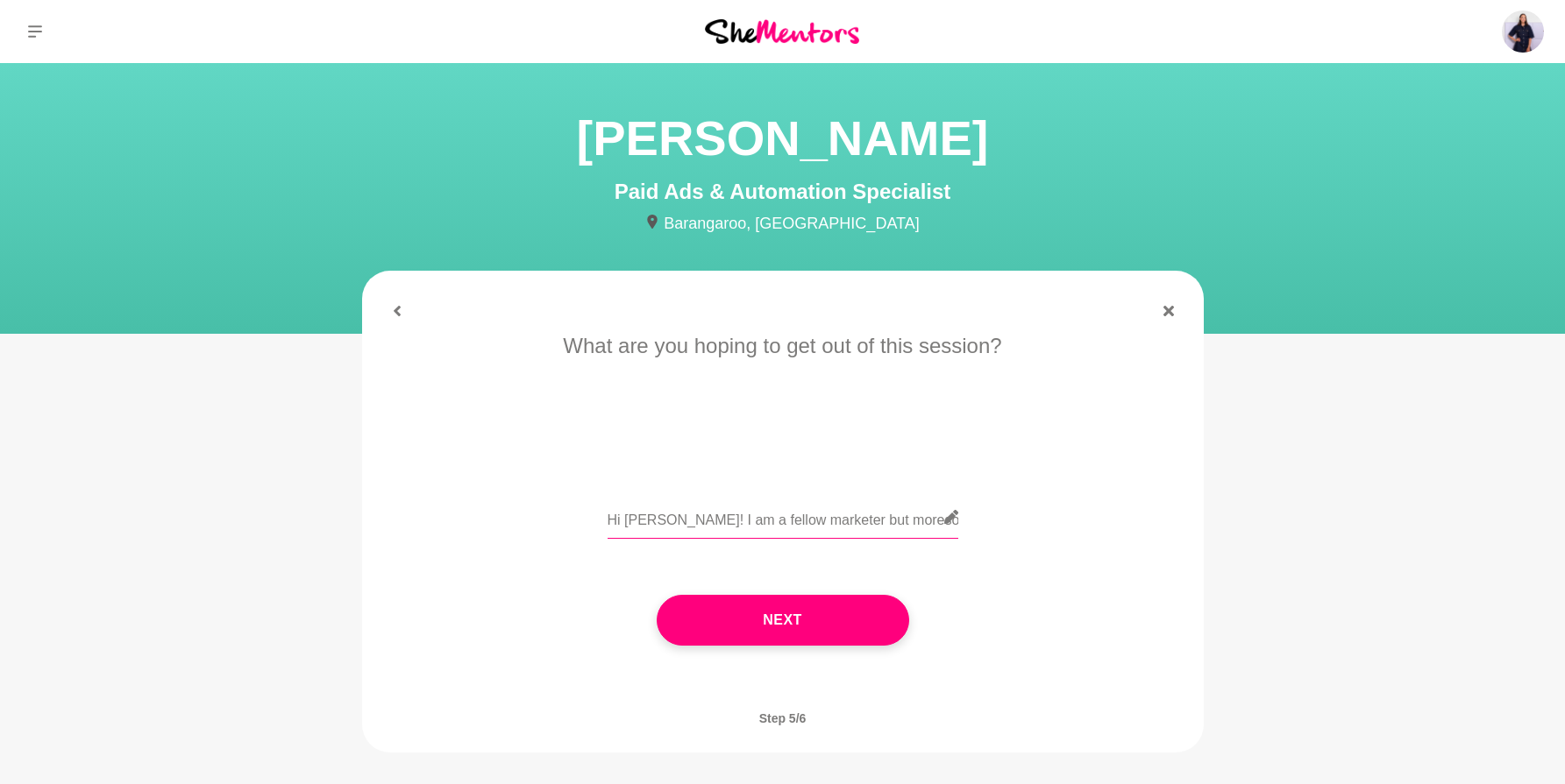
click at [536, 524] on div "Hi Mariana! I am a fellow marketer but moreso organic and brand marketing :) I …" at bounding box center [783, 527] width 793 height 64
click at [903, 521] on input "Hi Mariana! I am a fellow marketer but moreso organic and brand marketing :) I …" at bounding box center [783, 517] width 351 height 43
click at [878, 515] on input "Hi Mariana! I am a fellow marketer but moreso organic and brand marketing :) I …" at bounding box center [783, 517] width 351 height 43
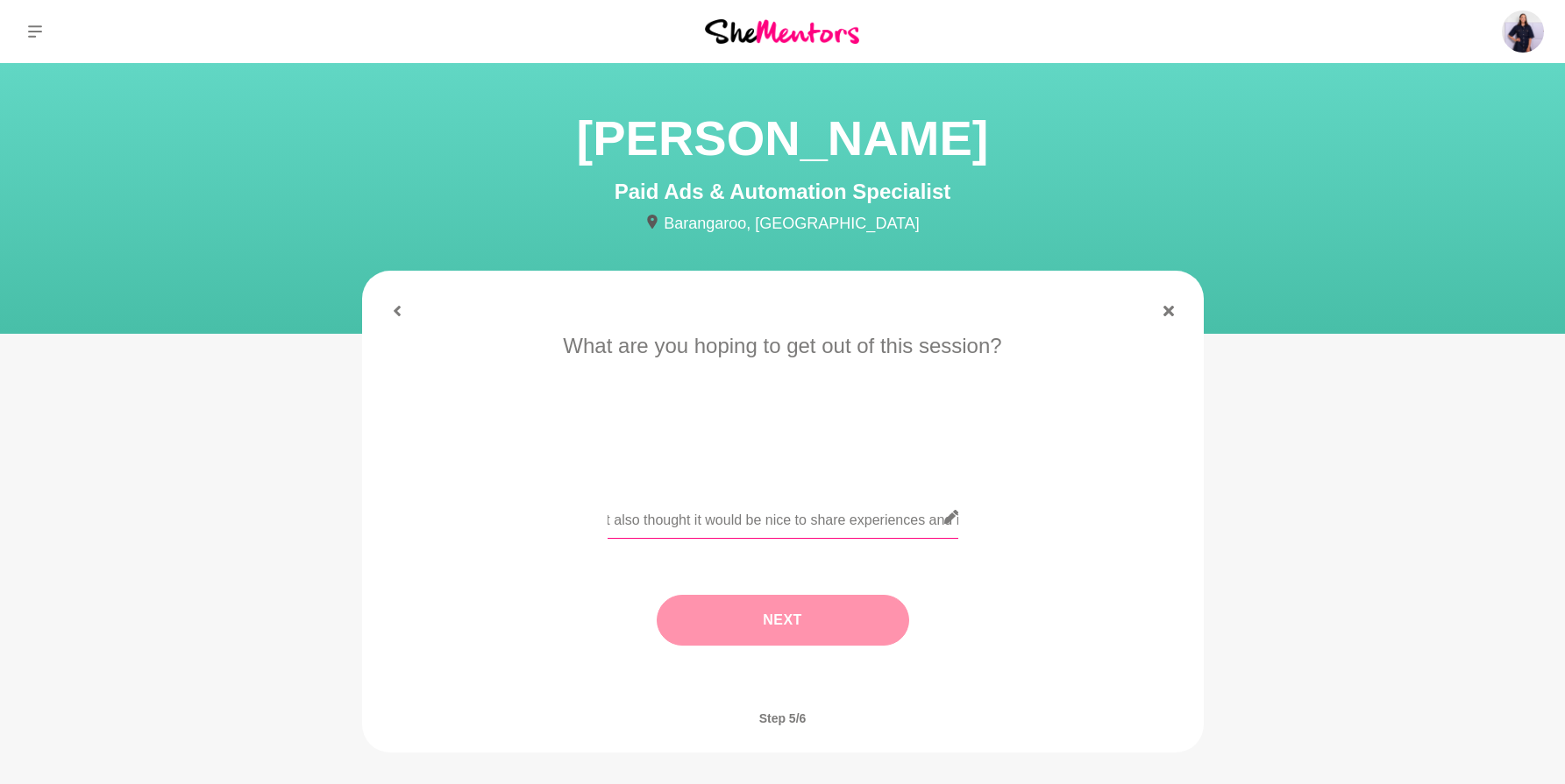
type input "Hi Mariana! I am a fellow marketer but moreso organic and brand marketing :) I …"
click at [821, 623] on button "Next" at bounding box center [782, 621] width 252 height 51
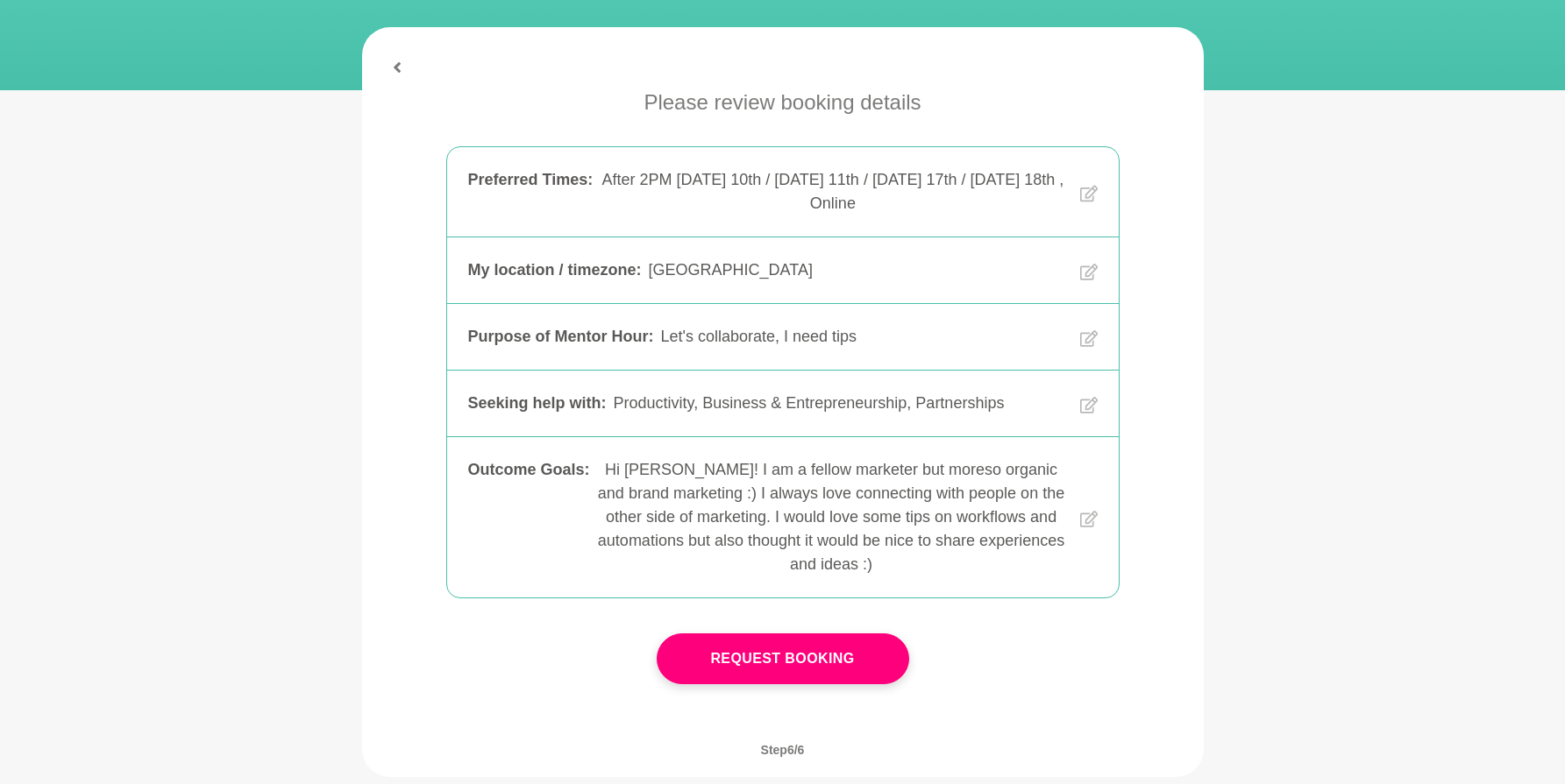
scroll to position [275, 0]
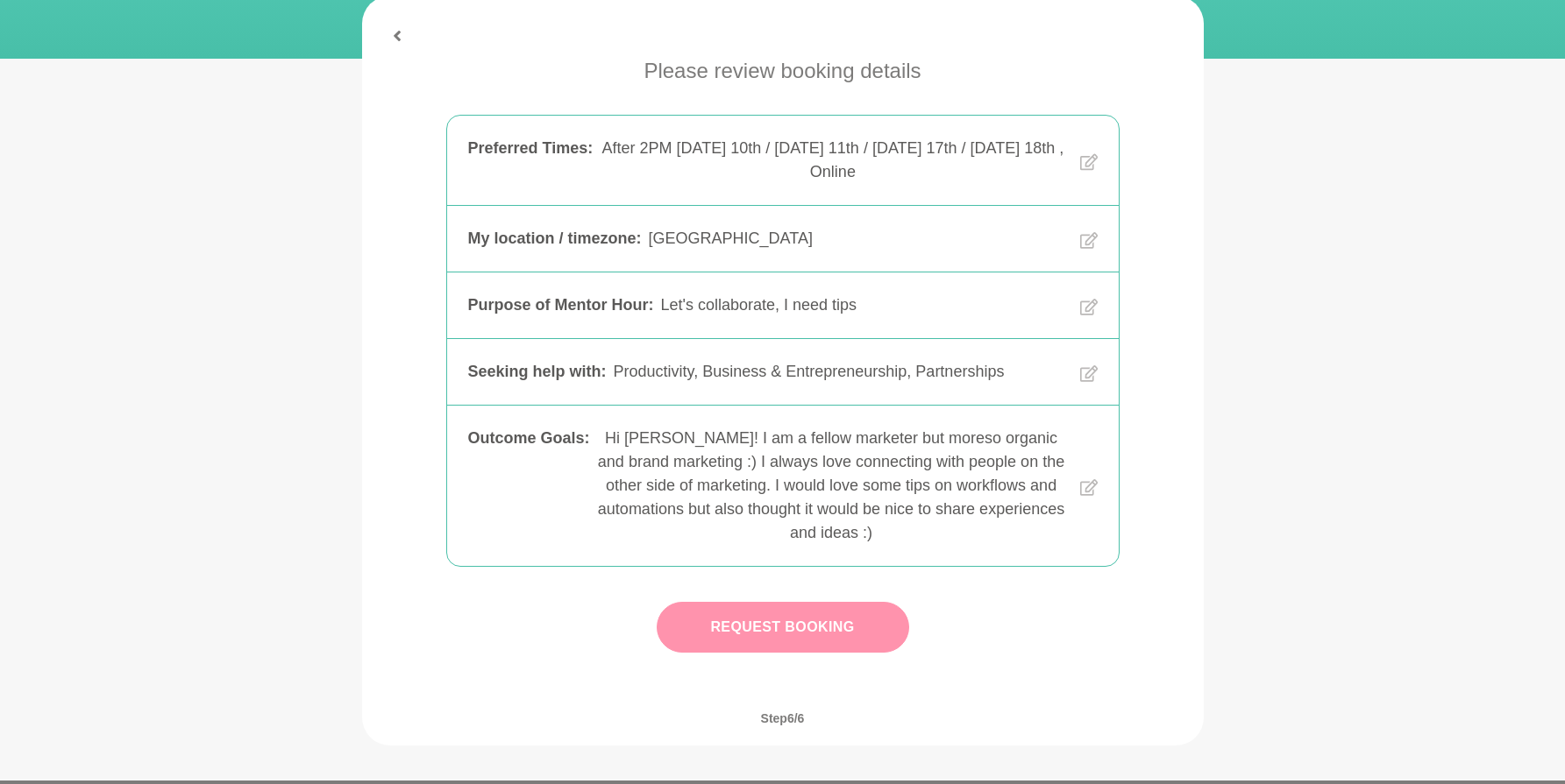
click at [750, 626] on button "Request Booking" at bounding box center [782, 628] width 252 height 51
